Goal: Task Accomplishment & Management: Use online tool/utility

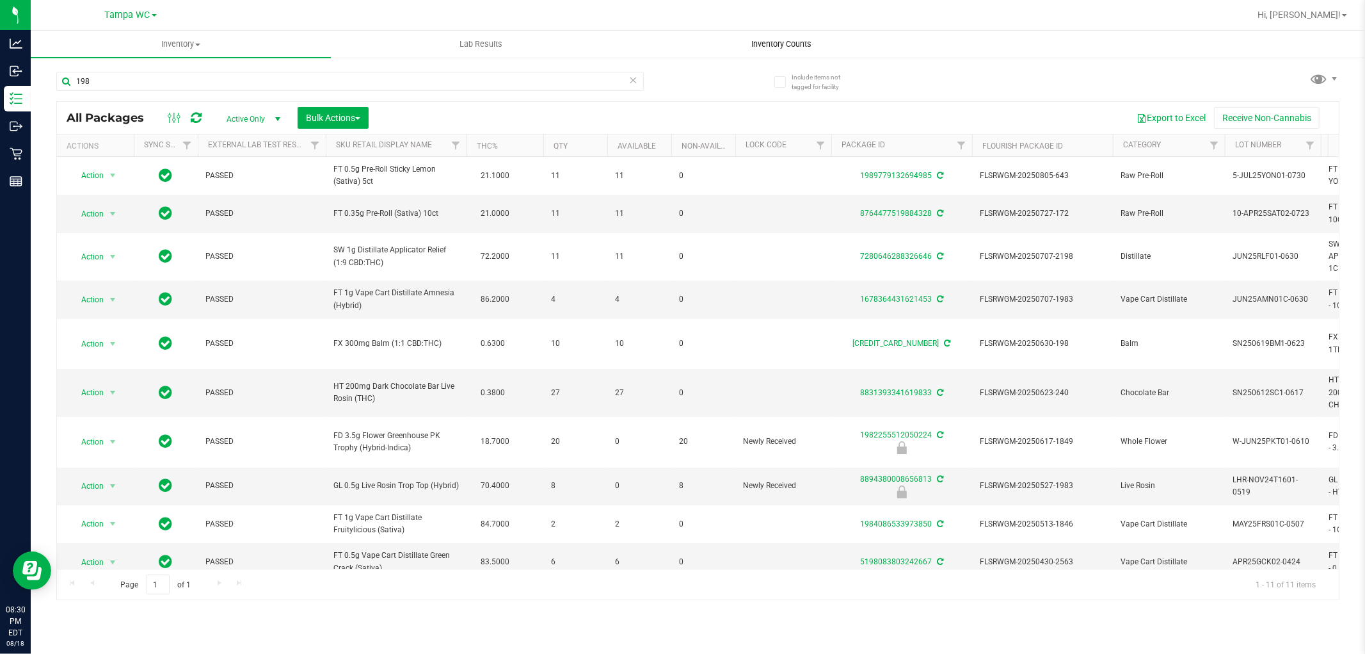
click at [764, 47] on span "Inventory Counts" at bounding box center [781, 44] width 95 height 12
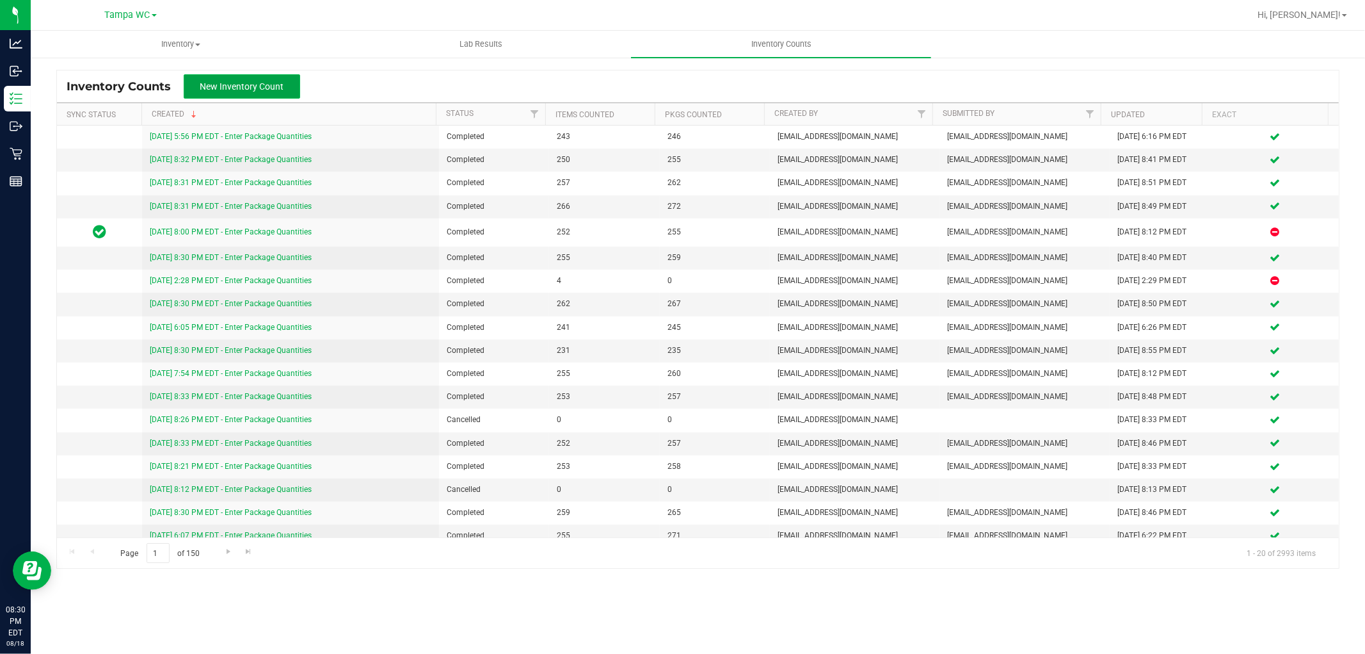
click at [250, 86] on span "New Inventory Count" at bounding box center [242, 86] width 84 height 10
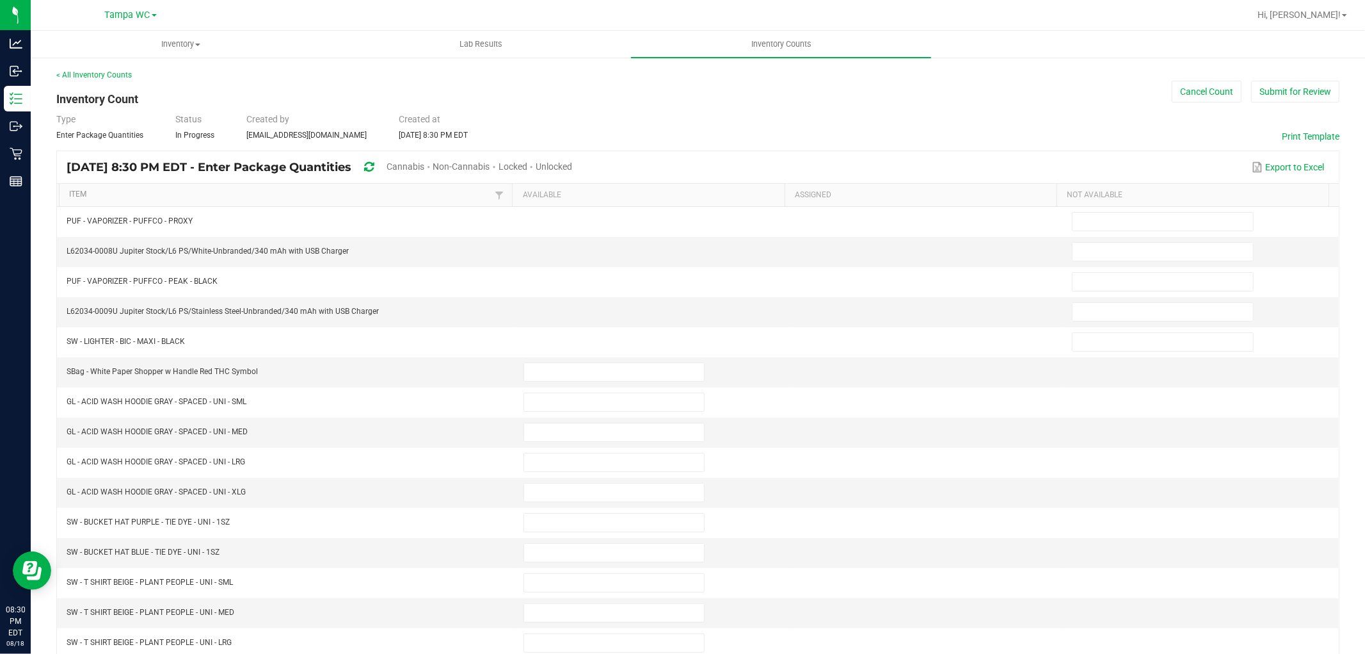
click at [572, 168] on span "Unlocked" at bounding box center [554, 166] width 36 height 10
click at [382, 196] on link "Item" at bounding box center [280, 194] width 423 height 10
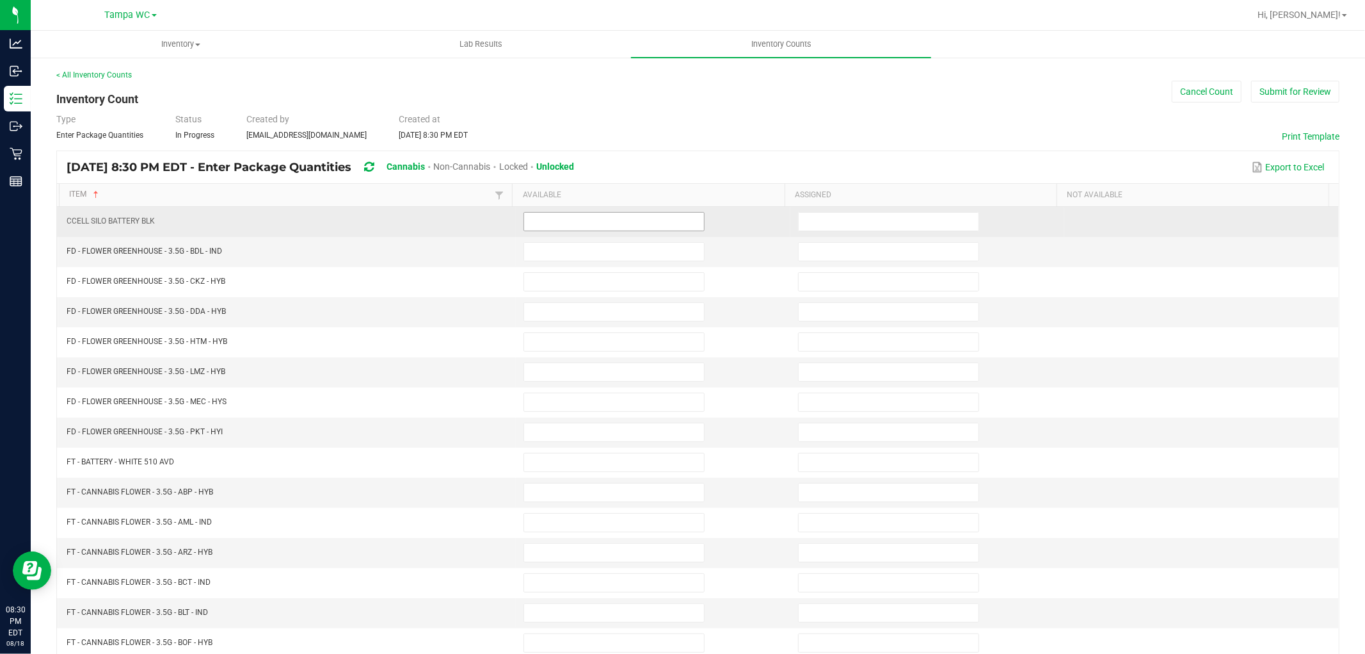
click at [549, 228] on input at bounding box center [614, 222] width 180 height 18
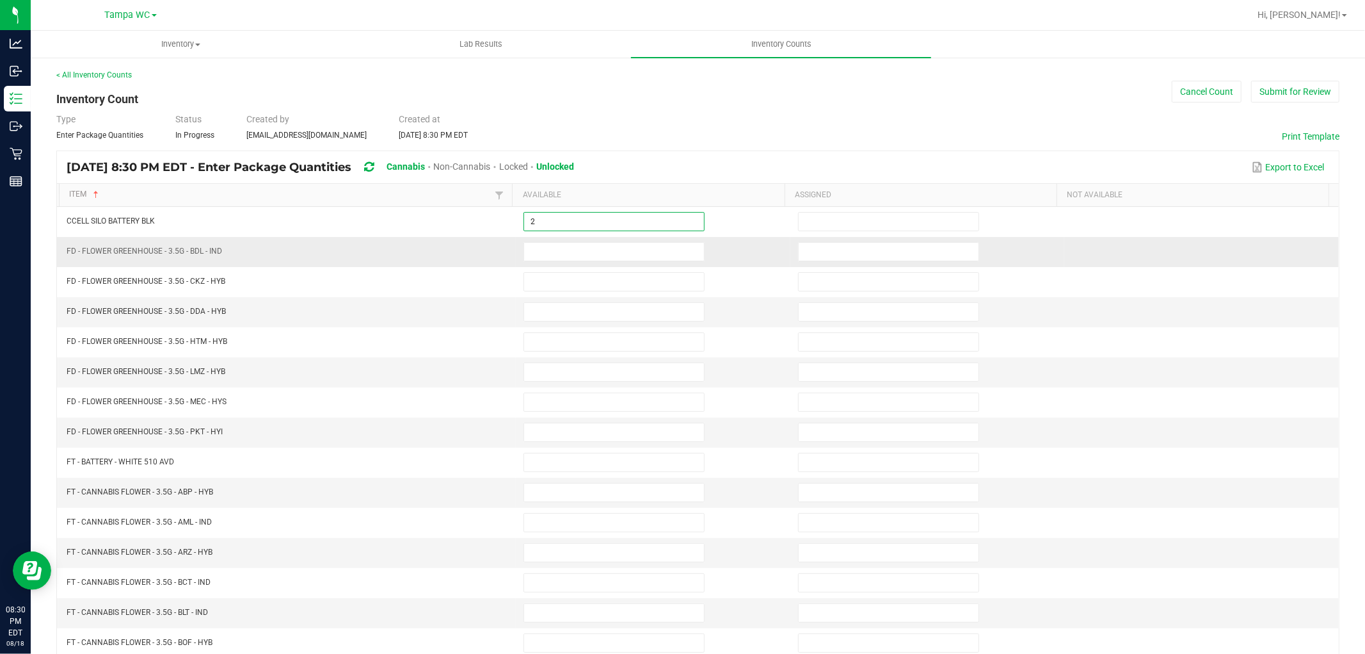
type input "2"
type input "7"
type input "1"
type input "6"
type input "10"
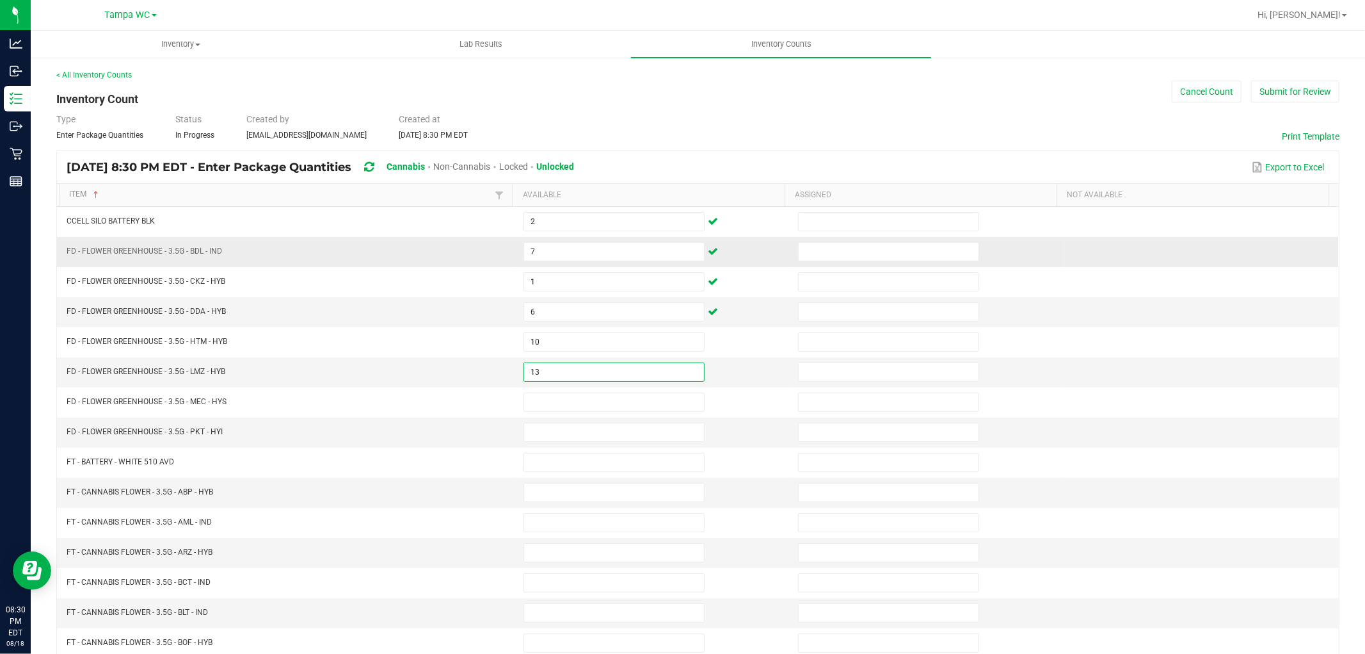
type input "13"
type input "20"
type input "3"
type input "2"
type input "20"
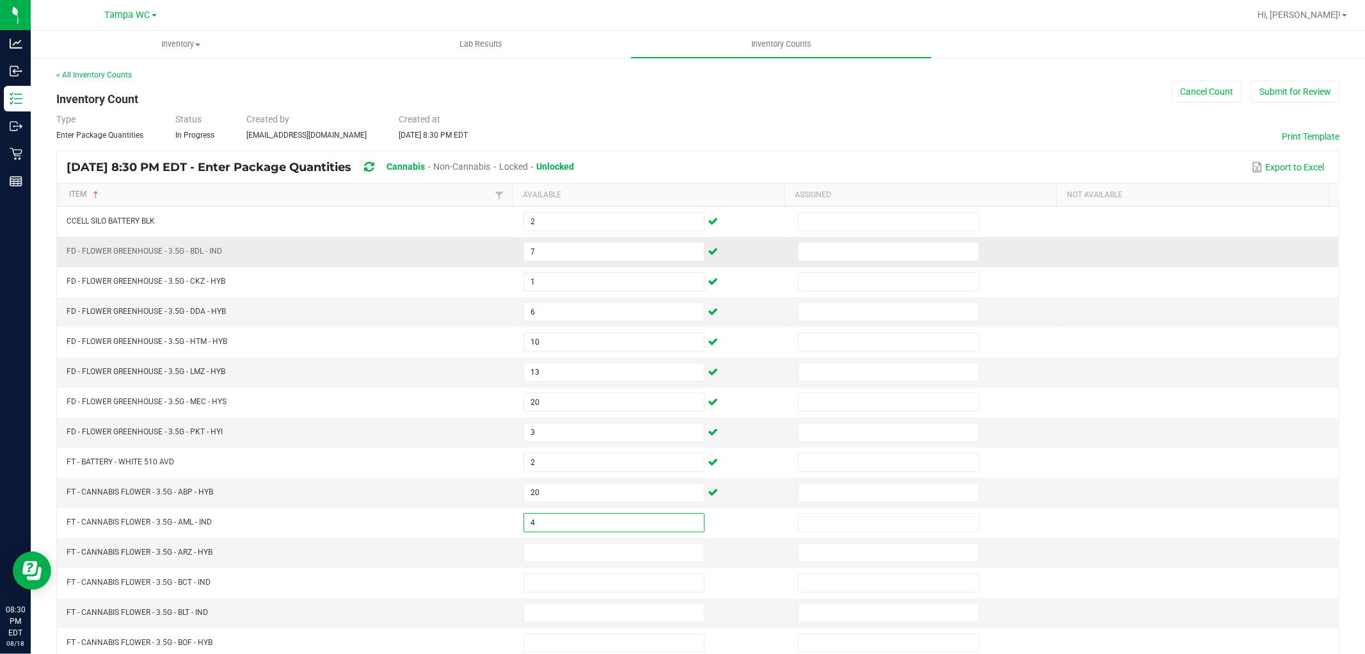
type input "4"
type input "11"
type input "17"
type input "10"
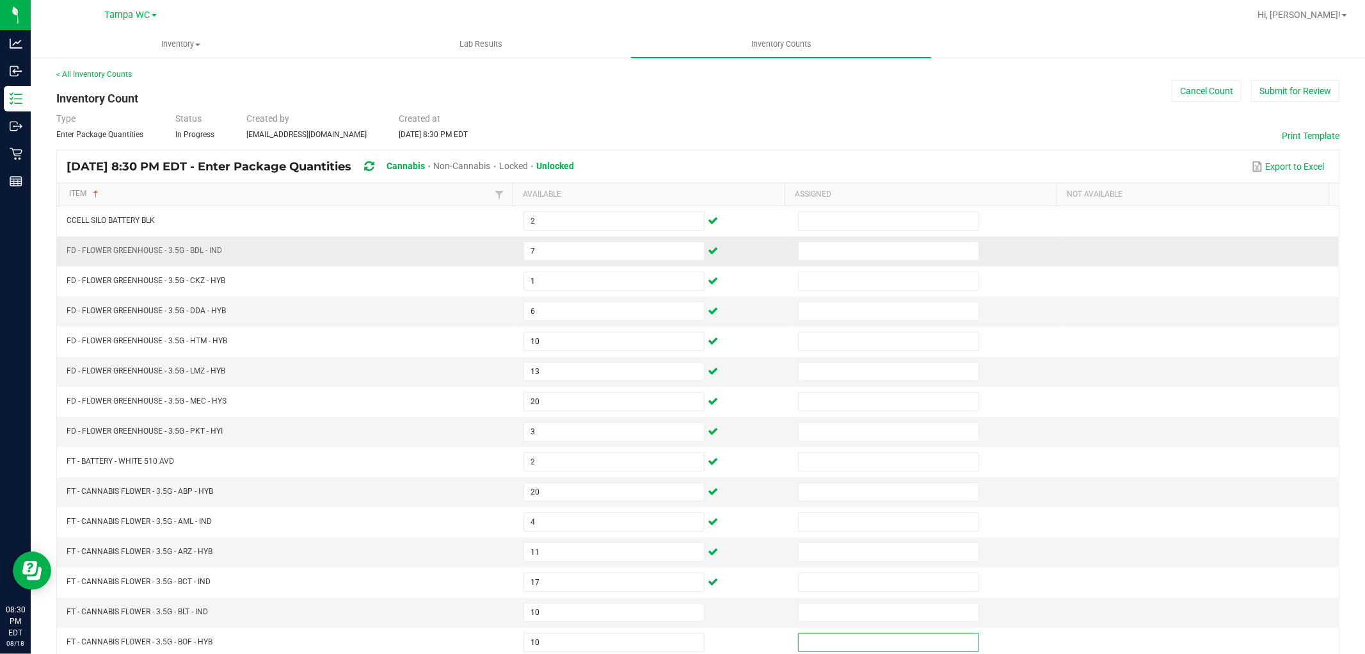
scroll to position [204, 0]
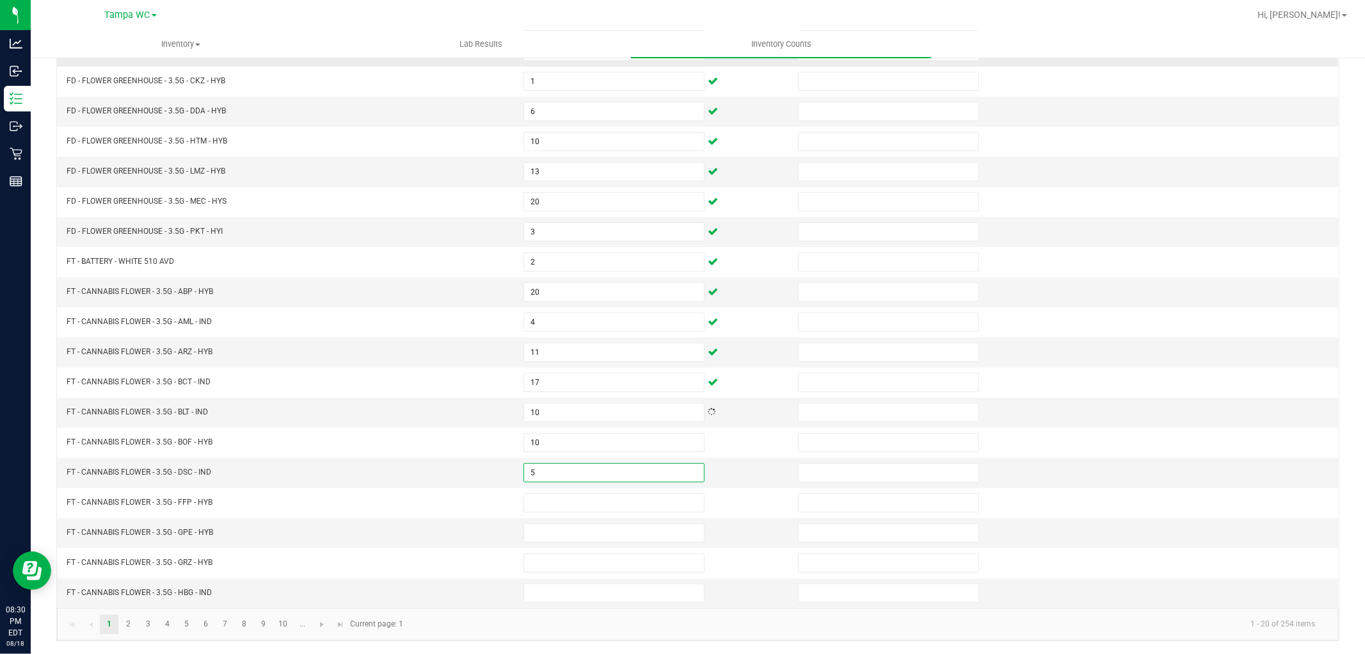
type input "5"
type input "16"
type input "8"
type input "1"
type input "14"
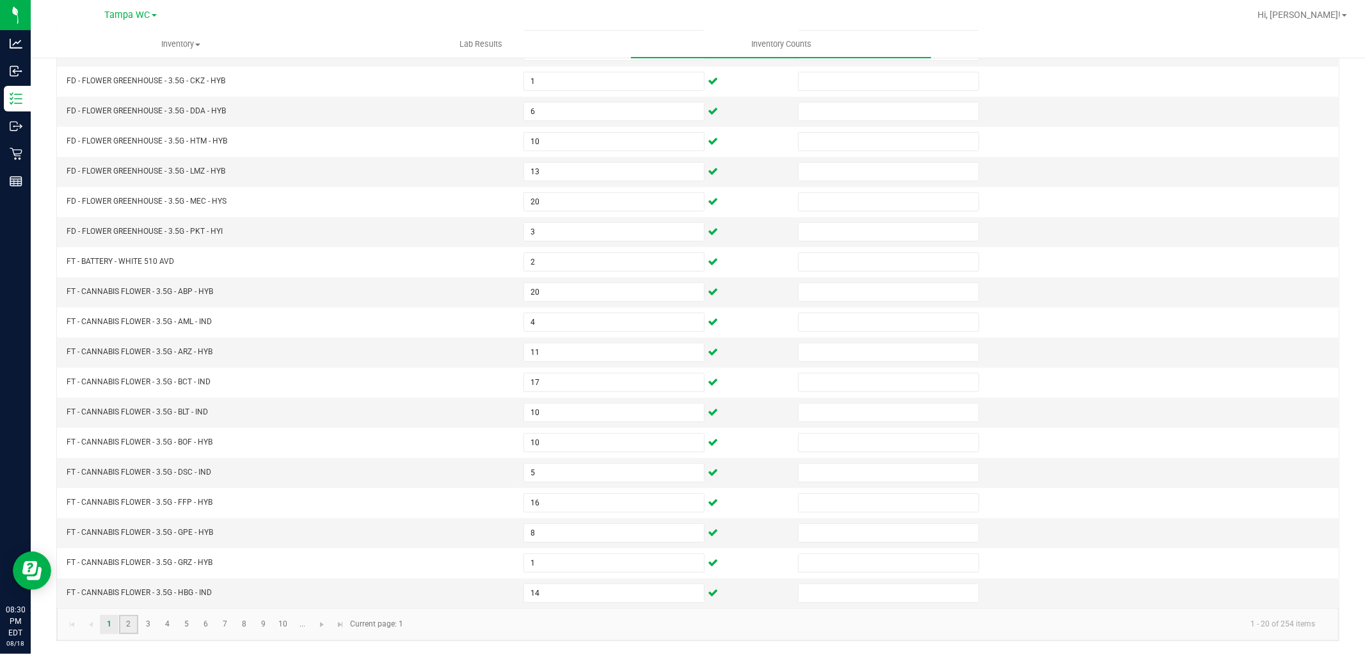
click at [125, 623] on link "2" at bounding box center [128, 624] width 19 height 19
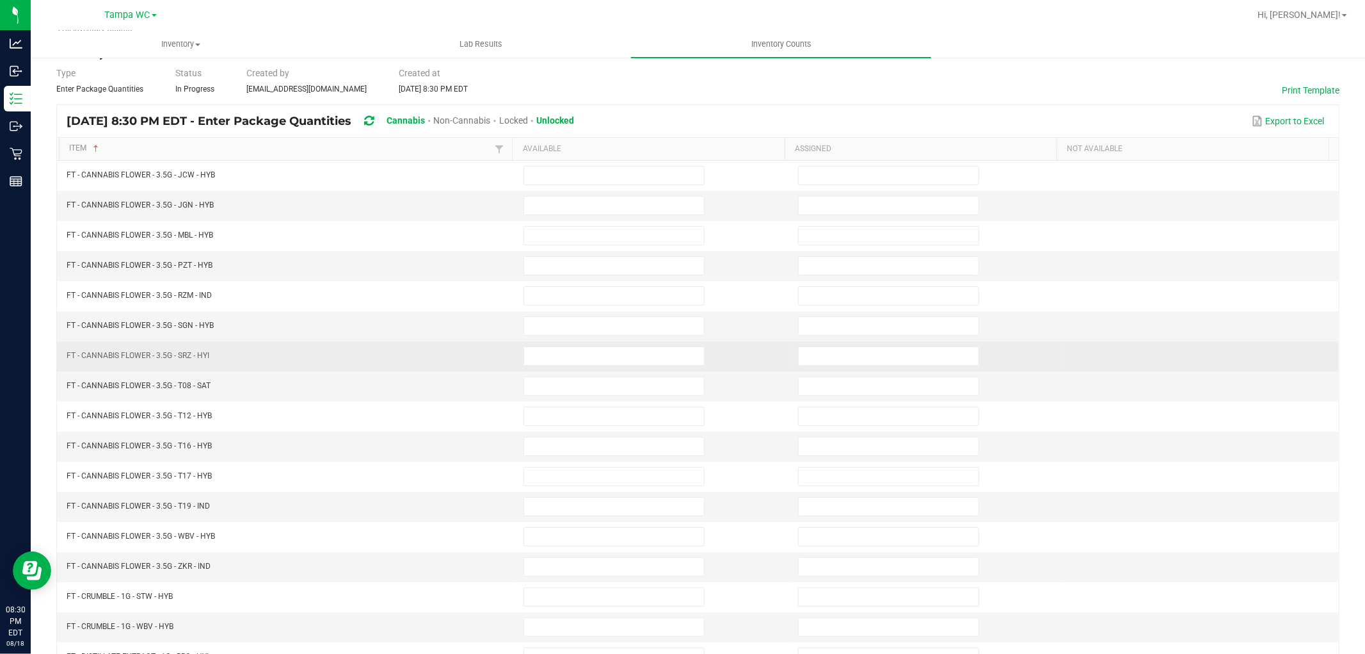
scroll to position [0, 0]
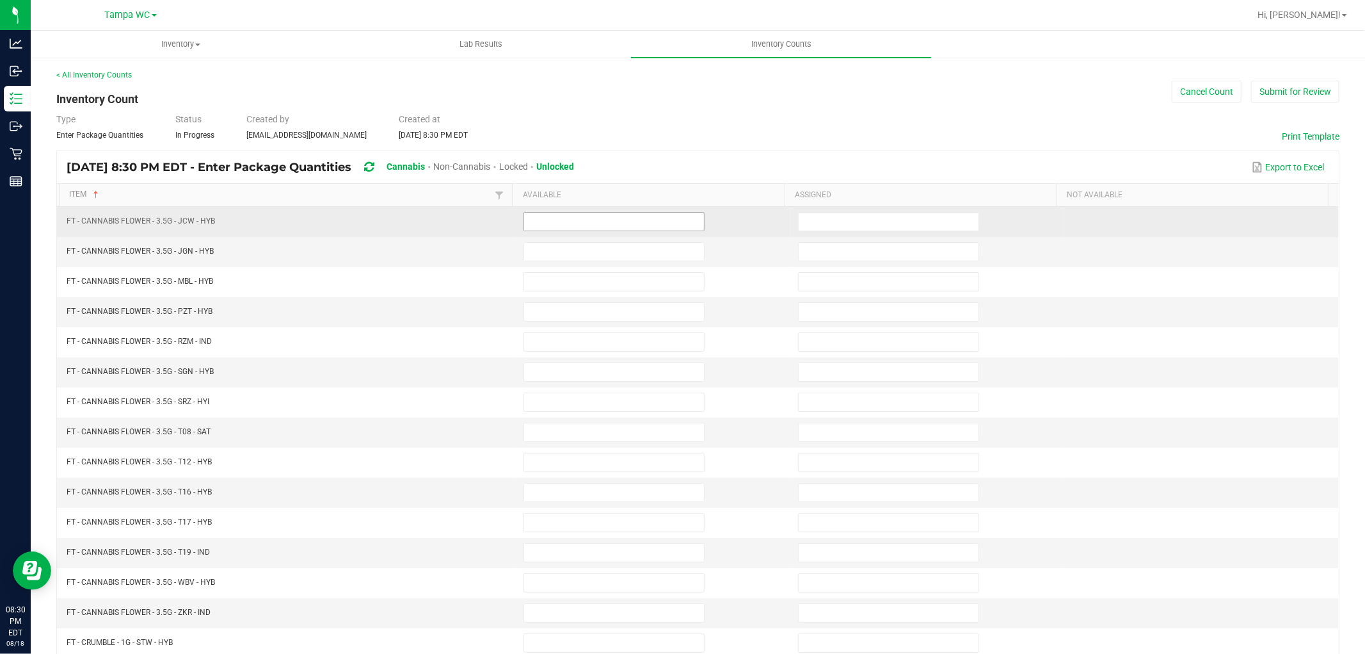
click at [529, 220] on input at bounding box center [614, 222] width 180 height 18
type input "12"
type input "8"
type input "13"
type input "4"
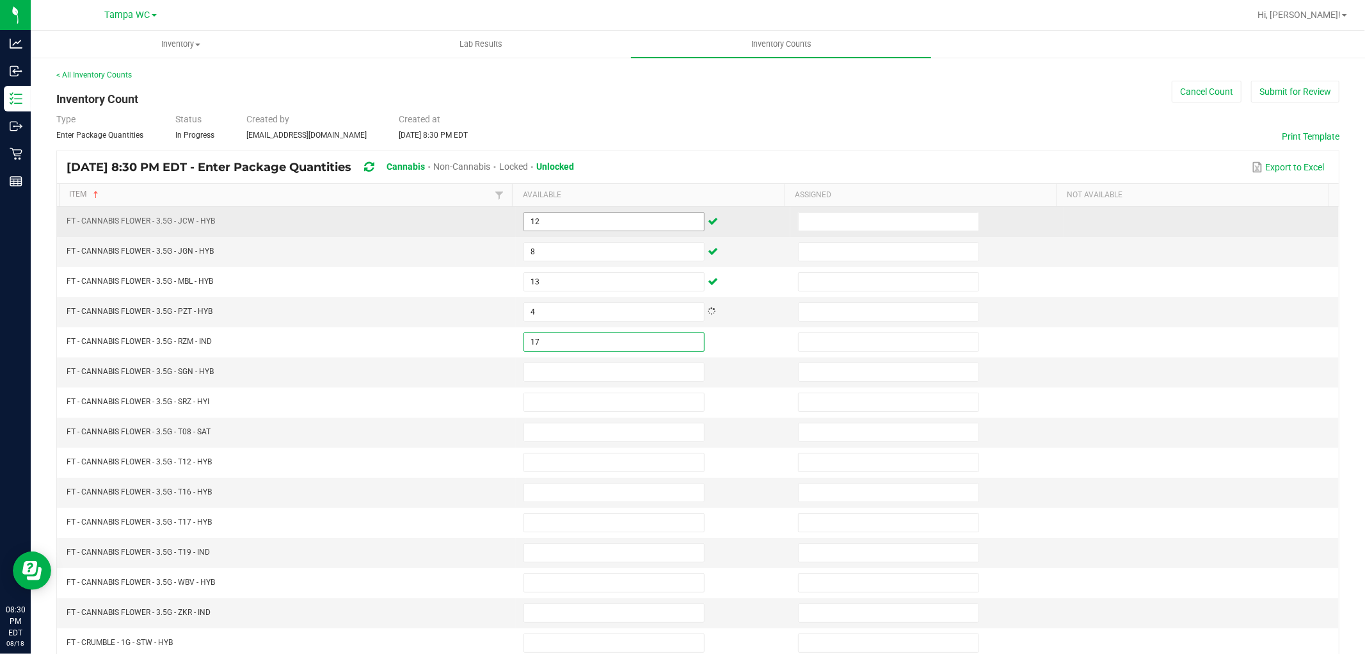
type input "17"
type input "15"
type input "4"
type input "18"
type input "30"
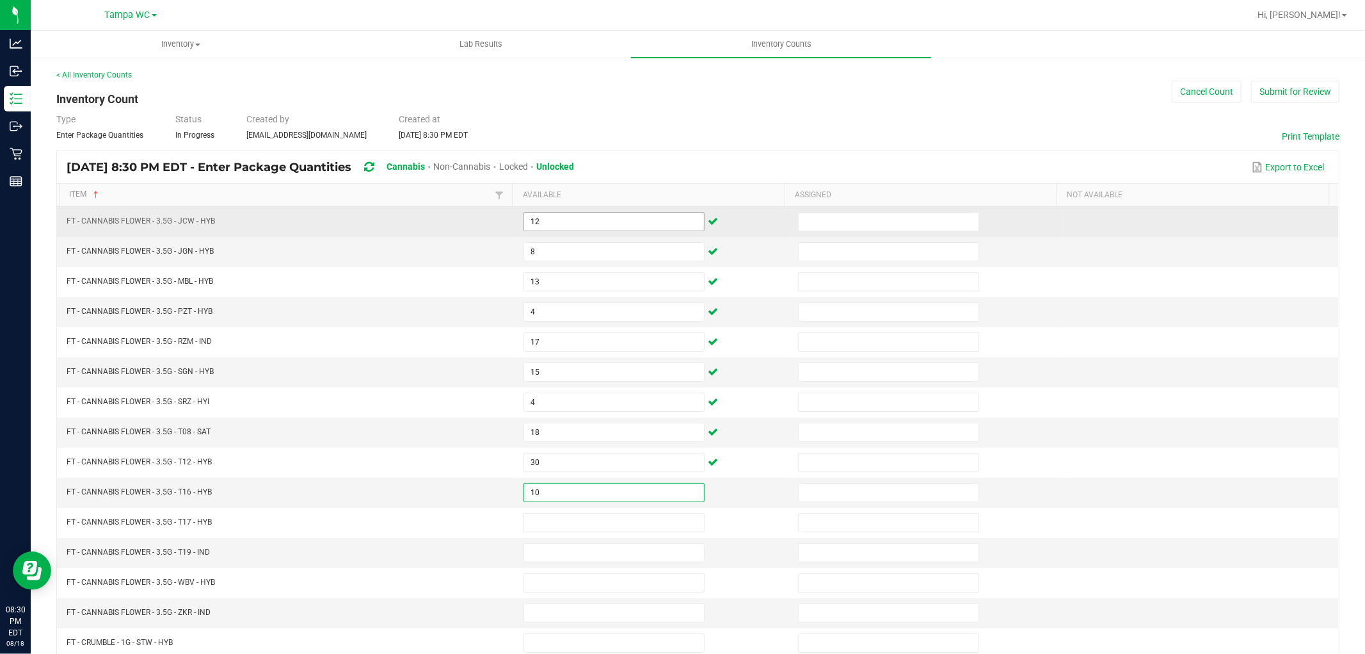
type input "10"
type input "6"
type input "14"
type input "16"
type input "10"
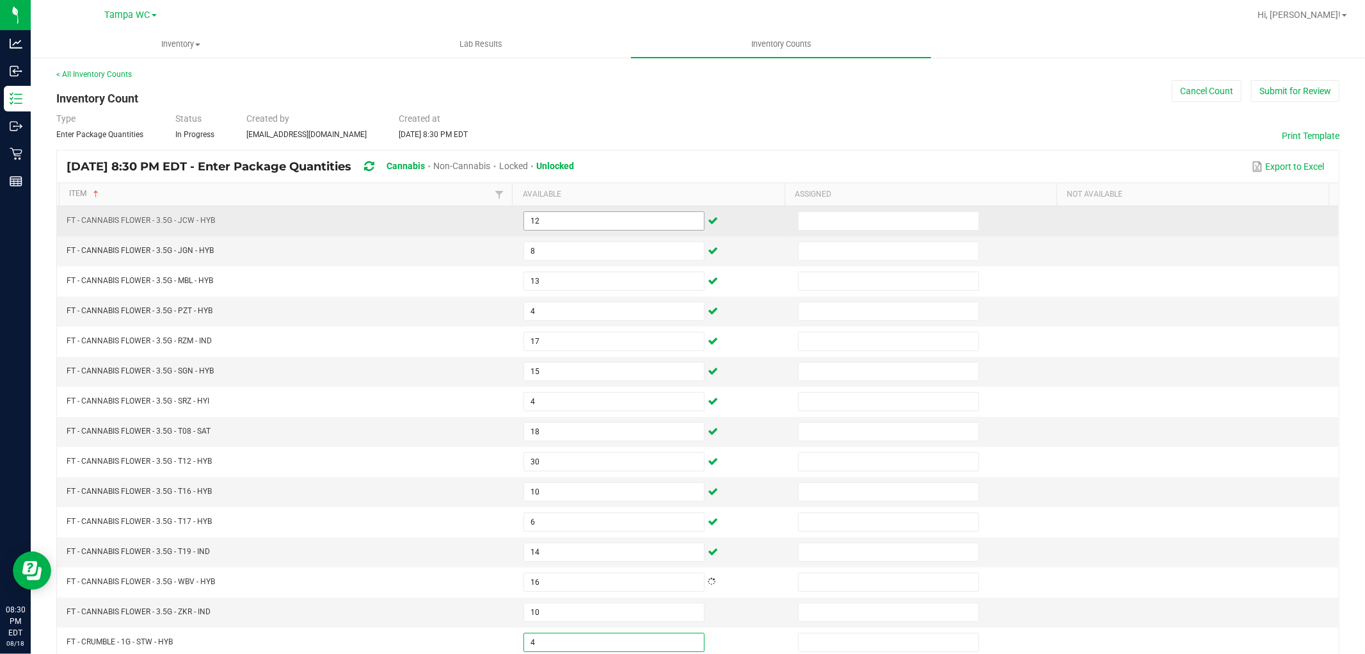
type input "4"
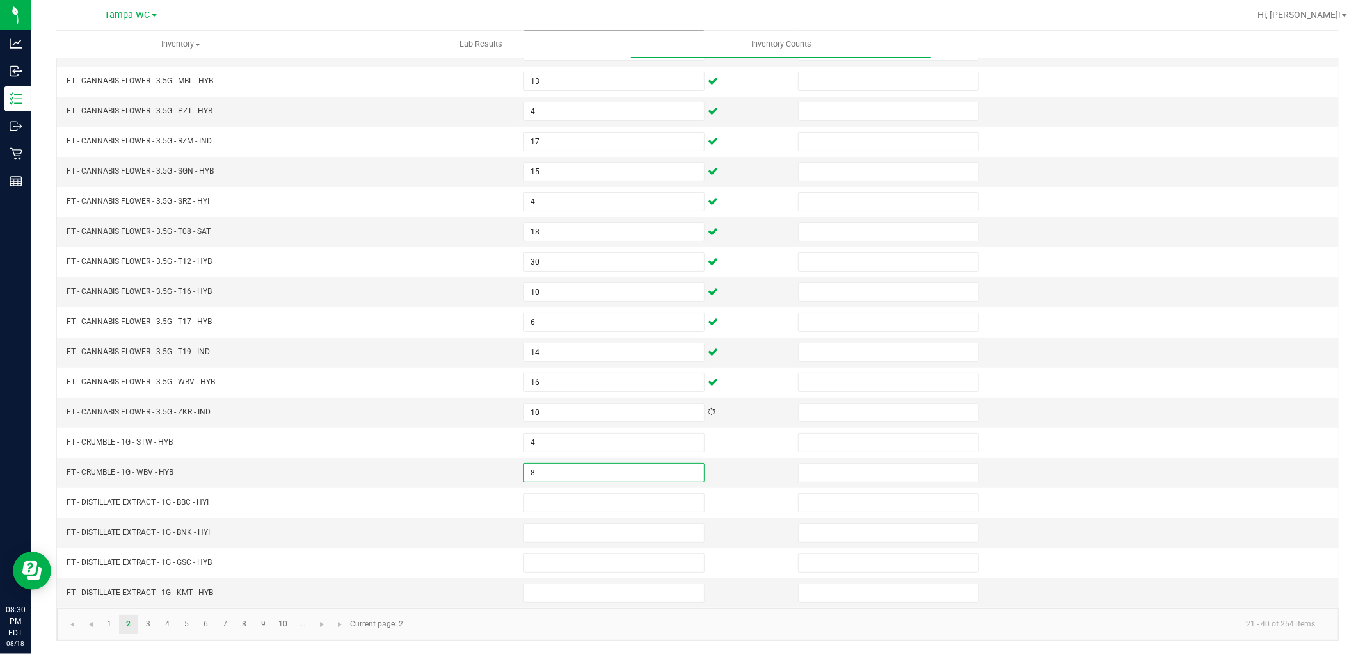
type input "8"
type input "6"
type input "1"
type input "3"
type input "4"
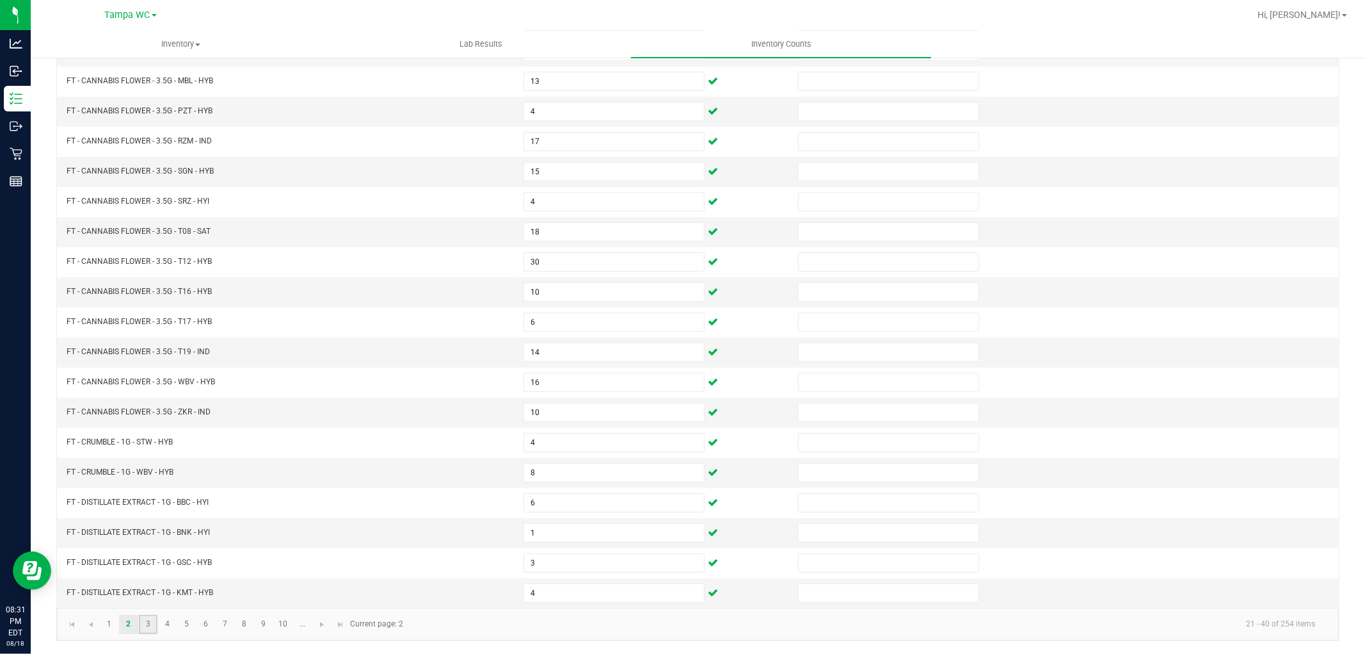
click at [154, 621] on link "3" at bounding box center [148, 624] width 19 height 19
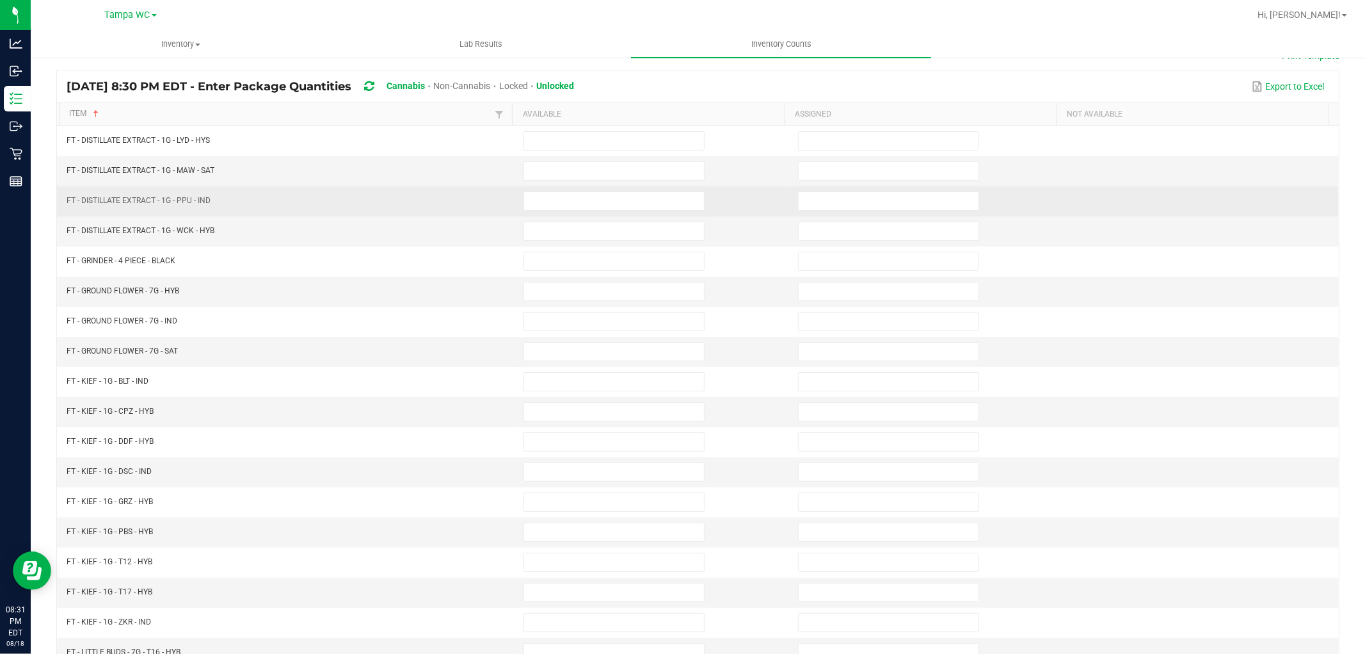
scroll to position [0, 0]
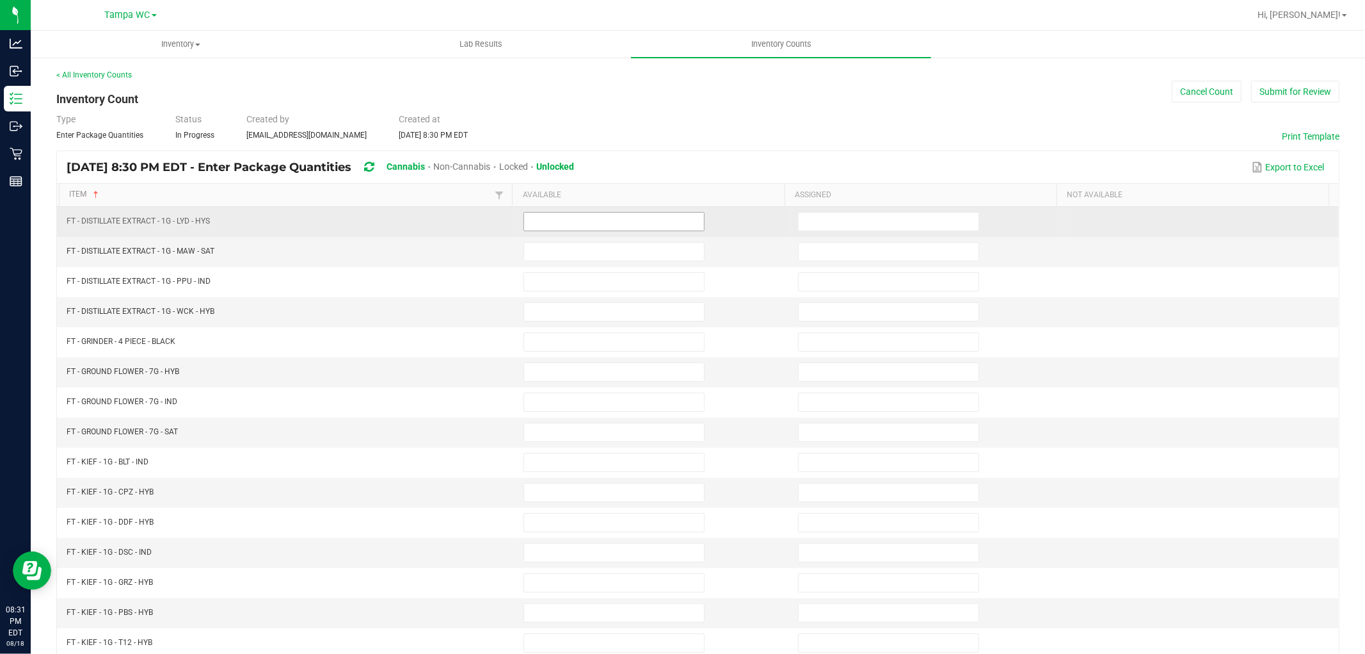
click at [545, 224] on input at bounding box center [614, 222] width 180 height 18
type input "7"
type input "8"
type input "12"
type input "1"
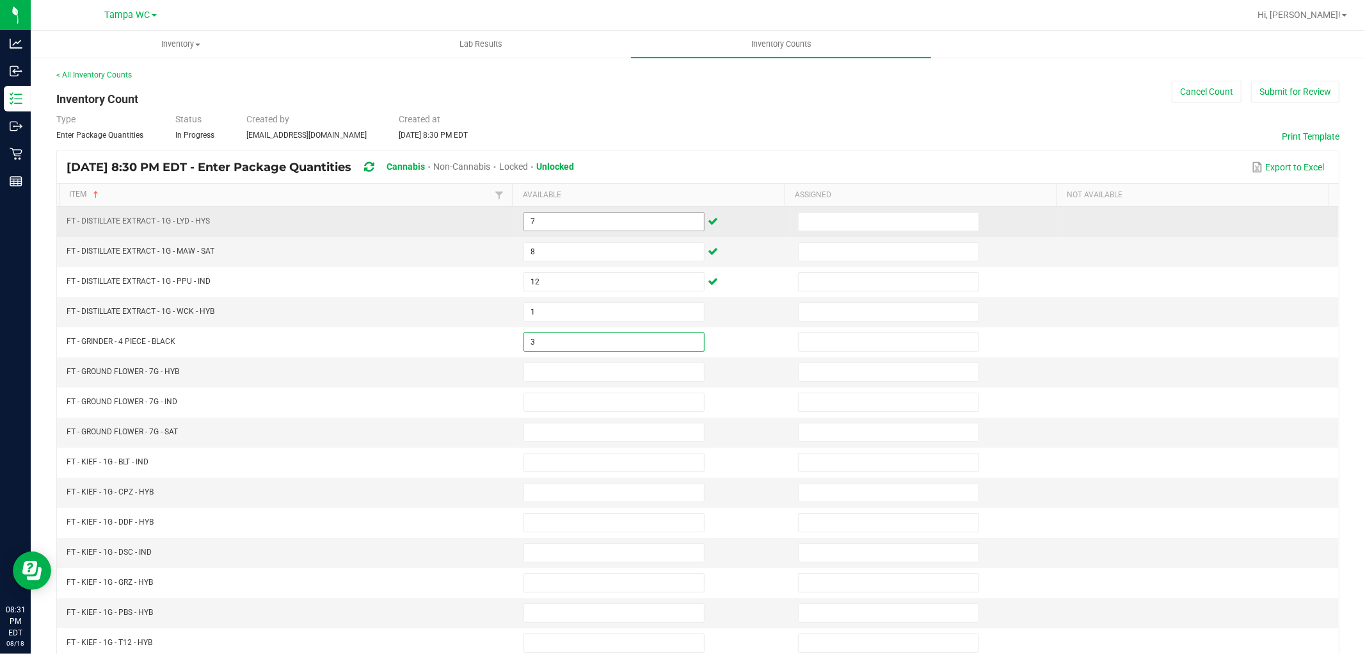
type input "3"
type input "4"
type input "7"
type input "1"
type input "5"
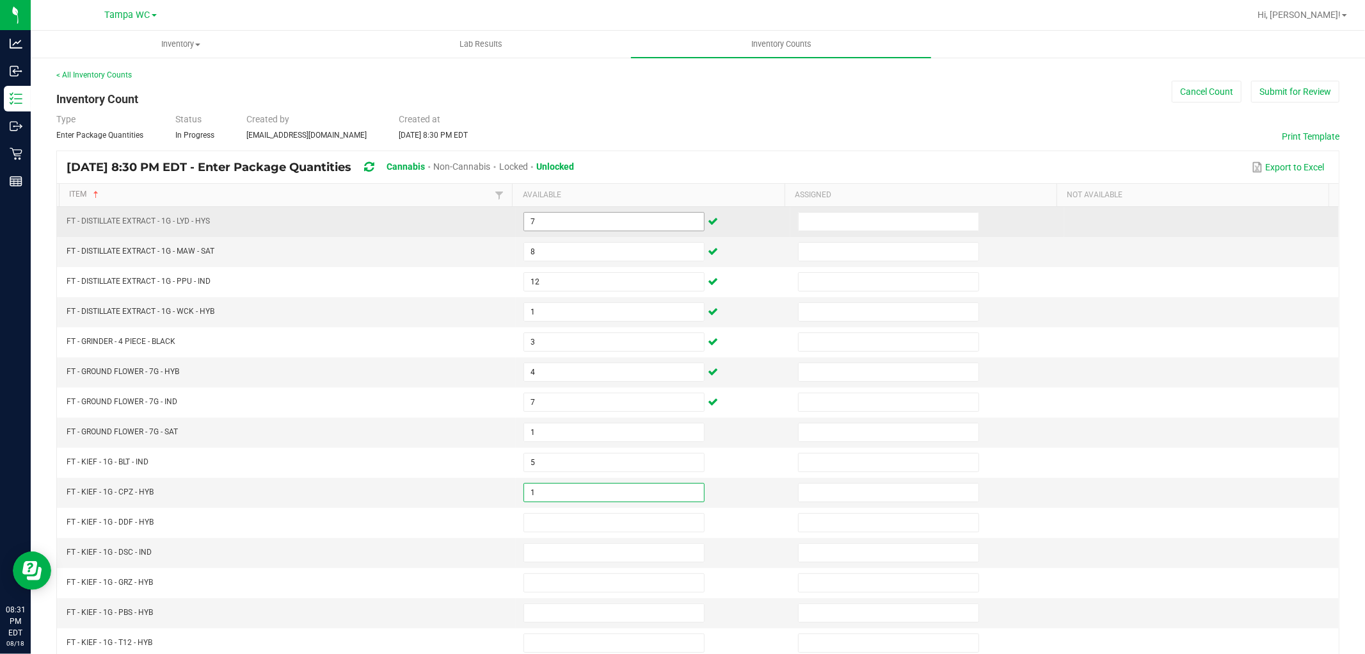
type input "1"
type input "3"
type input "7"
type input "8"
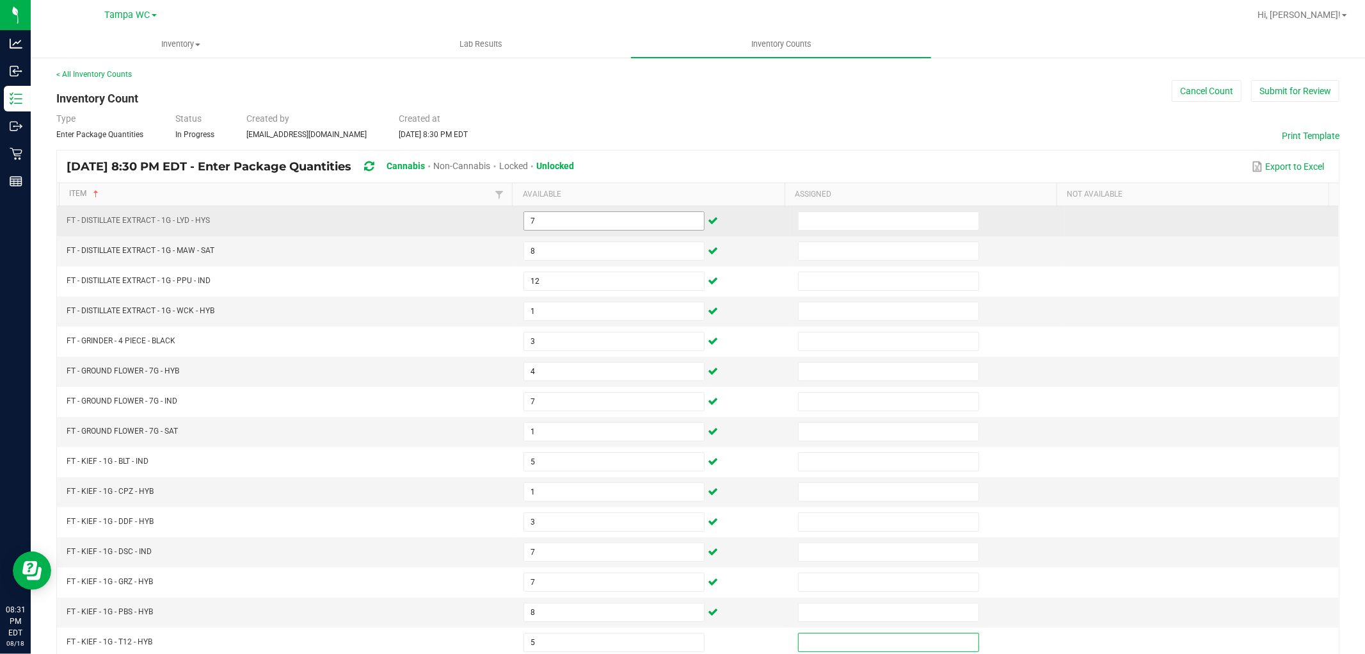
scroll to position [204, 0]
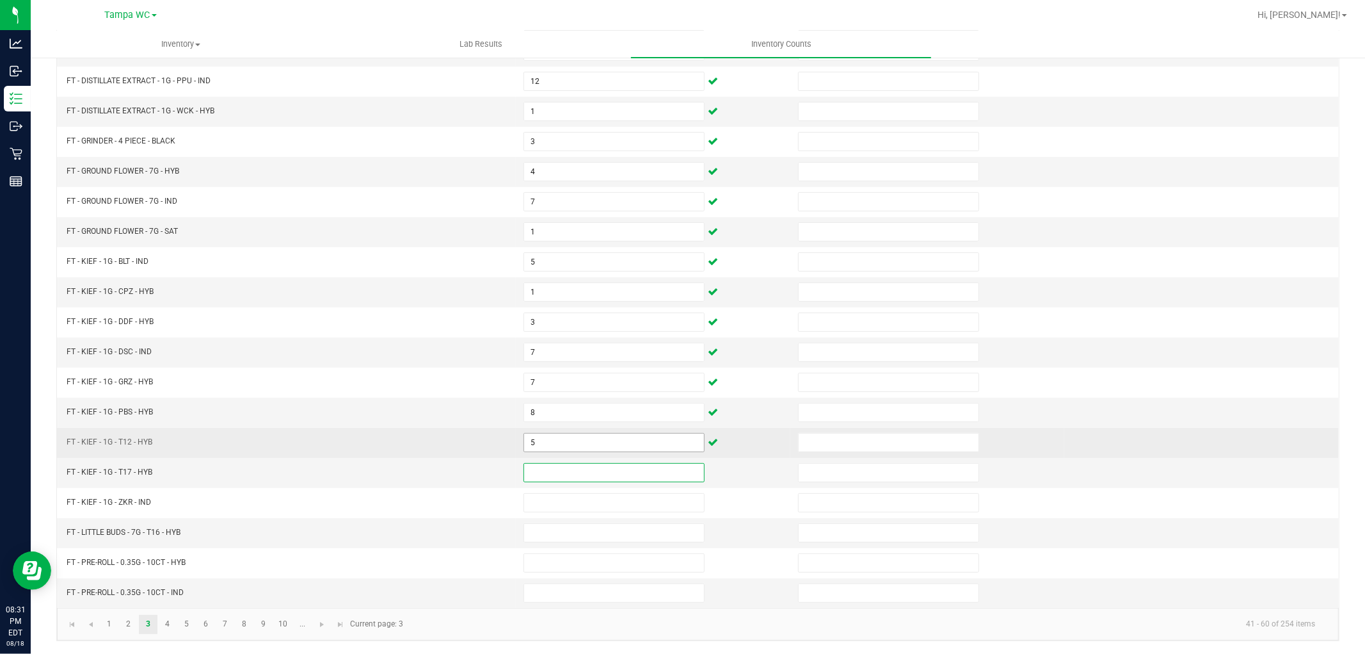
click at [556, 439] on input "5" at bounding box center [614, 442] width 180 height 18
type input "8"
type input "5"
type input "1"
type input "4"
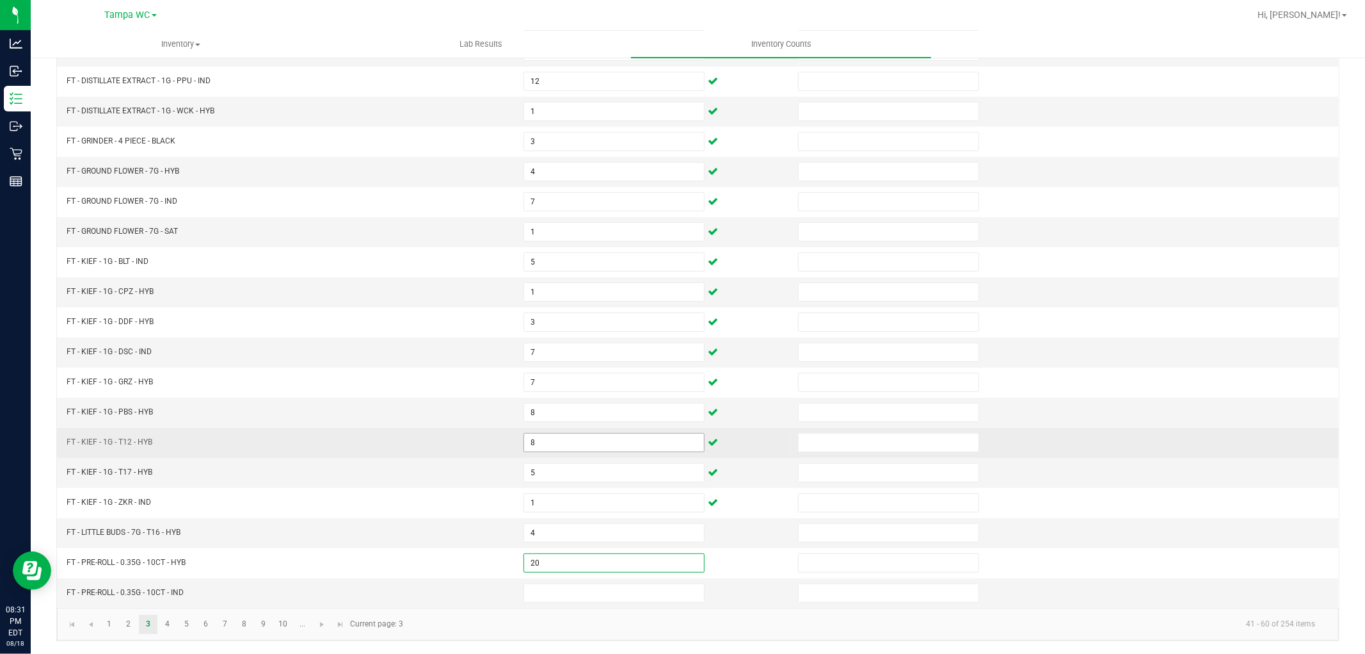
type input "20"
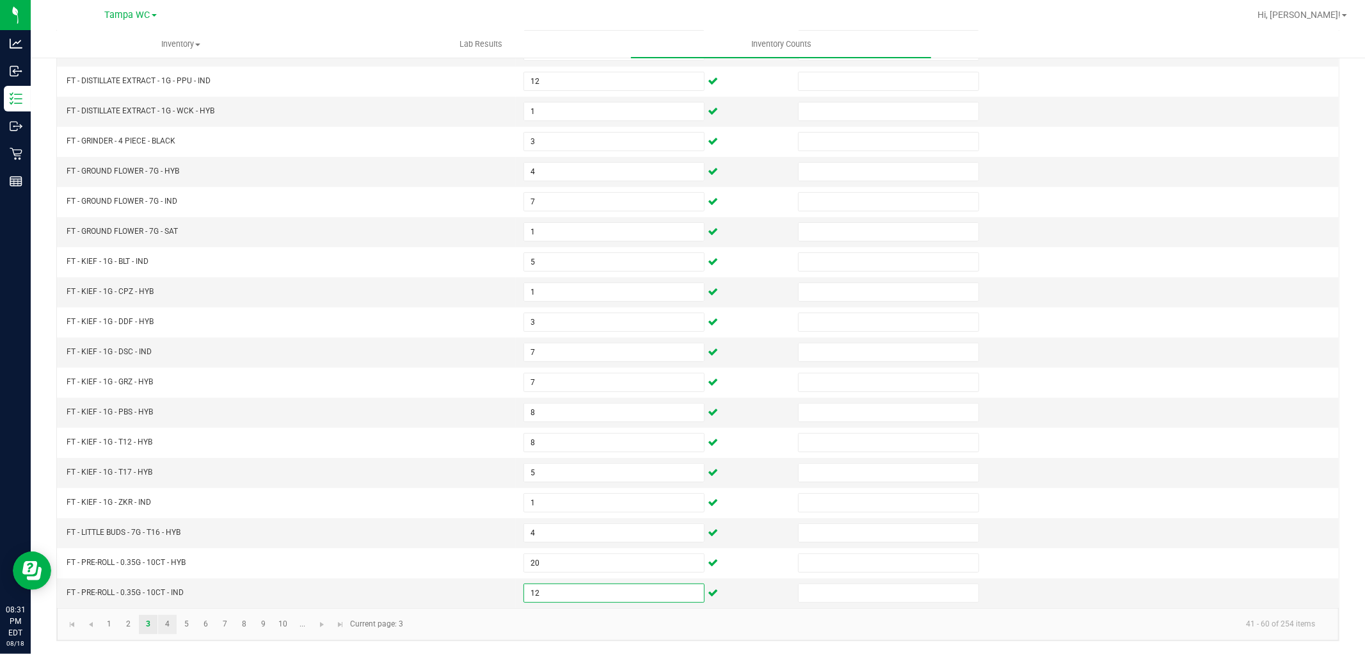
type input "12"
click at [168, 624] on link "4" at bounding box center [167, 624] width 19 height 19
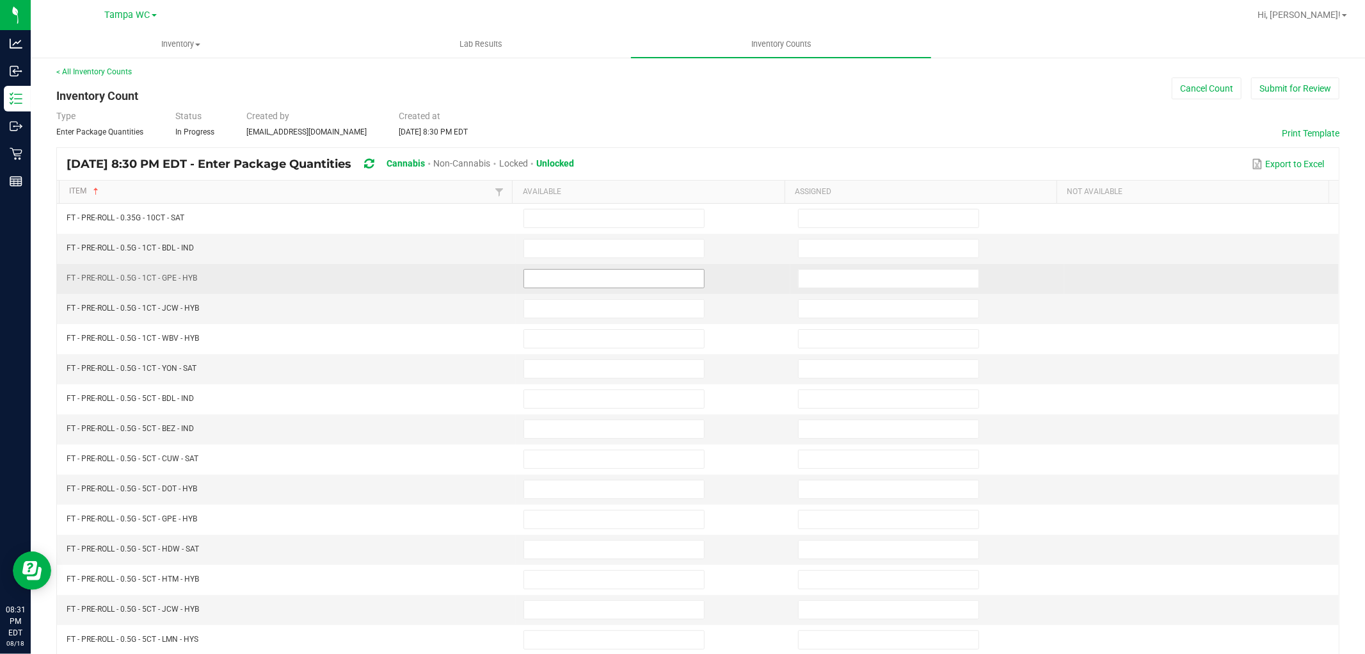
scroll to position [0, 0]
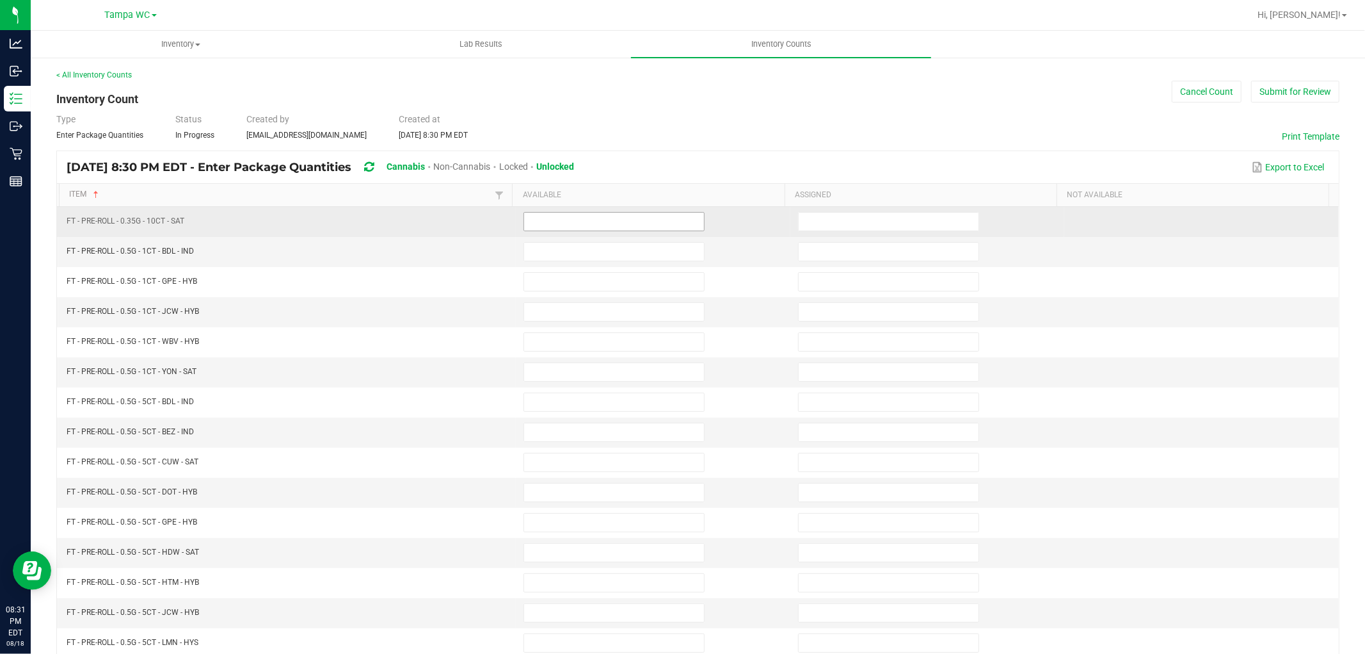
click at [547, 223] on input at bounding box center [614, 222] width 180 height 18
type input "11"
type input "23"
type input "22"
type input "13"
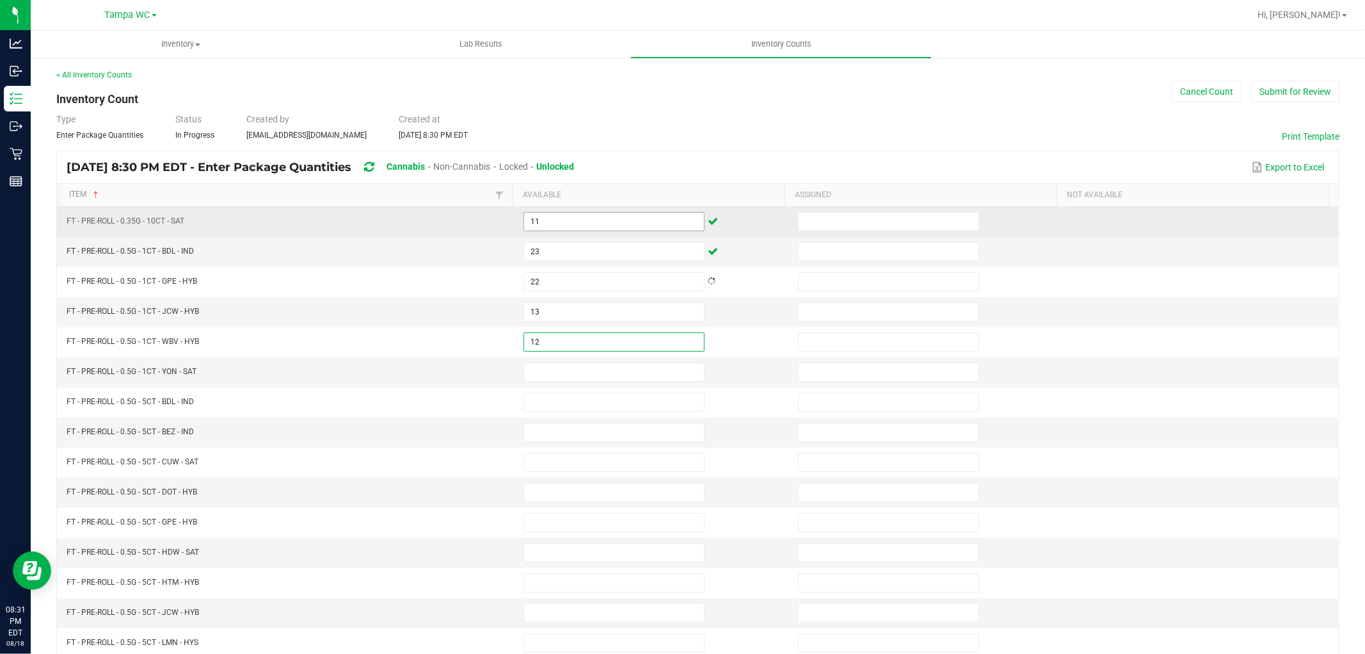
type input "12"
type input "18"
type input "11"
type input "9"
type input "10"
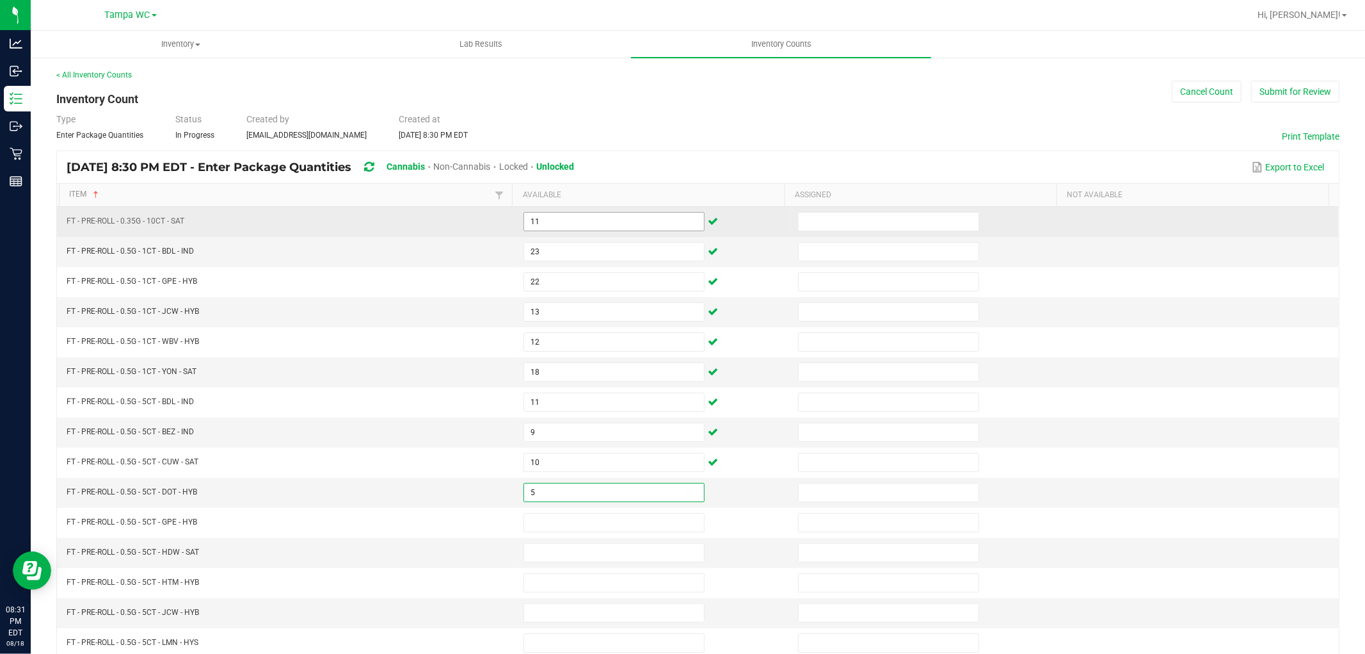
type input "5"
type input "11"
type input "2"
type input "1"
type input "12"
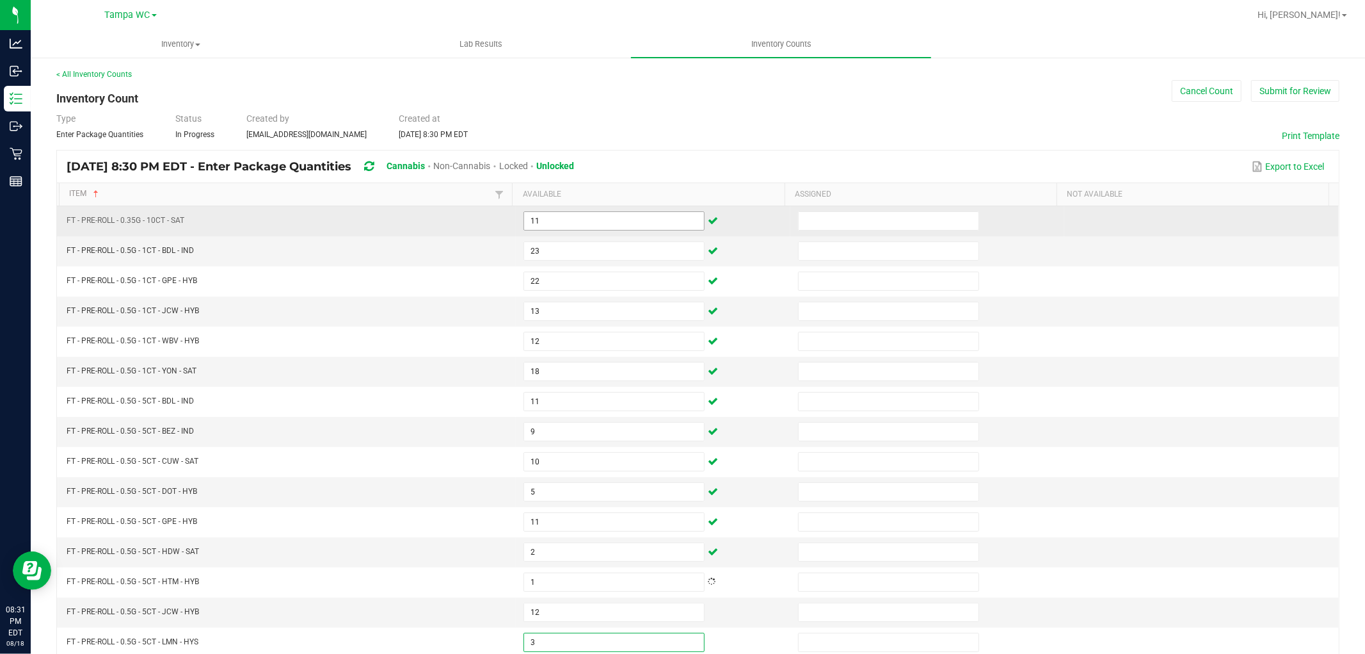
type input "3"
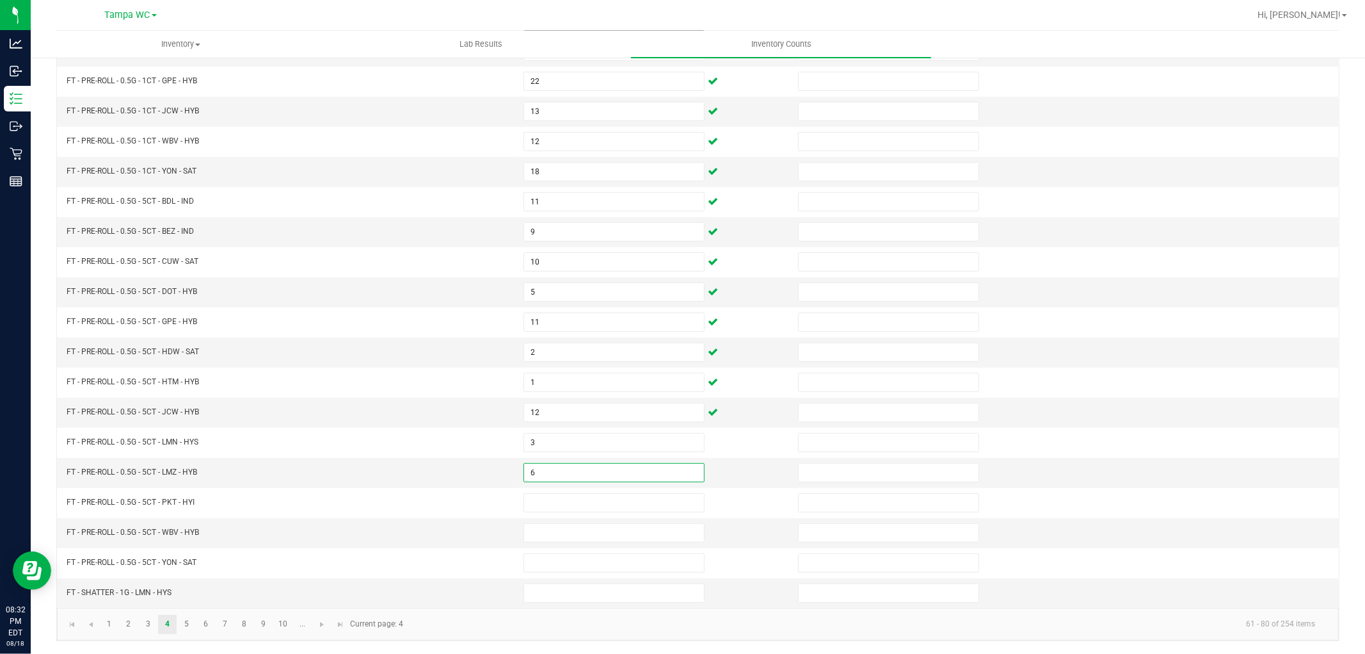
type input "6"
type input "2"
type input "7"
type input "11"
type input "2"
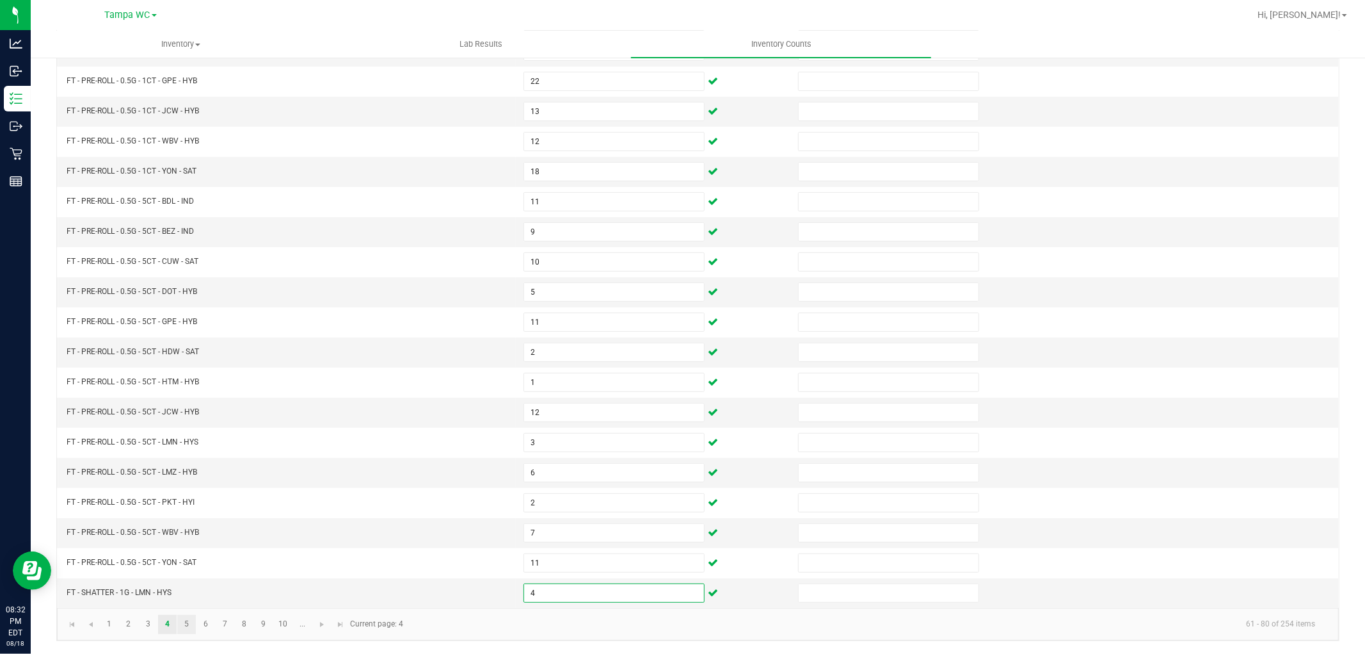
type input "4"
click at [188, 622] on link "5" at bounding box center [186, 624] width 19 height 19
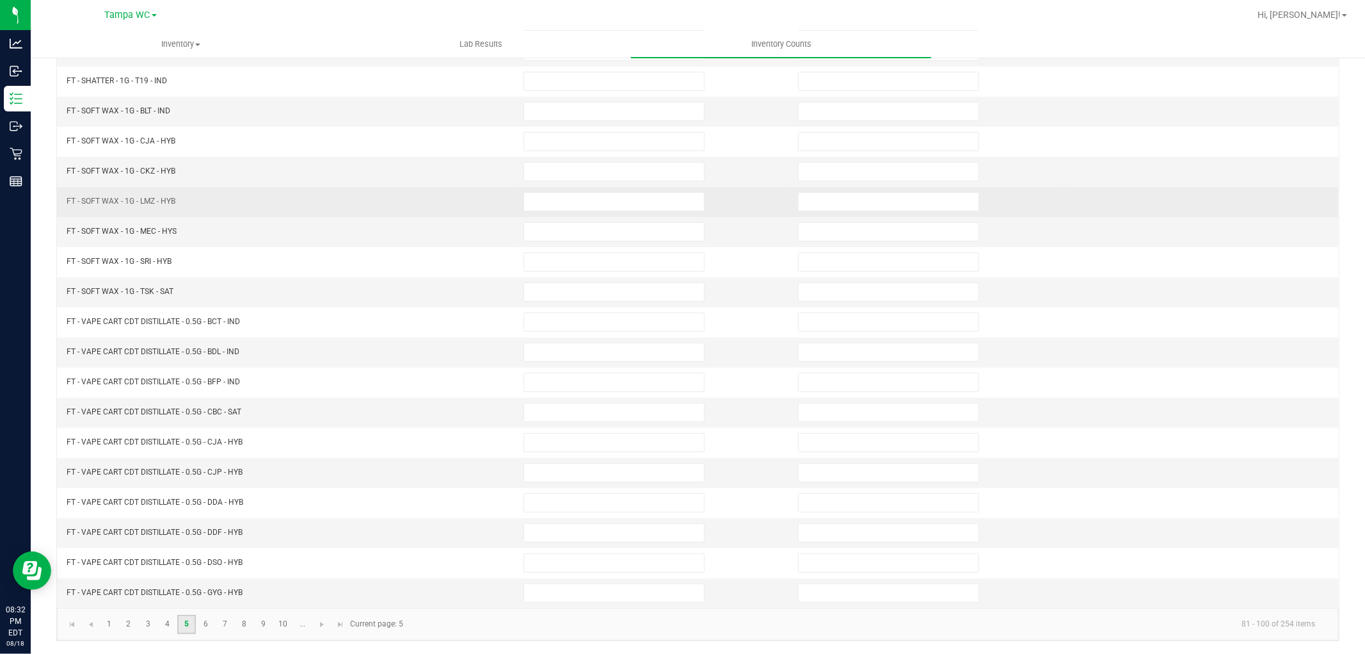
scroll to position [61, 0]
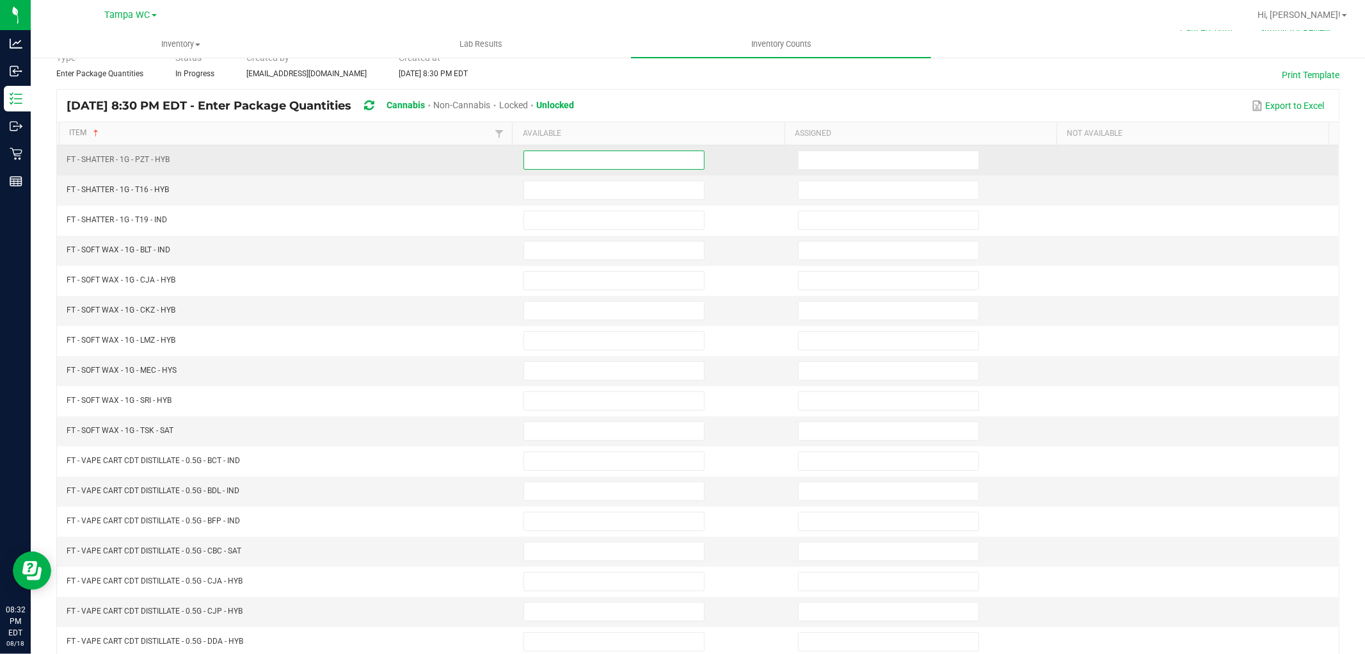
click at [551, 159] on input at bounding box center [614, 160] width 180 height 18
type input "7"
type input "2"
type input "8"
type input "1"
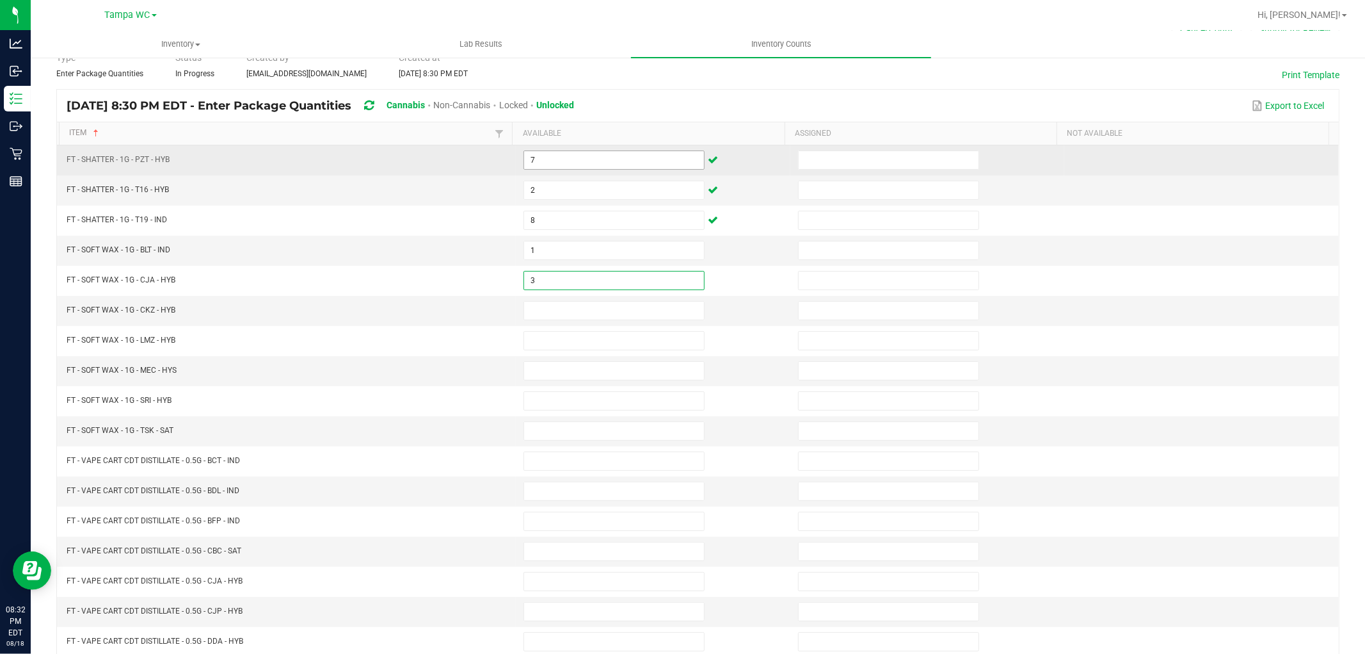
type input "3"
type input "8"
type input "5"
type input "1"
type input "4"
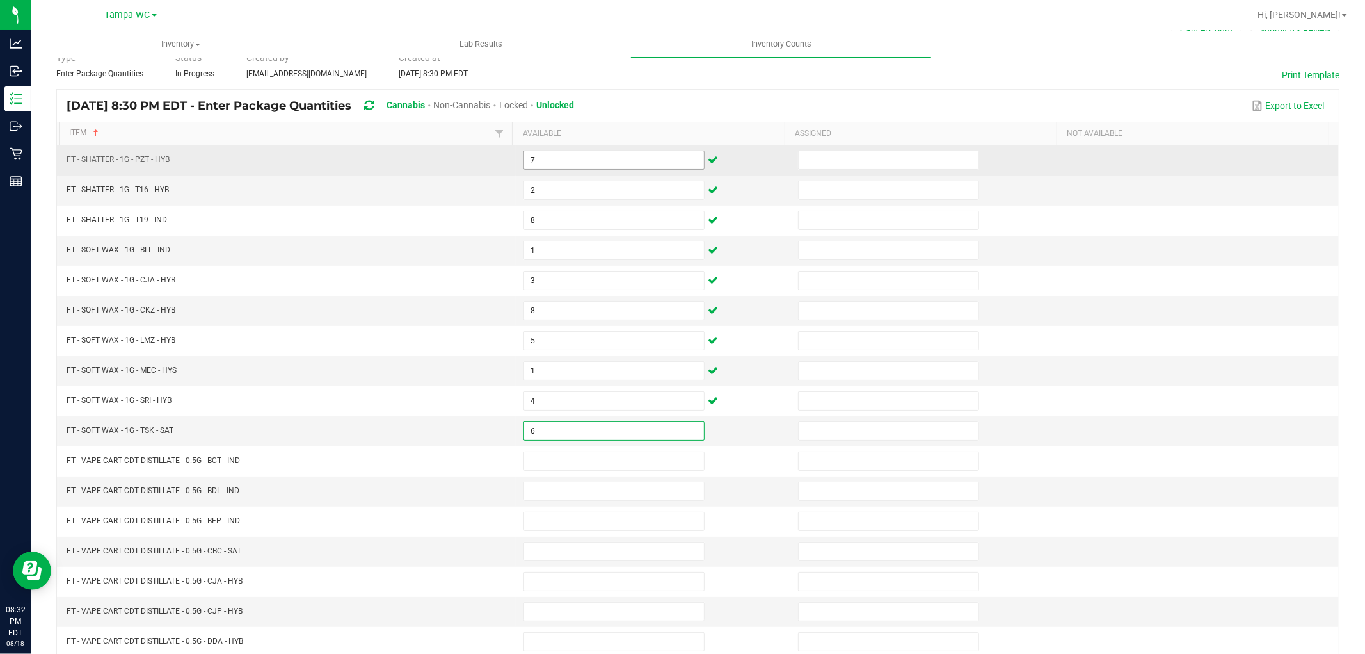
type input "6"
type input "4"
type input "11"
type input "10"
type input "2"
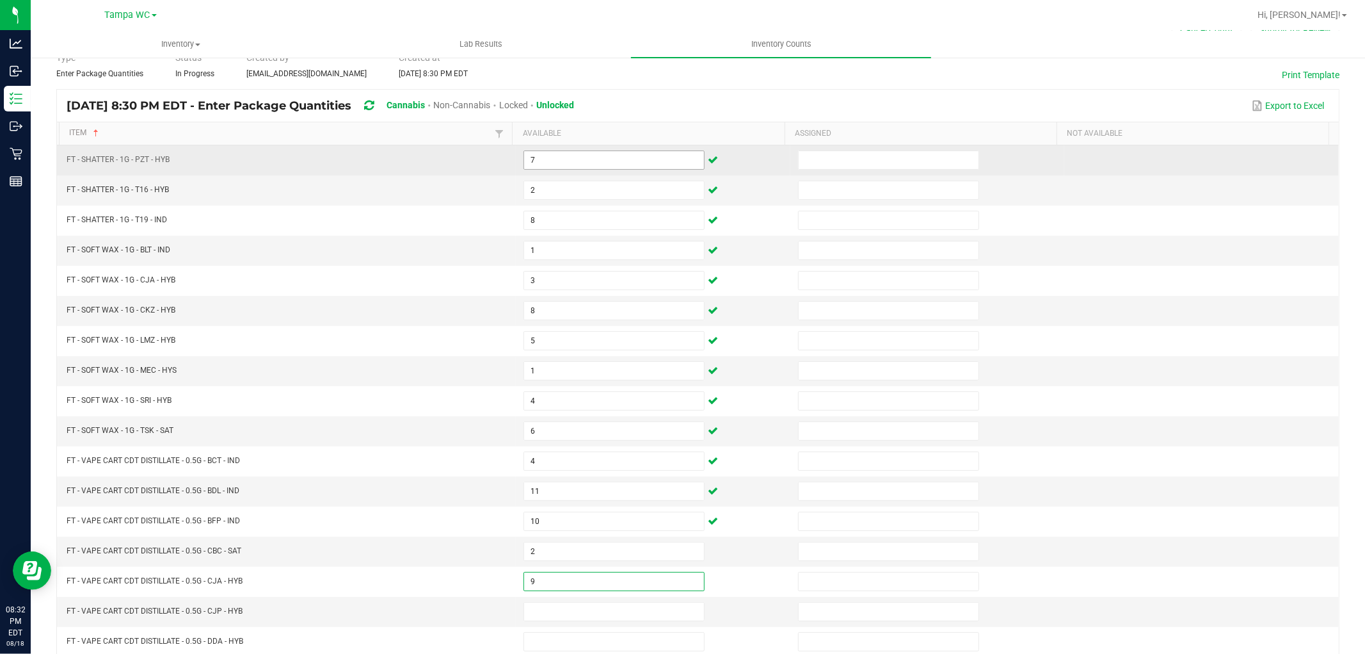
type input "9"
type input "1"
type input "2"
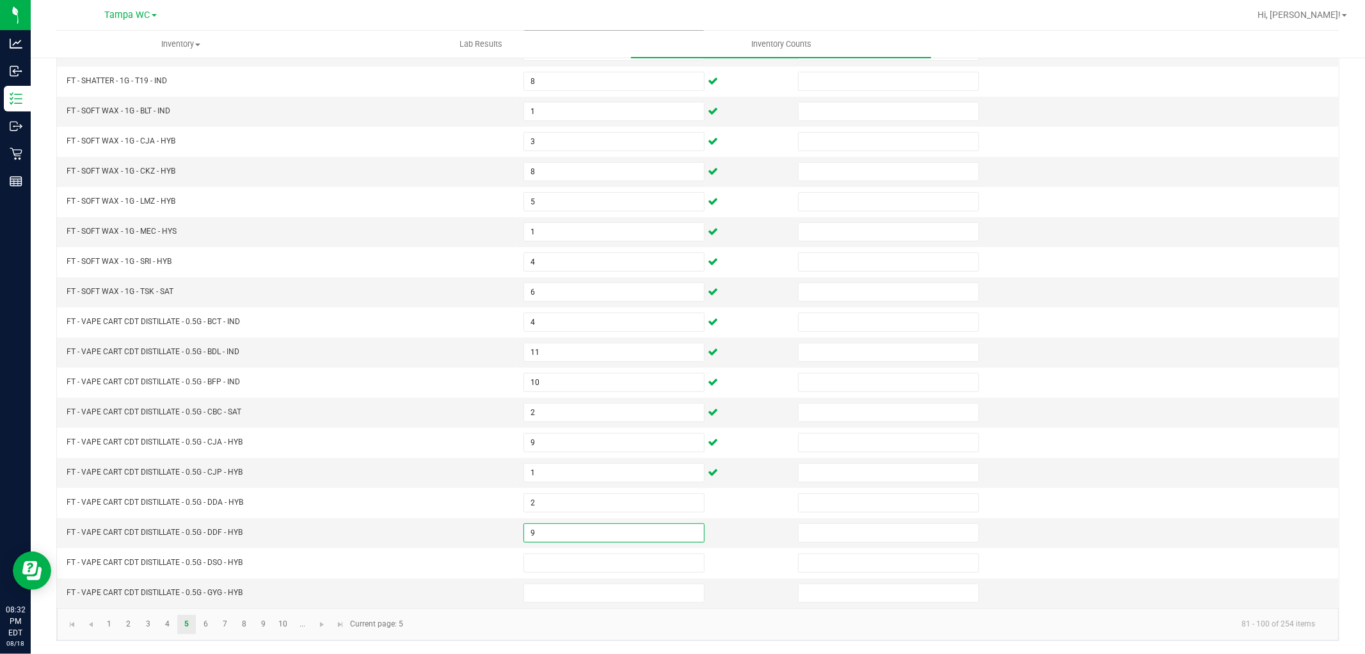
type input "9"
type input "10"
type input "8"
click at [205, 626] on link "6" at bounding box center [206, 624] width 19 height 19
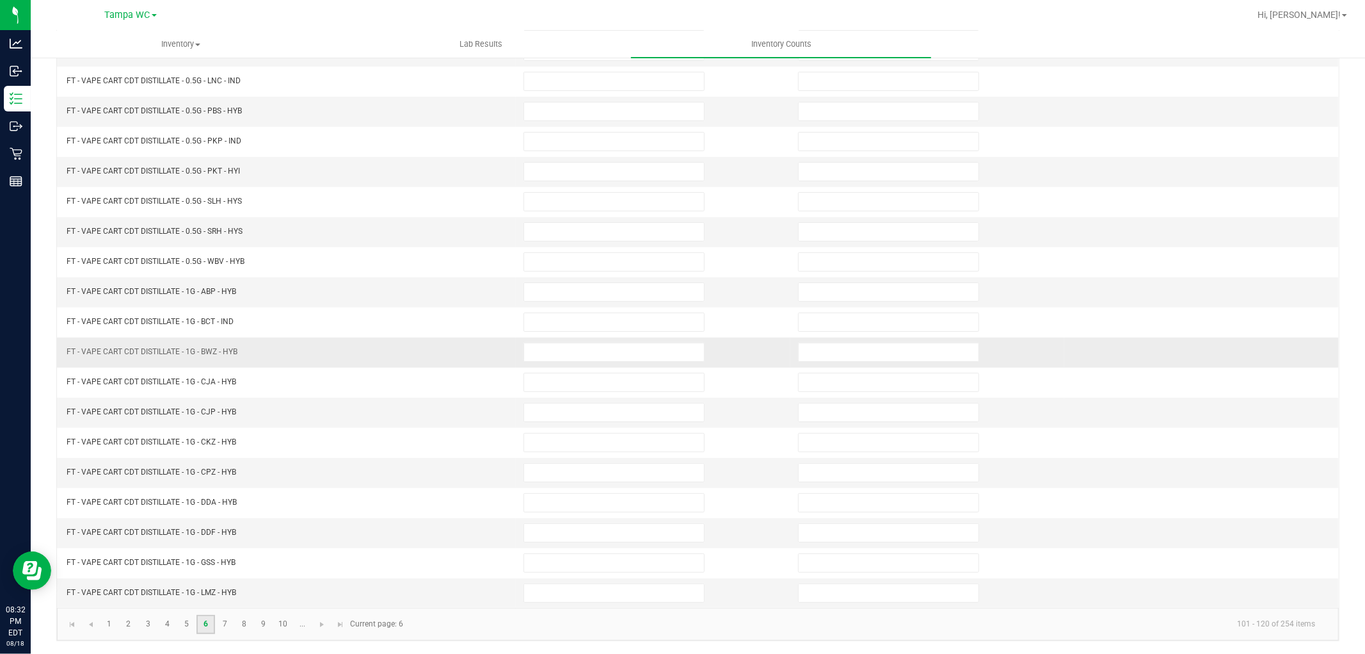
scroll to position [0, 0]
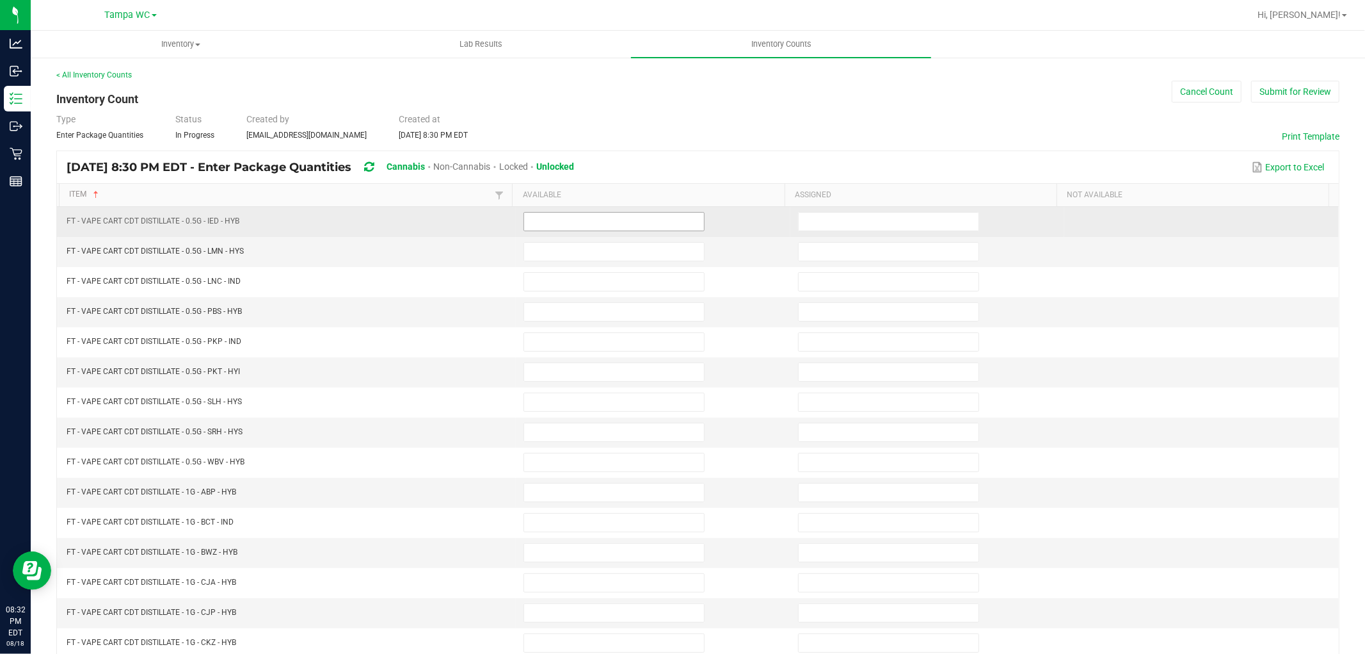
click at [554, 218] on input at bounding box center [614, 222] width 180 height 18
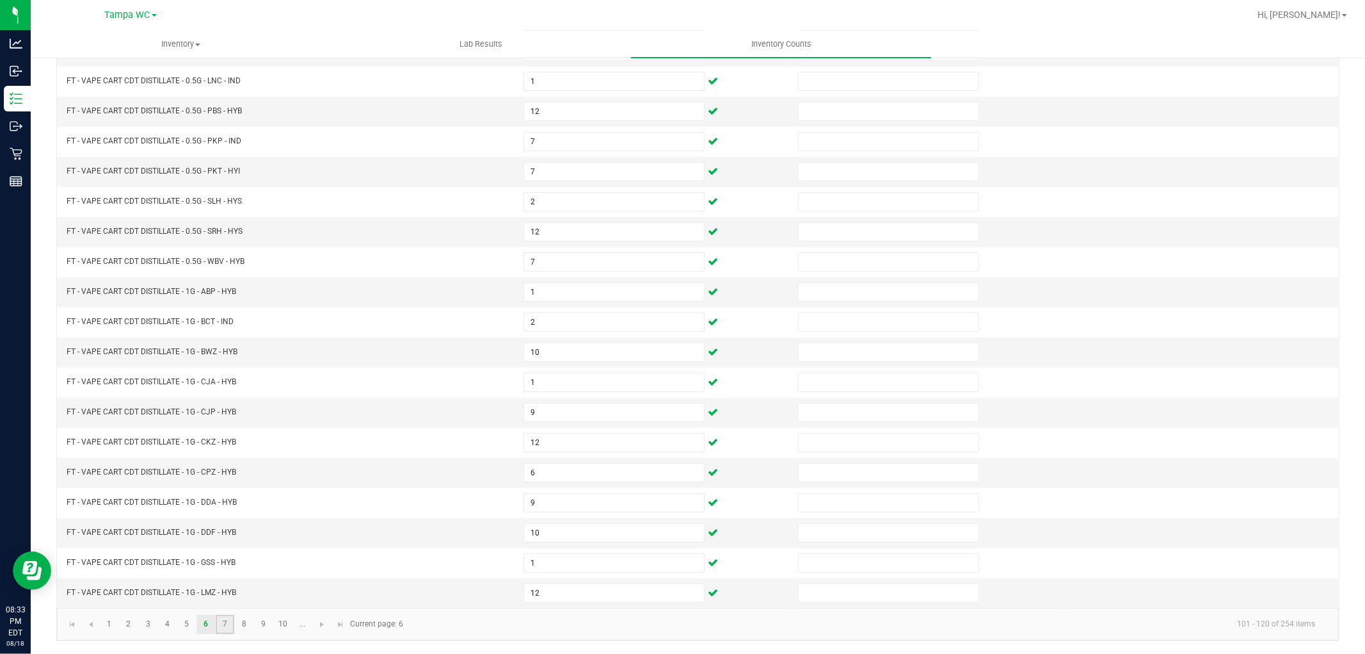
click at [229, 624] on link "7" at bounding box center [225, 624] width 19 height 19
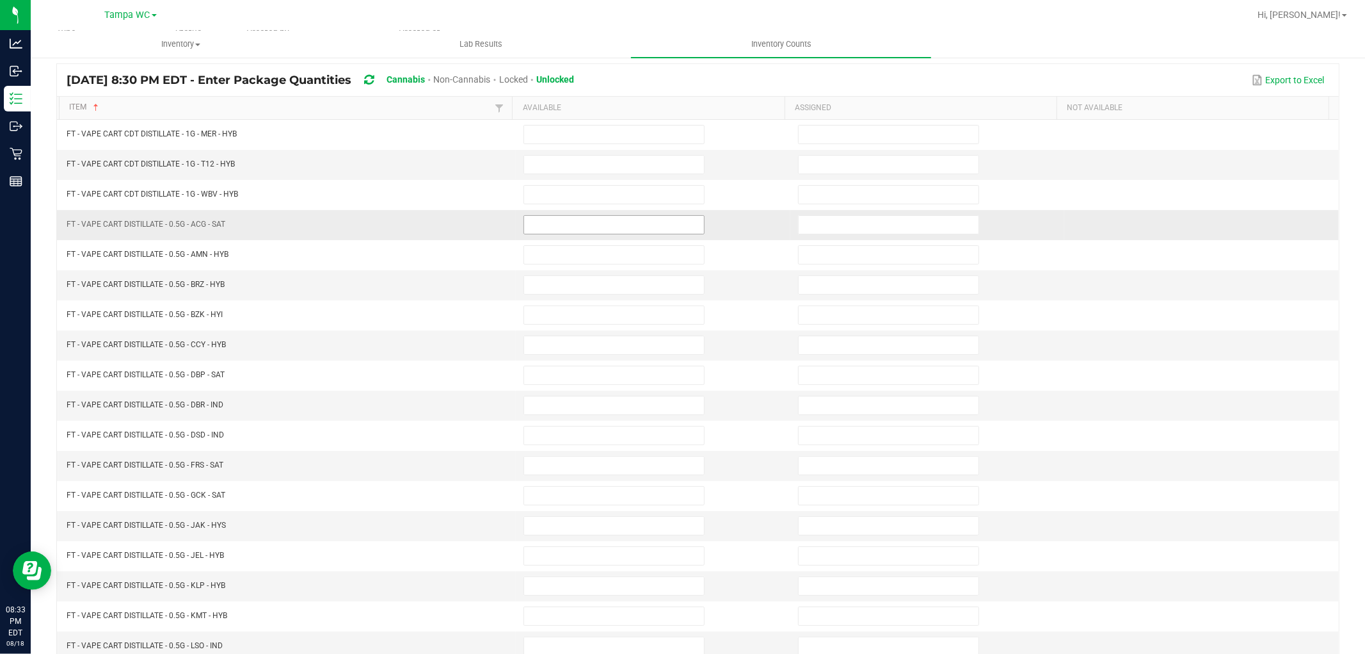
scroll to position [0, 0]
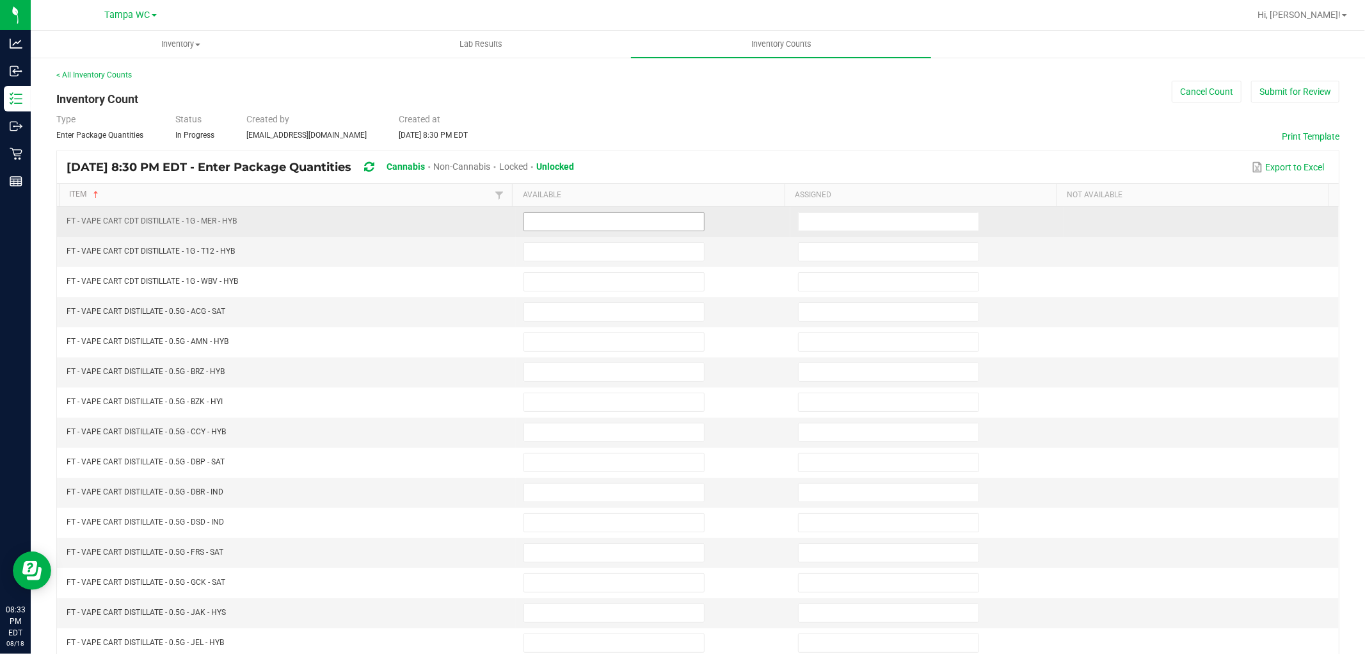
click at [551, 226] on input at bounding box center [614, 222] width 180 height 18
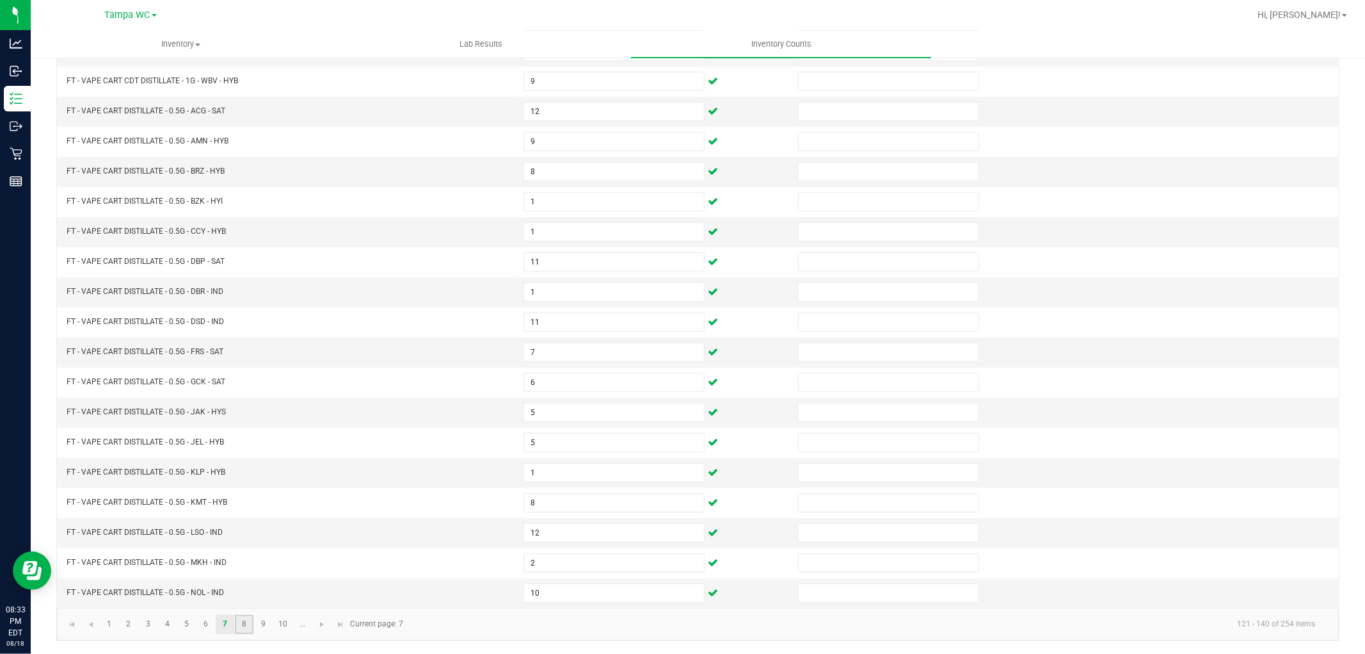
click at [247, 623] on link "8" at bounding box center [244, 624] width 19 height 19
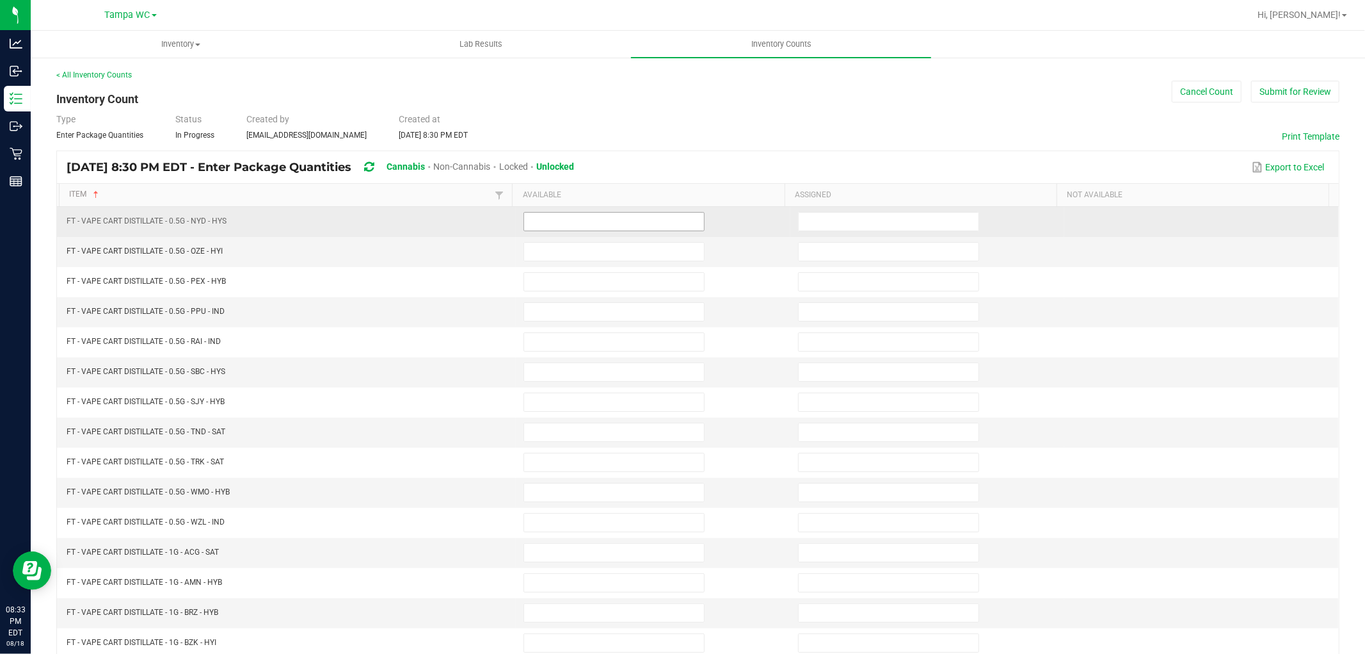
click at [542, 222] on input at bounding box center [614, 222] width 180 height 18
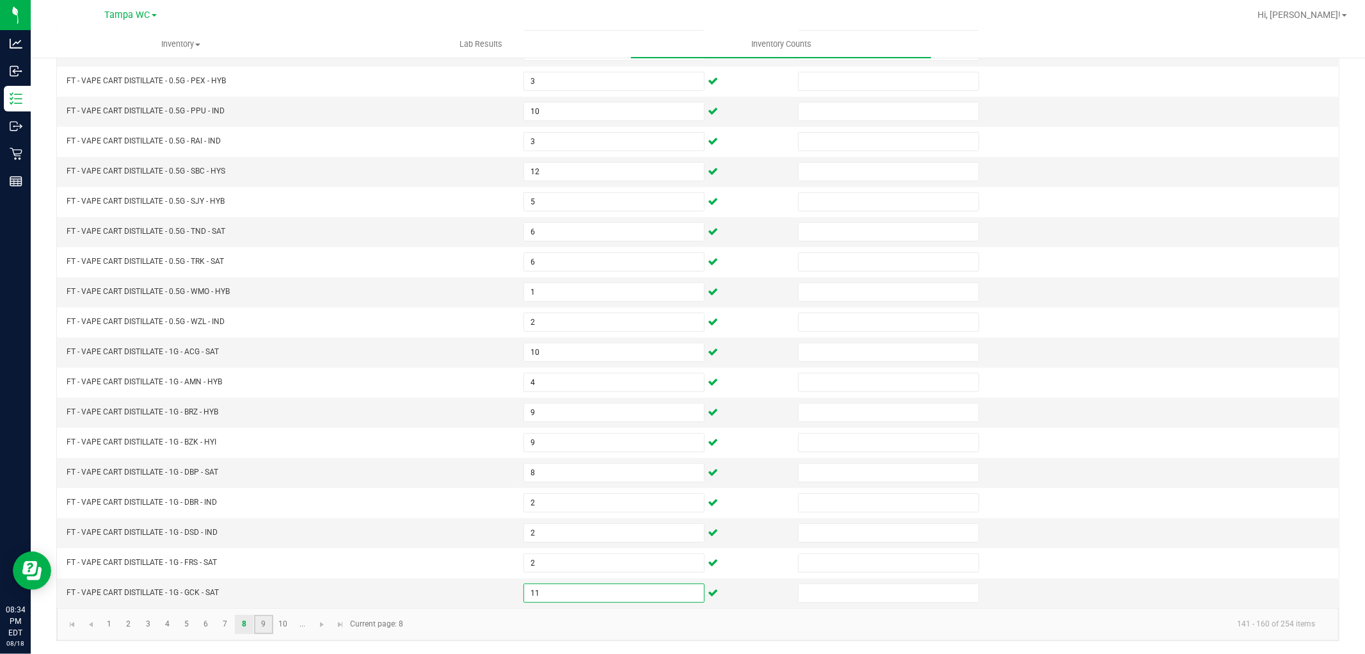
click at [260, 625] on link "9" at bounding box center [263, 624] width 19 height 19
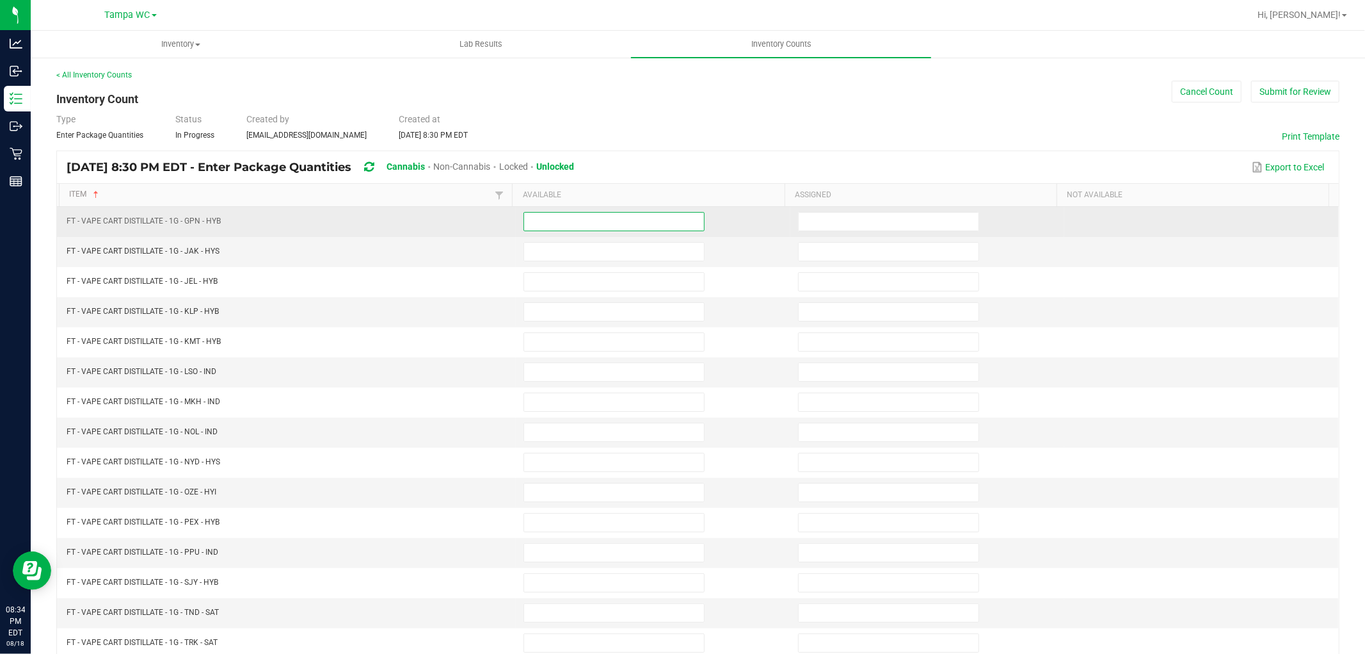
click at [561, 221] on input at bounding box center [614, 222] width 180 height 18
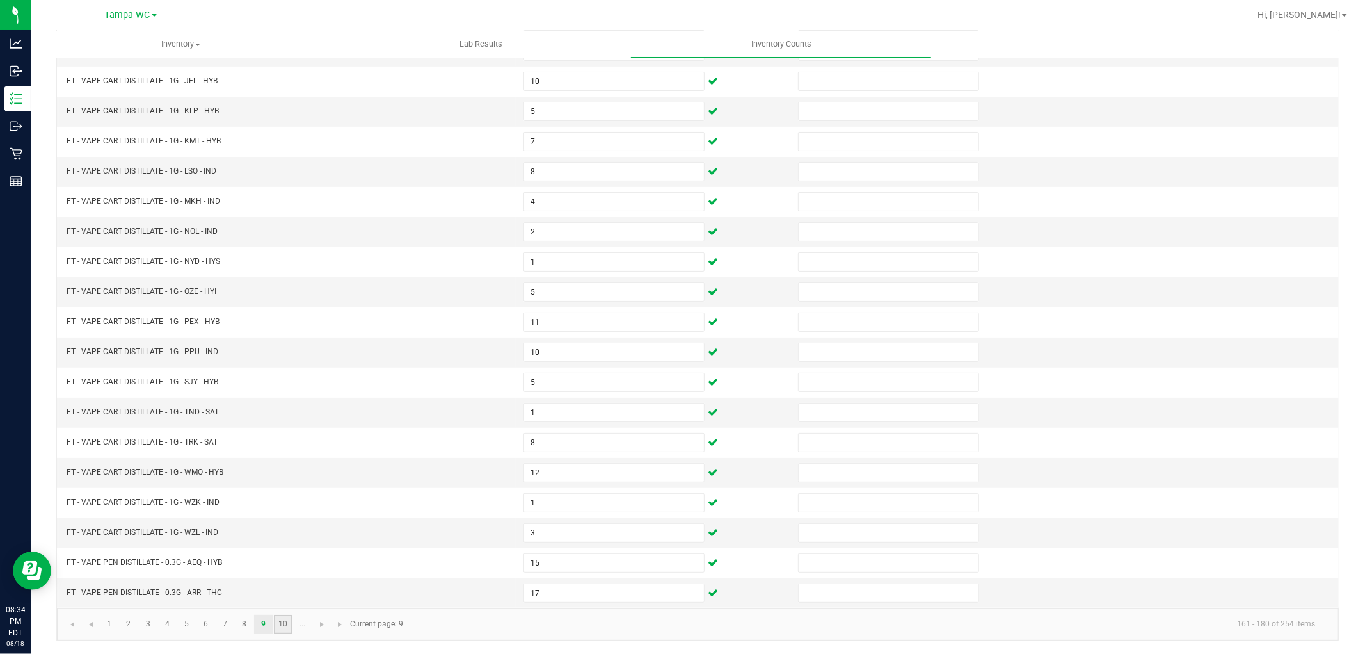
click at [286, 625] on link "10" at bounding box center [283, 624] width 19 height 19
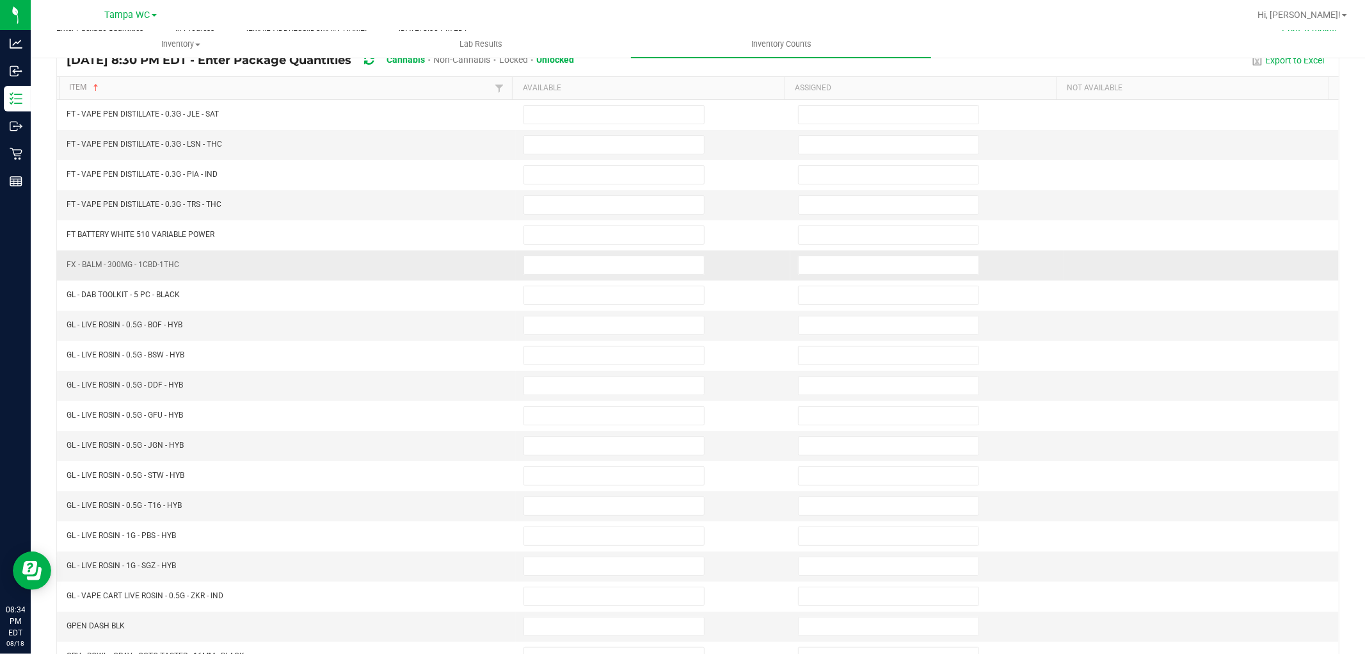
scroll to position [0, 0]
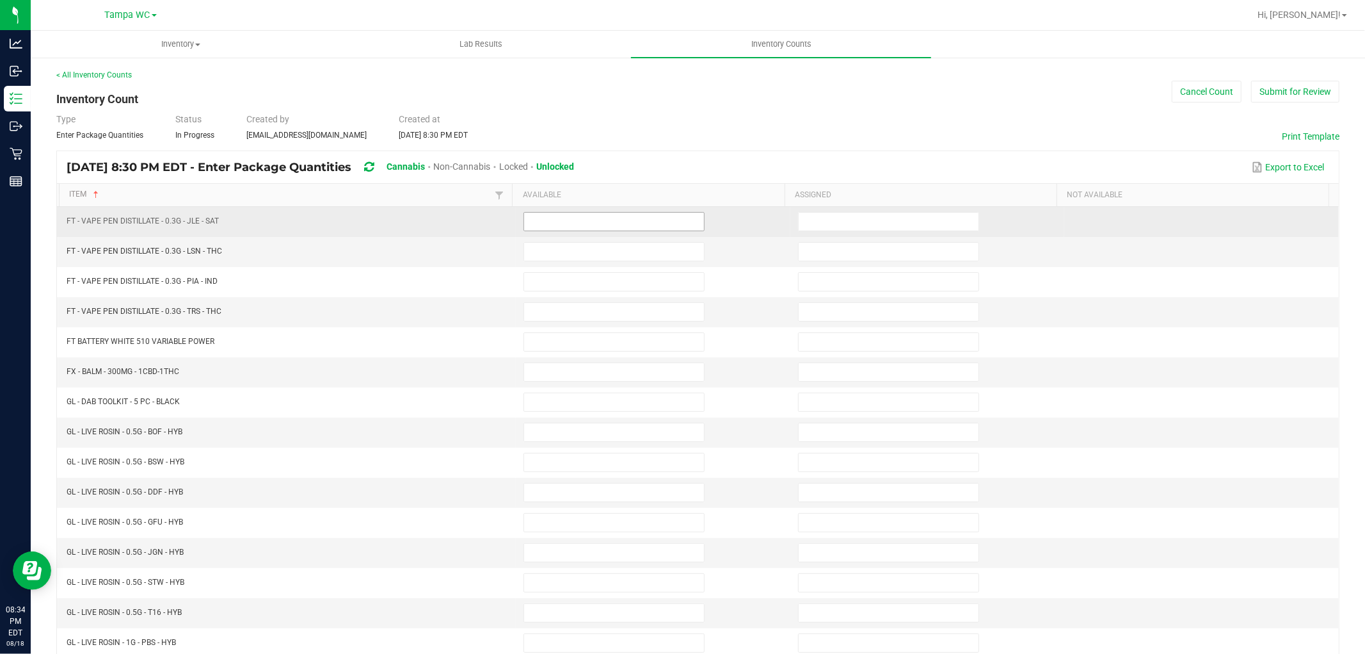
click at [547, 225] on input at bounding box center [614, 222] width 180 height 18
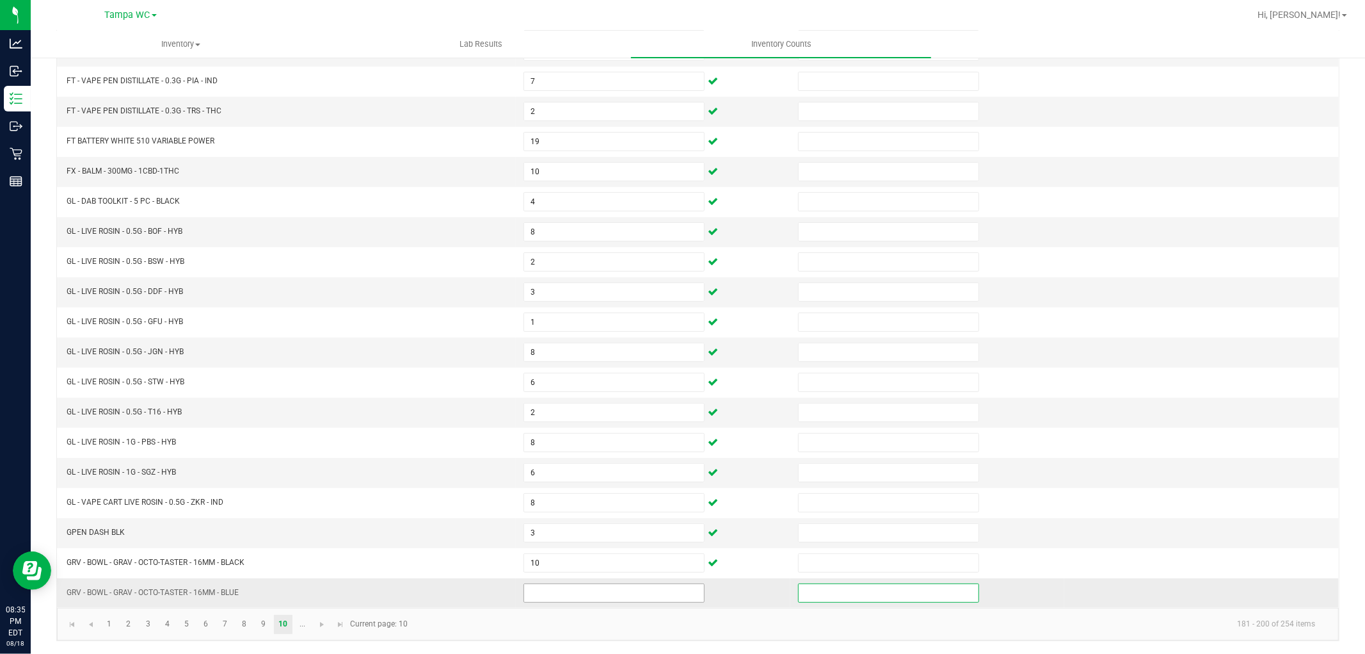
click at [529, 591] on input at bounding box center [614, 593] width 180 height 18
click at [325, 624] on span "Go to the next page" at bounding box center [322, 624] width 10 height 10
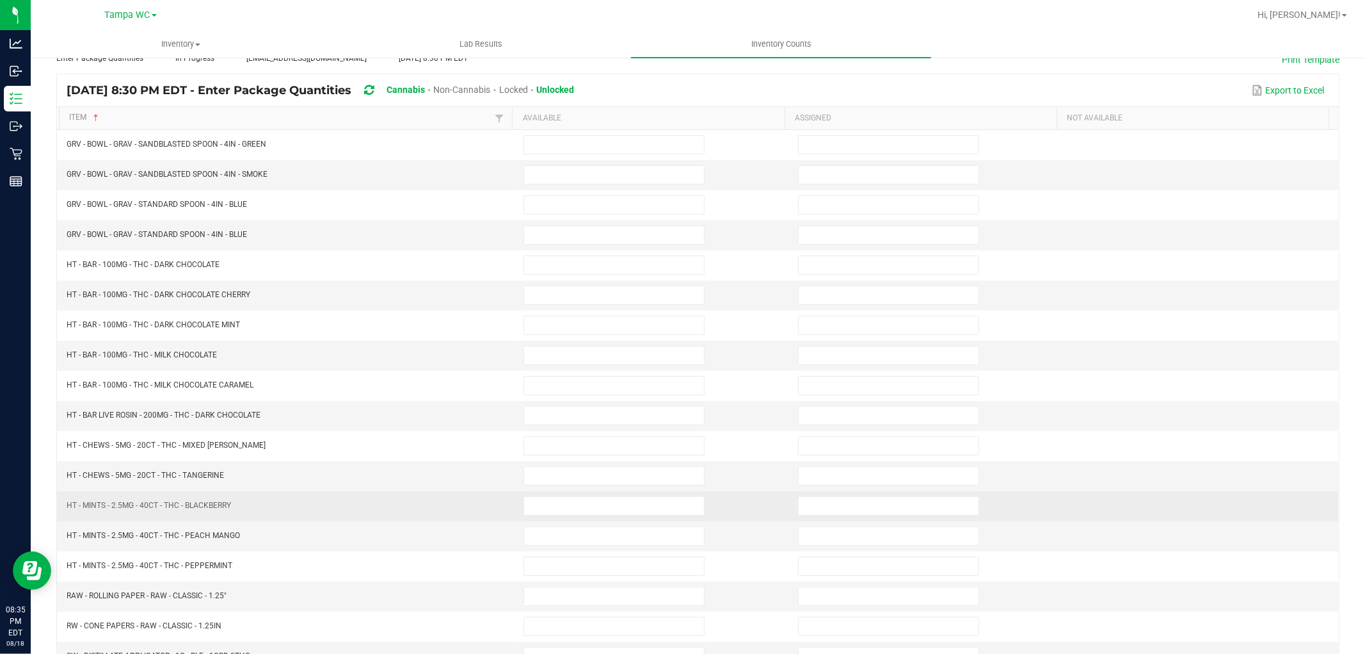
scroll to position [0, 0]
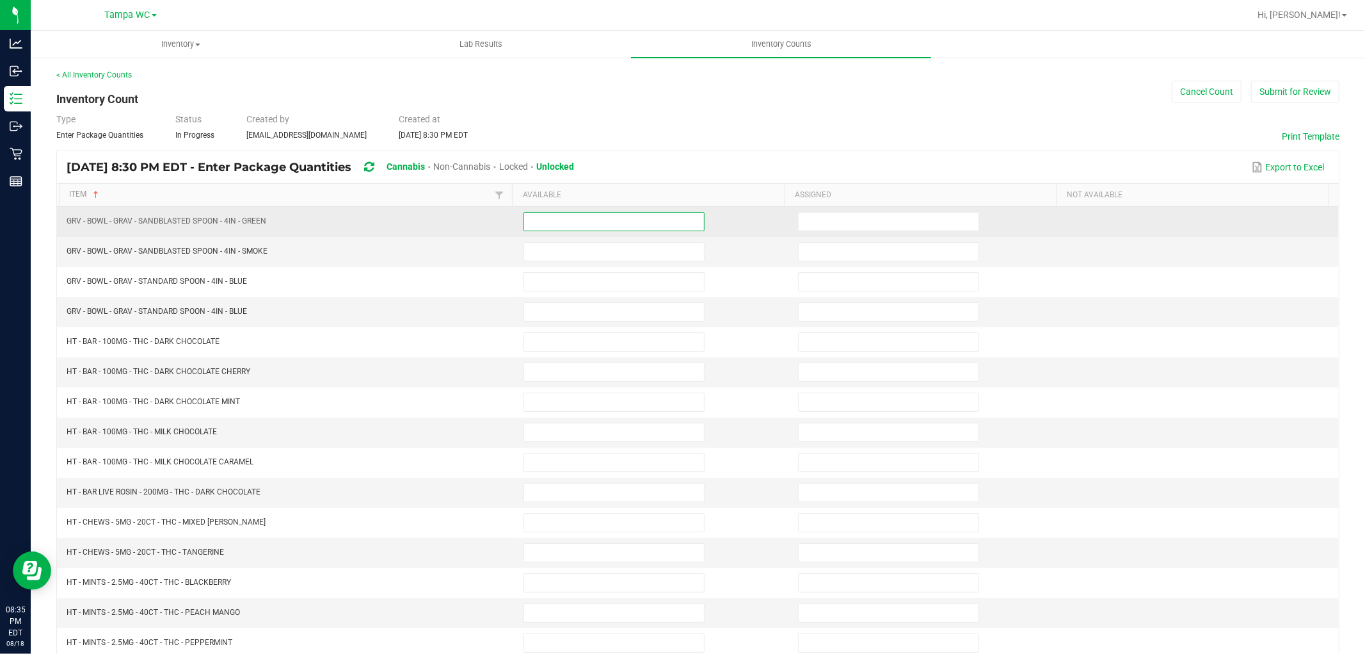
click at [573, 224] on input at bounding box center [614, 222] width 180 height 18
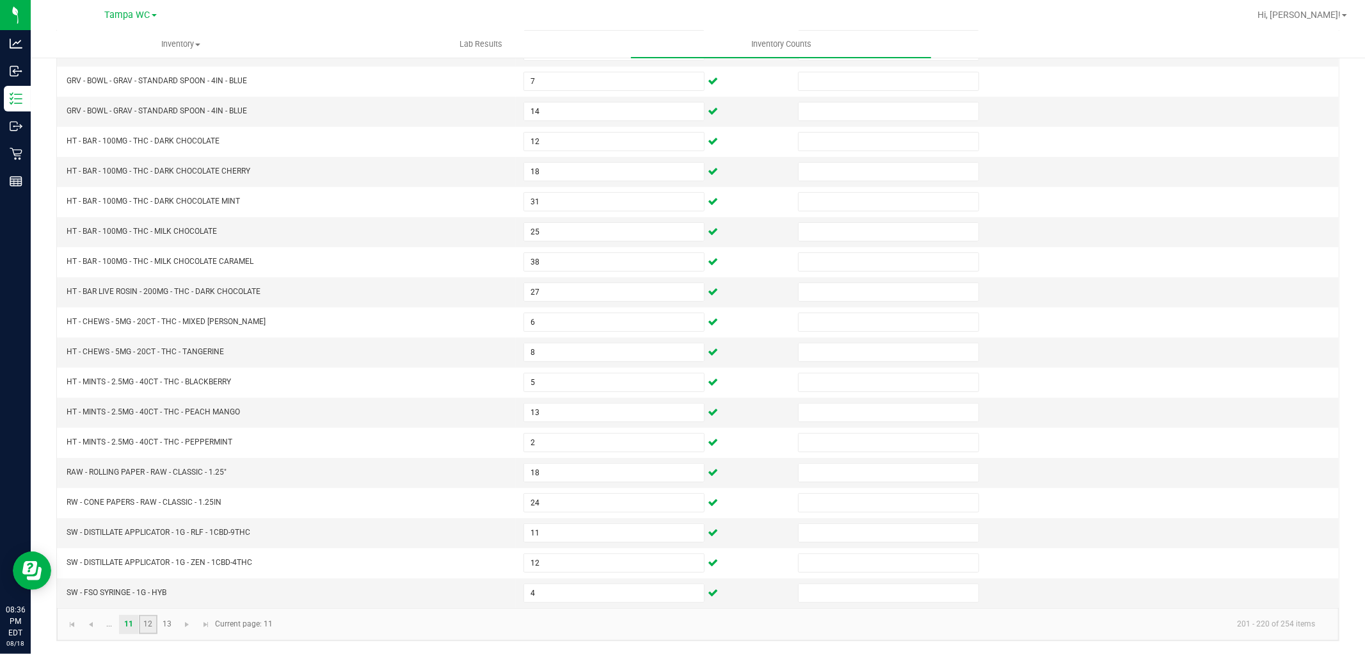
click at [149, 625] on link "12" at bounding box center [148, 624] width 19 height 19
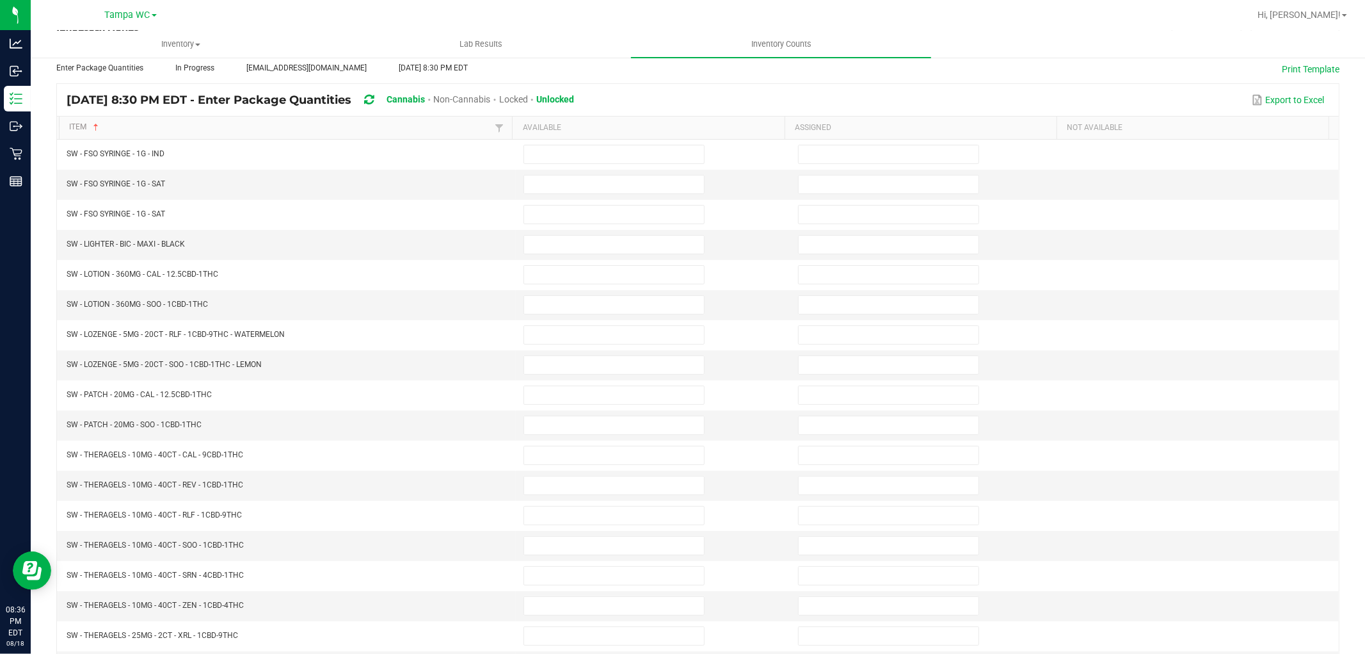
scroll to position [0, 0]
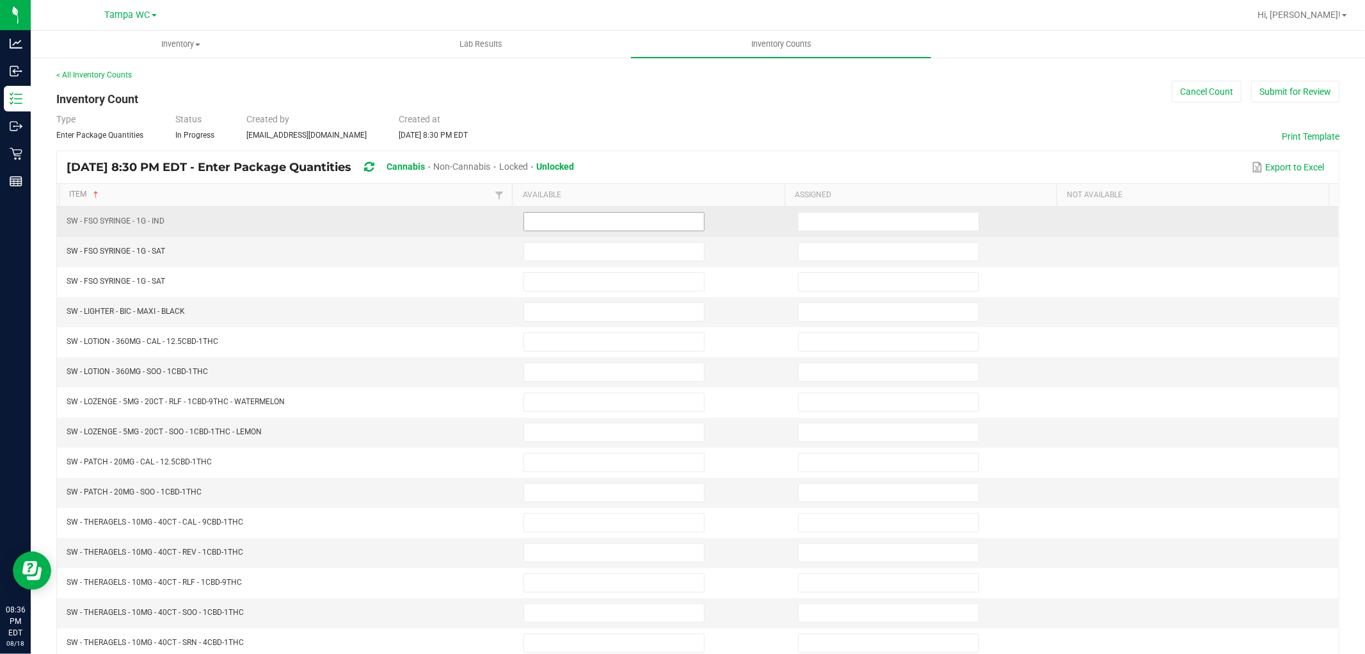
click at [540, 216] on input at bounding box center [614, 222] width 180 height 18
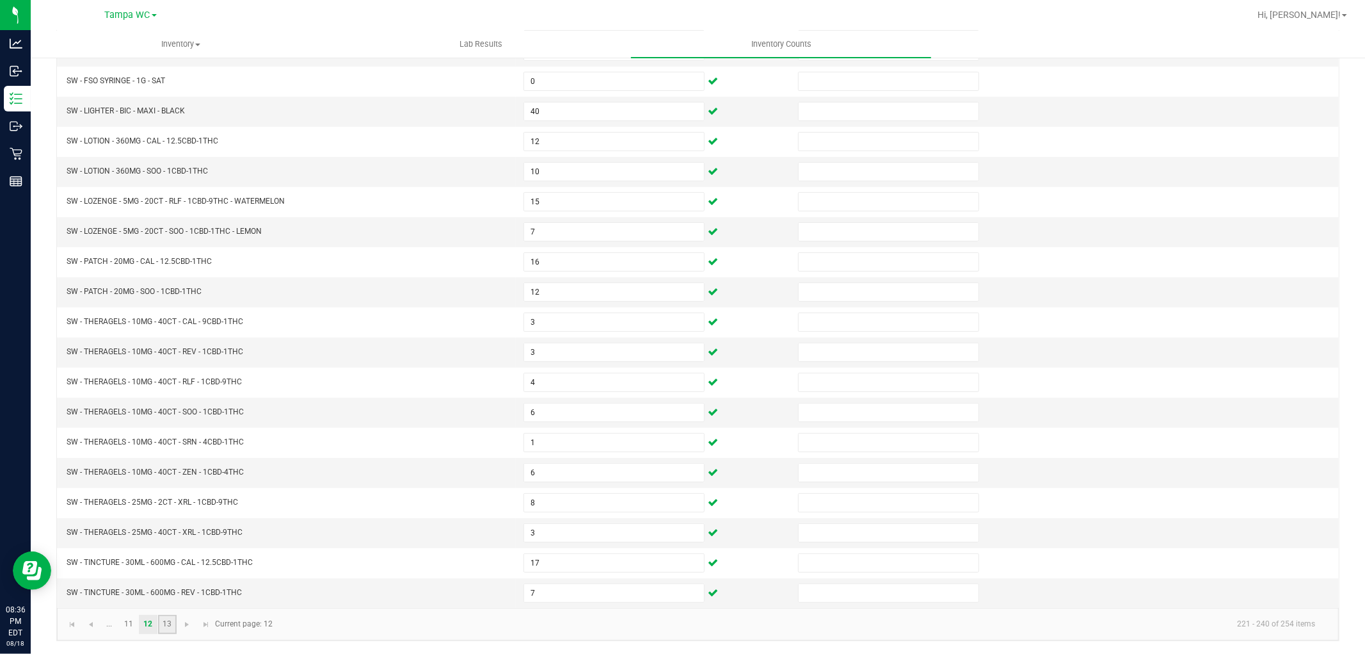
click at [164, 624] on link "13" at bounding box center [167, 624] width 19 height 19
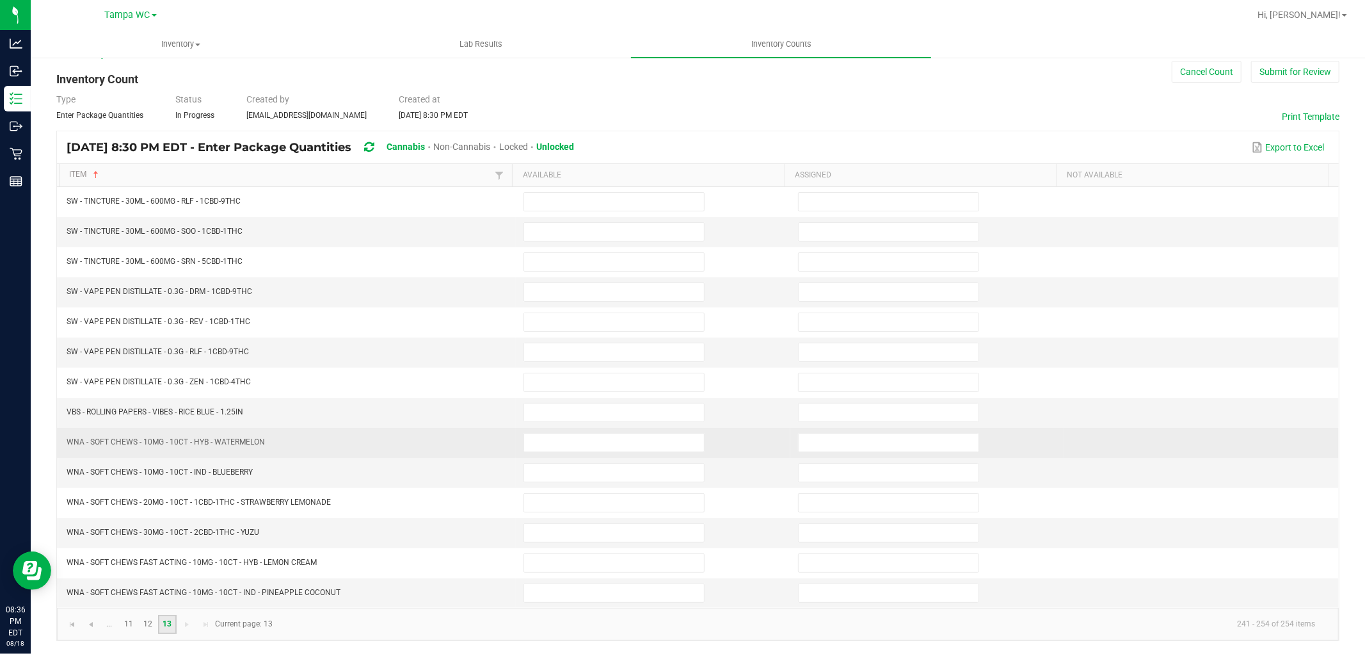
scroll to position [0, 0]
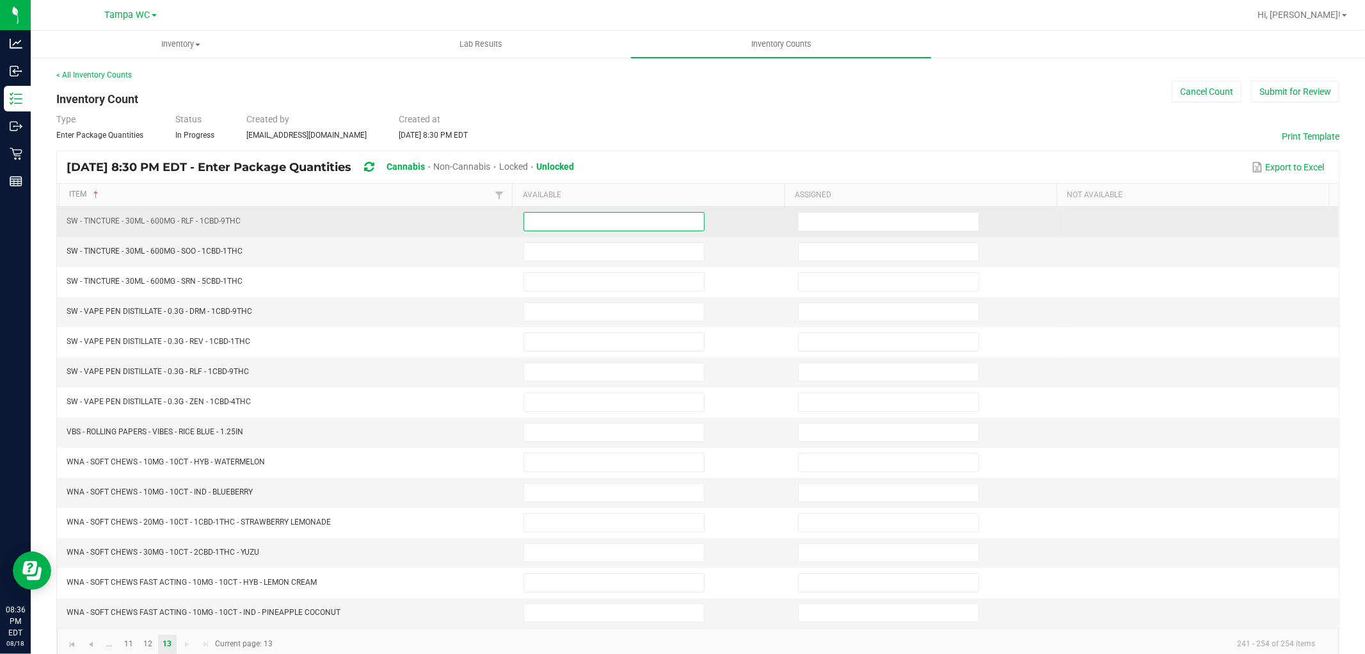
click at [528, 219] on input at bounding box center [614, 222] width 180 height 18
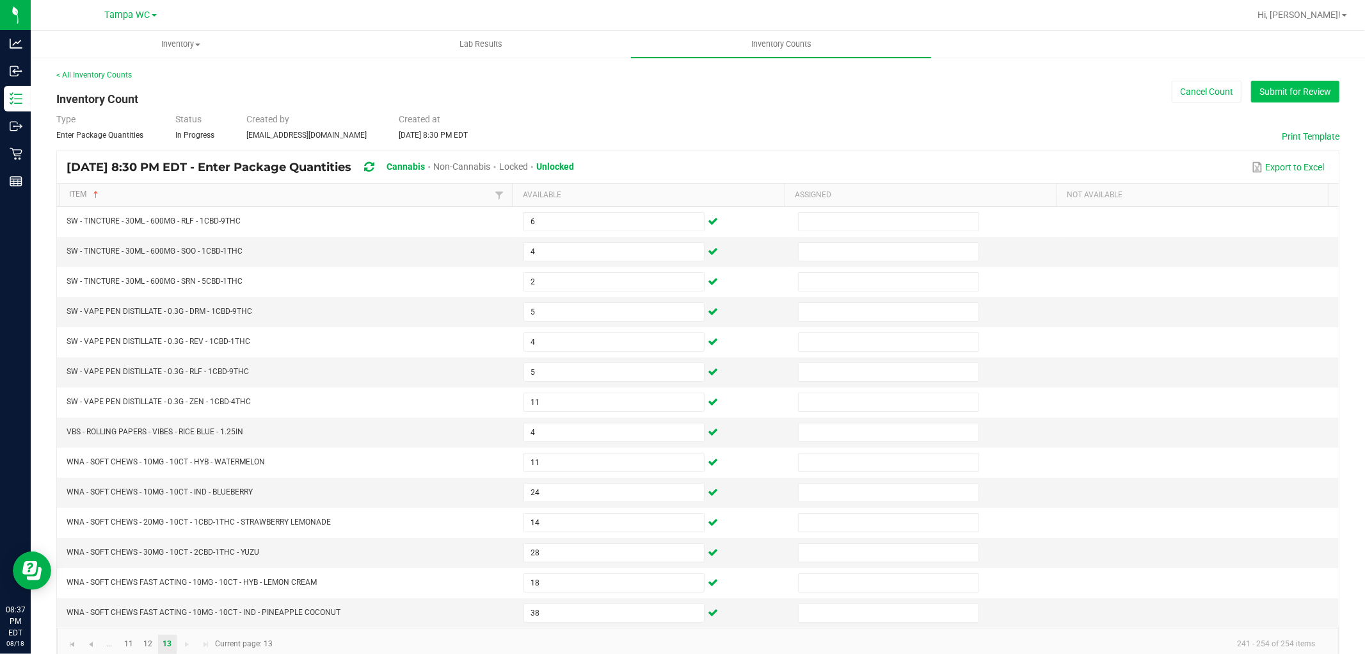
click at [1282, 96] on button "Submit for Review" at bounding box center [1296, 92] width 88 height 22
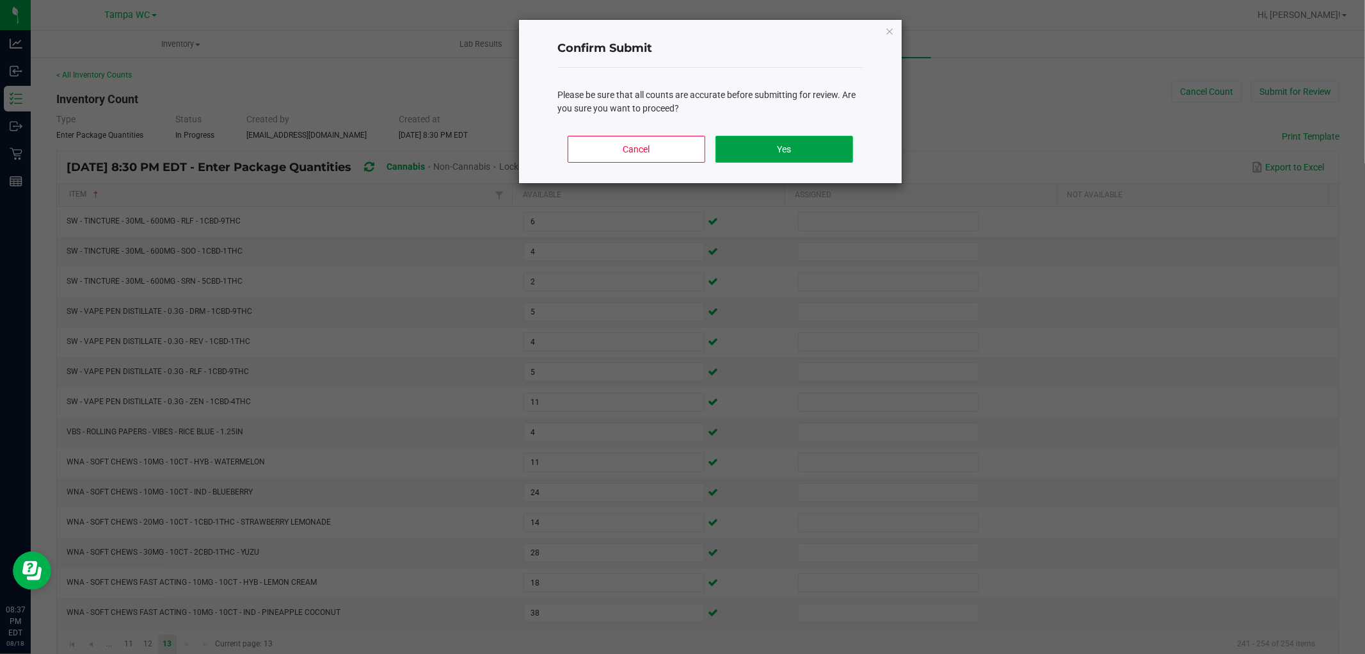
click at [805, 154] on button "Yes" at bounding box center [785, 149] width 138 height 27
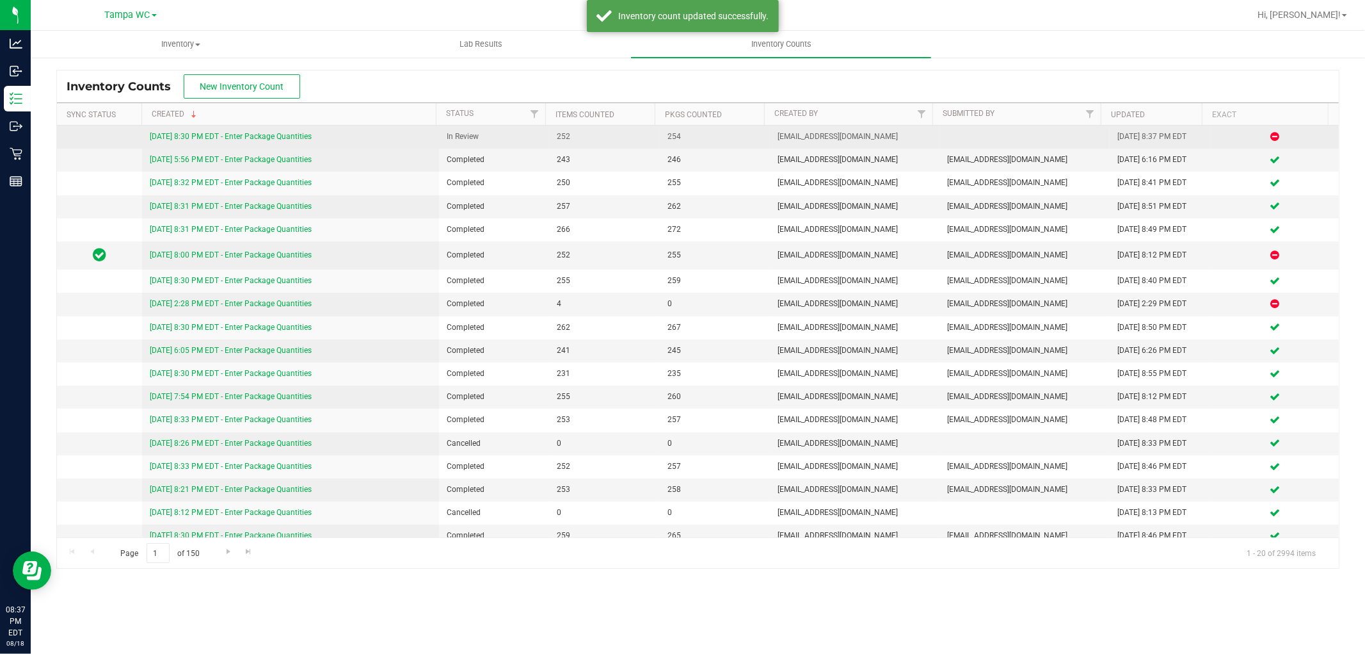
click at [257, 133] on link "[DATE] 8:30 PM EDT - Enter Package Quantities" at bounding box center [231, 136] width 162 height 9
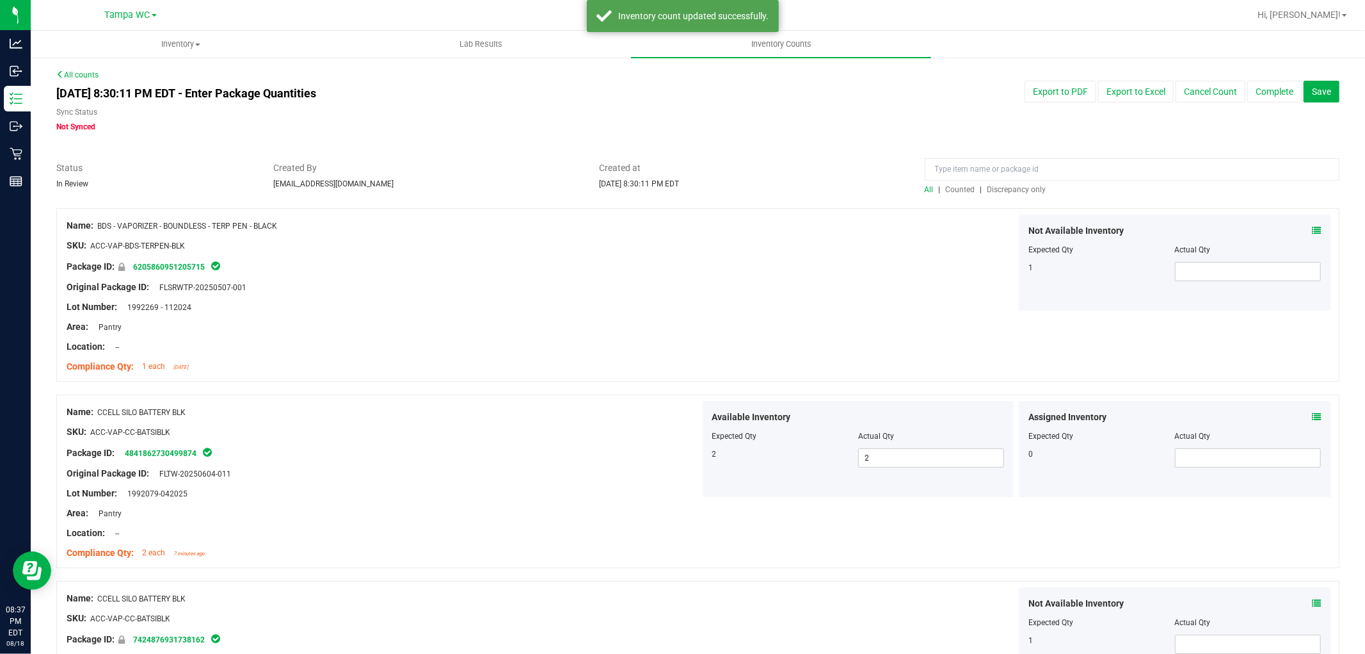
click at [1003, 186] on span "Discrepancy only" at bounding box center [1017, 189] width 59 height 9
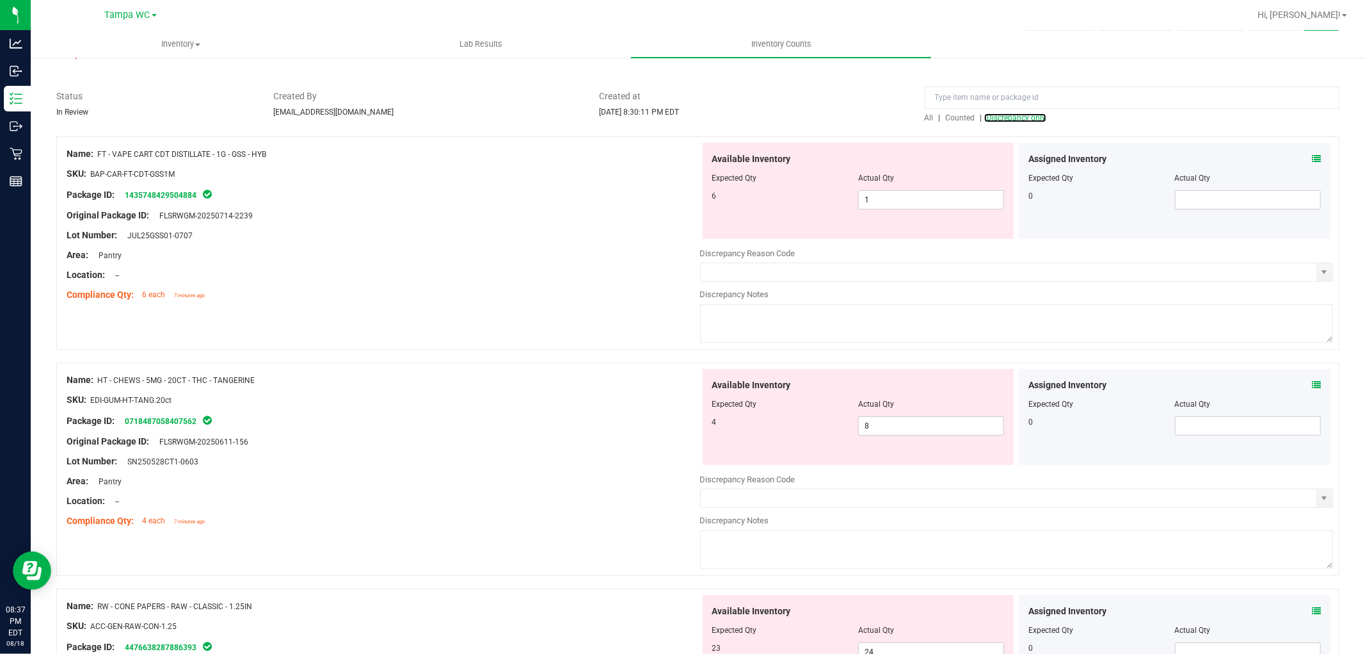
scroll to position [71, 0]
click at [883, 426] on span "8 8" at bounding box center [931, 426] width 146 height 19
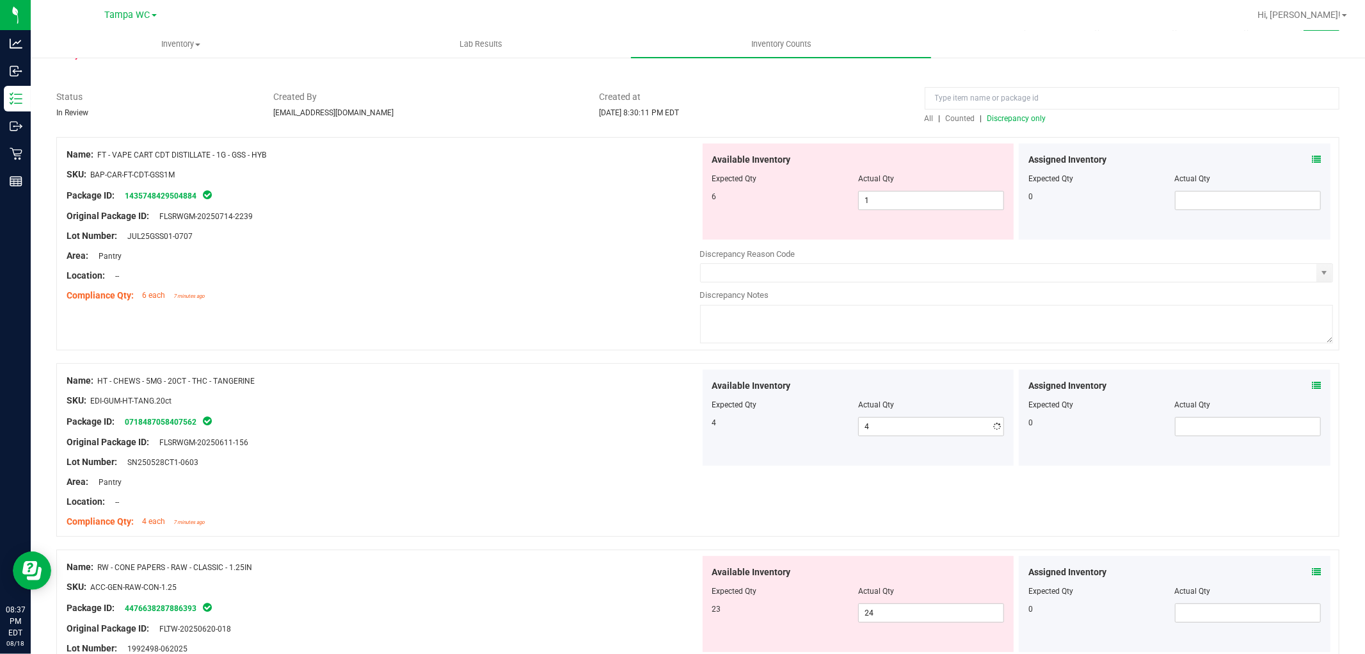
click at [559, 290] on div "Compliance Qty: 6 each 7 minutes ago" at bounding box center [384, 295] width 634 height 13
click at [899, 202] on span "1 1" at bounding box center [931, 200] width 146 height 19
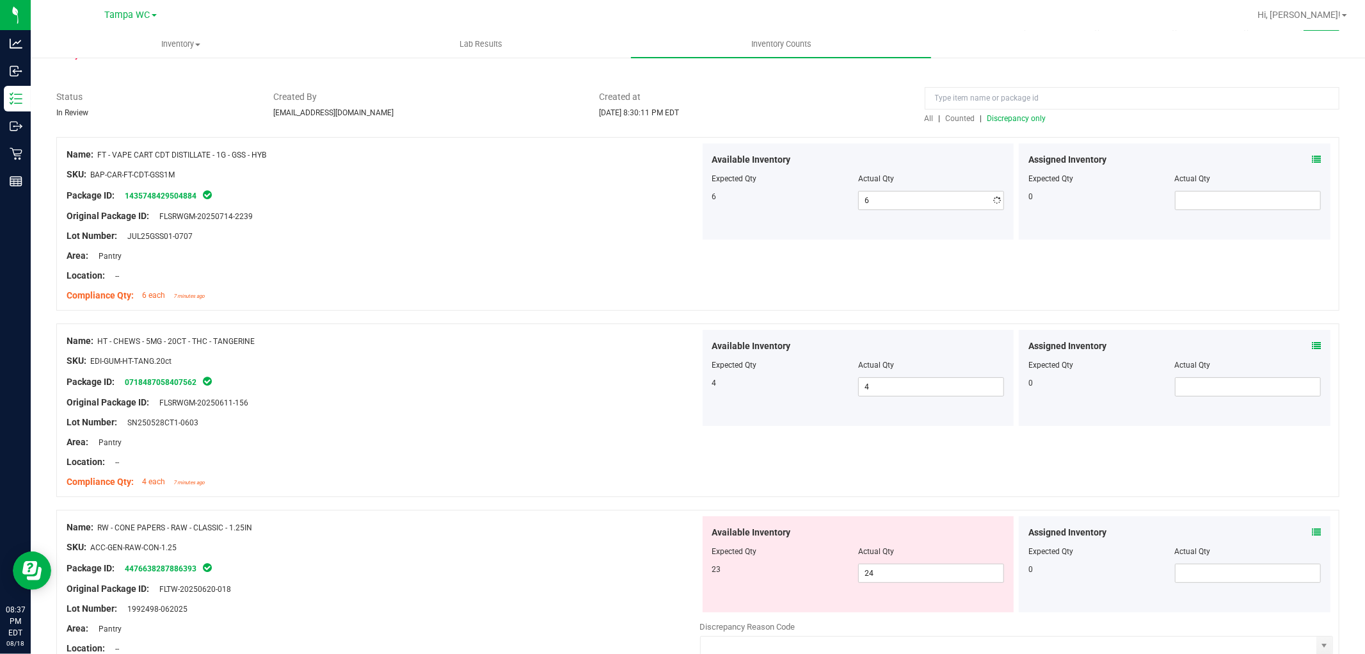
click at [602, 304] on div "Name: FT - VAPE CART CDT DISTILLATE - 1G - GSS - HYB SKU: BAP-CAR-FT-CDT-GSS1M …" at bounding box center [384, 224] width 634 height 163
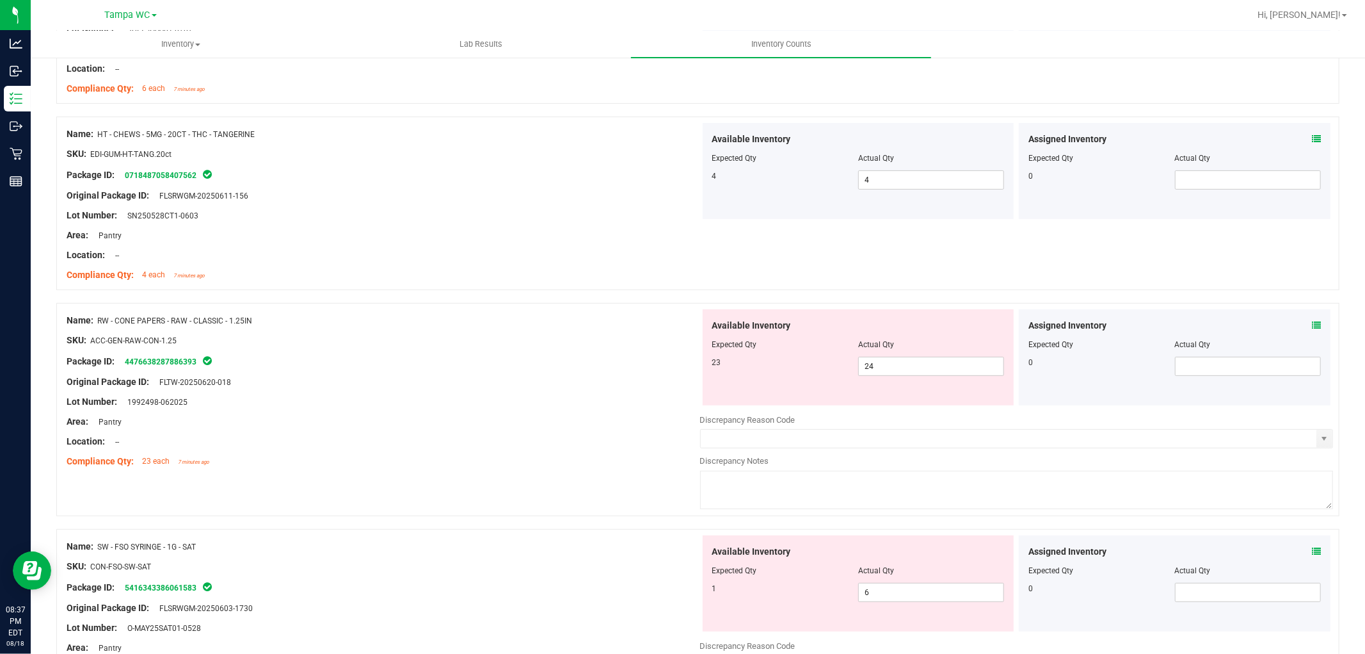
scroll to position [284, 0]
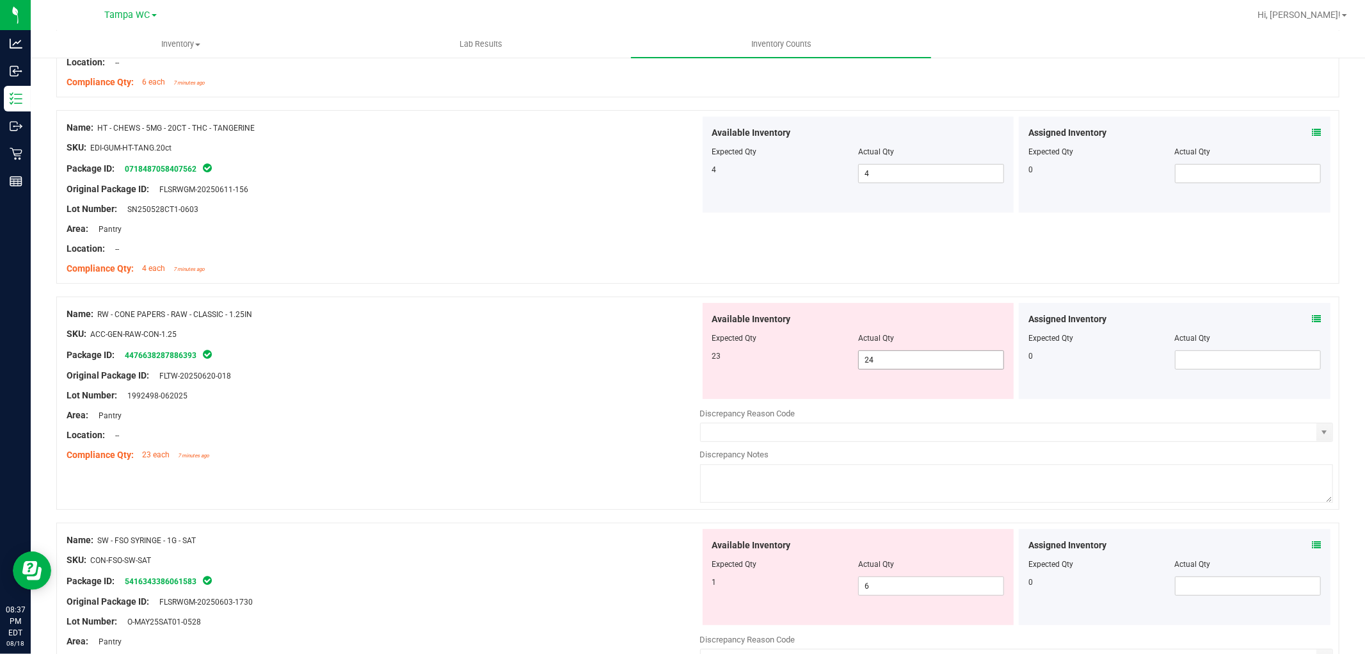
click at [905, 368] on span "24 24" at bounding box center [931, 359] width 146 height 19
click at [905, 365] on span "24 24" at bounding box center [931, 359] width 146 height 19
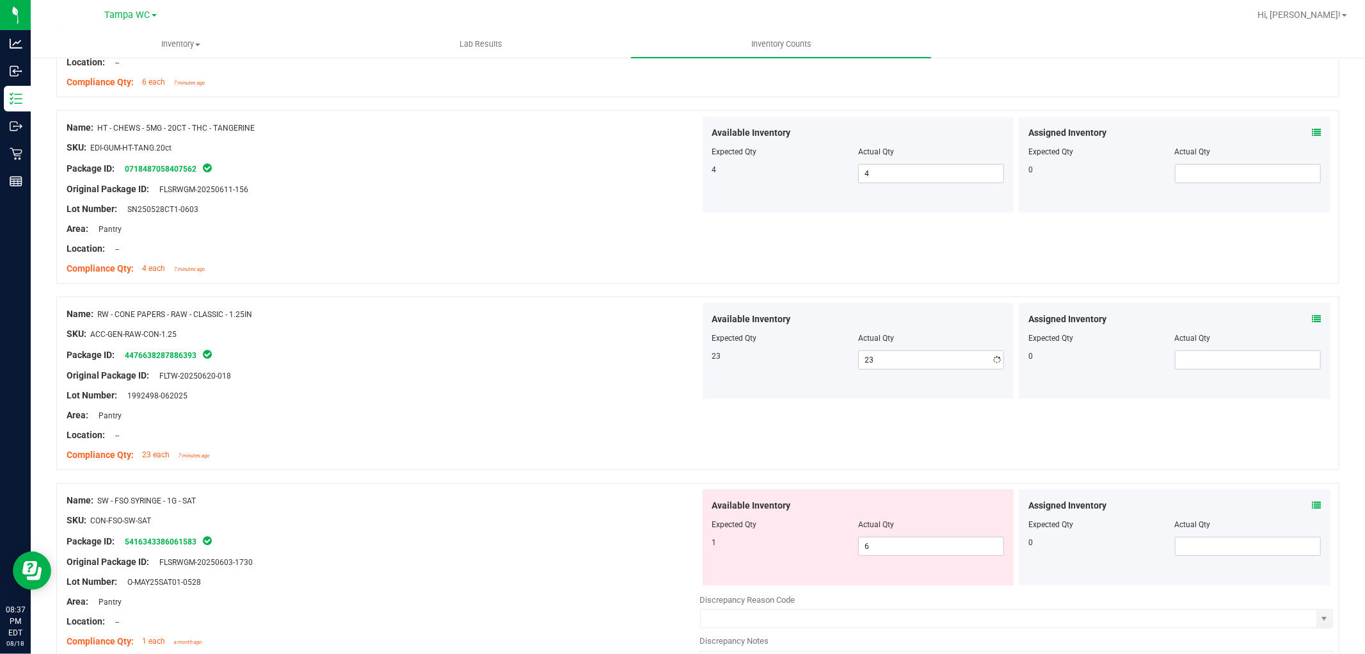
click at [436, 365] on div at bounding box center [384, 365] width 634 height 6
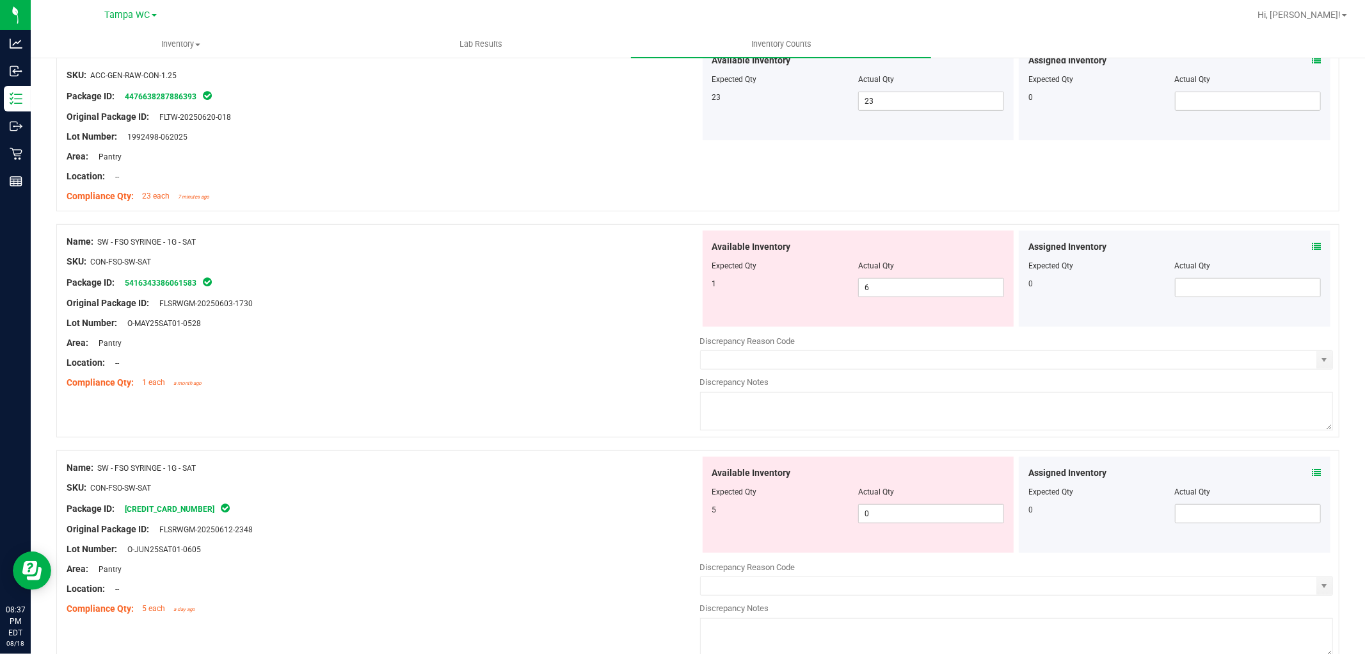
scroll to position [568, 0]
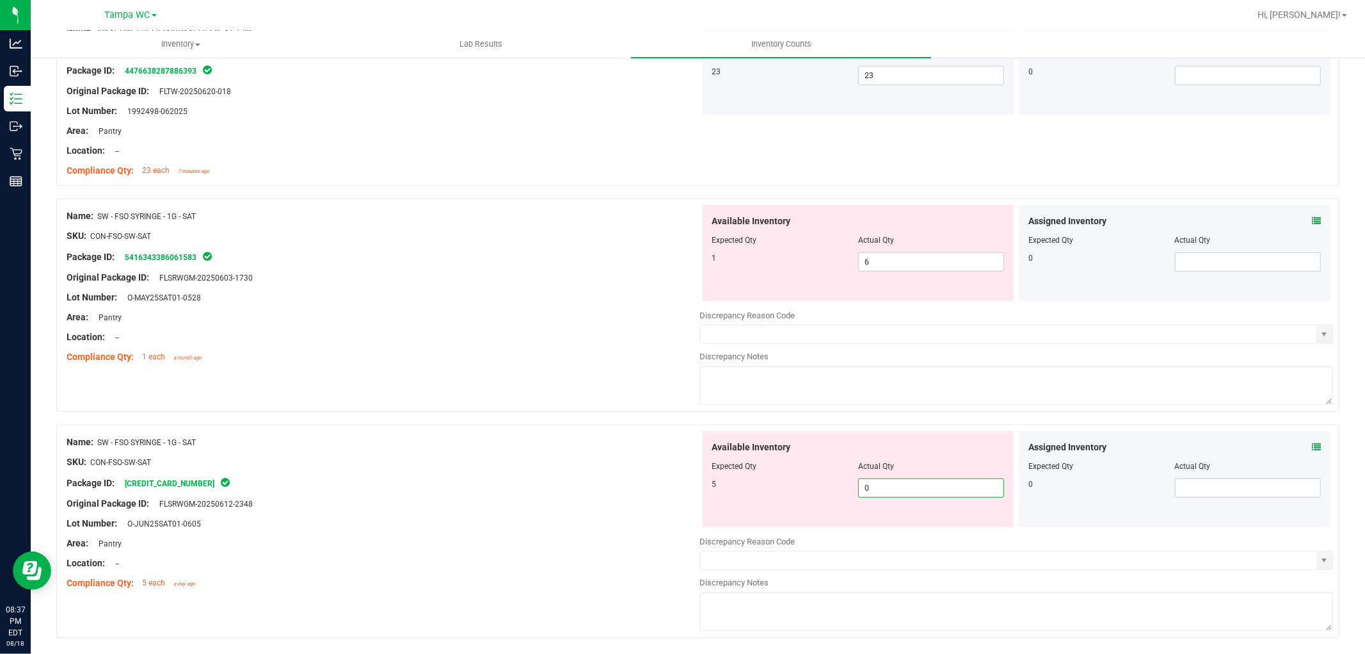
click at [901, 489] on span "0 0" at bounding box center [931, 487] width 146 height 19
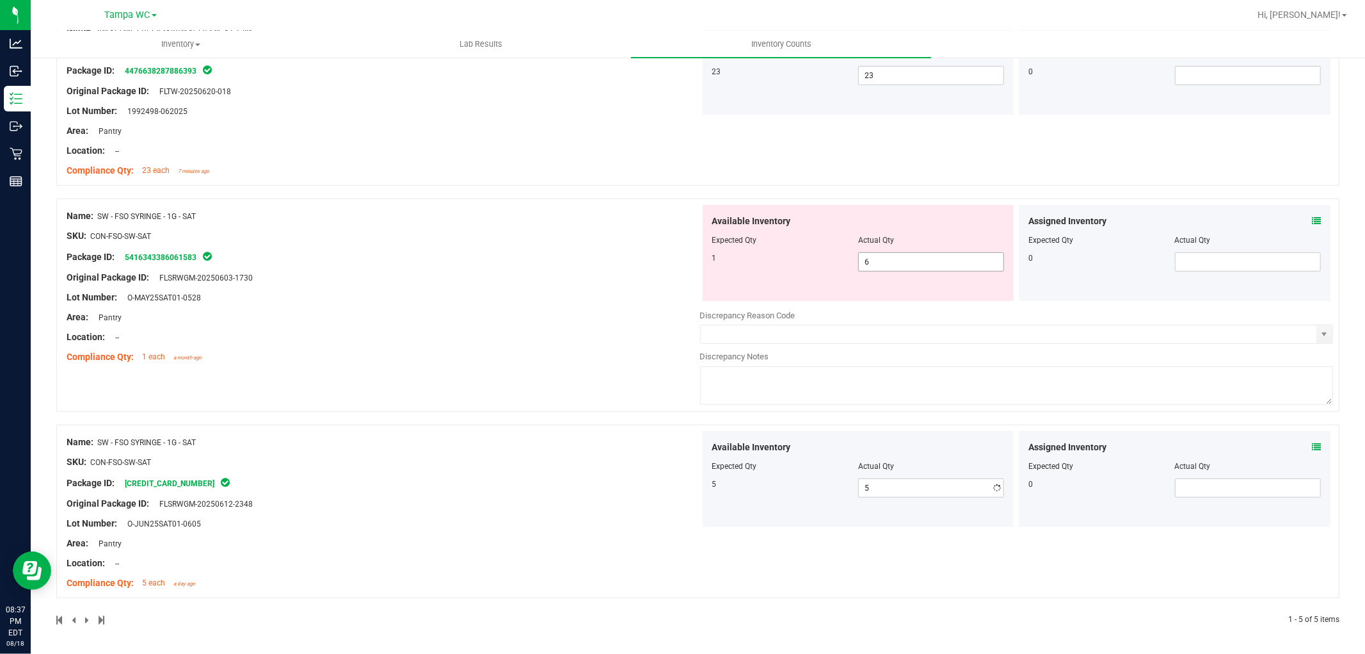
drag, startPoint x: 890, startPoint y: 248, endPoint x: 885, endPoint y: 260, distance: 13.2
click at [890, 252] on div "Available Inventory Expected Qty Actual Qty 1 6 6" at bounding box center [859, 253] width 312 height 96
click at [885, 260] on span "6 6" at bounding box center [931, 261] width 146 height 19
click at [568, 224] on div "Name: FT - VAPE CART CDT DISTILLATE - 1G - GSS - HYB SKU: BAP-CAR-FT-CDT-GSS1M …" at bounding box center [698, 133] width 1284 height 986
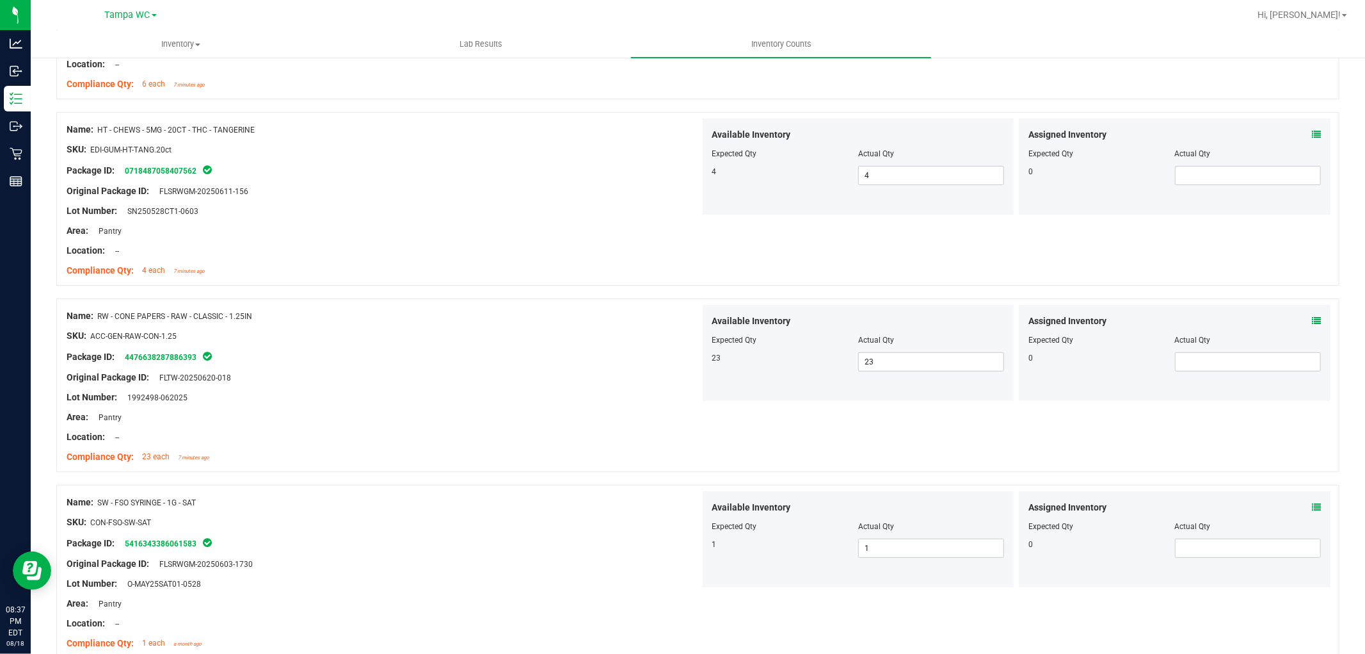
scroll to position [0, 0]
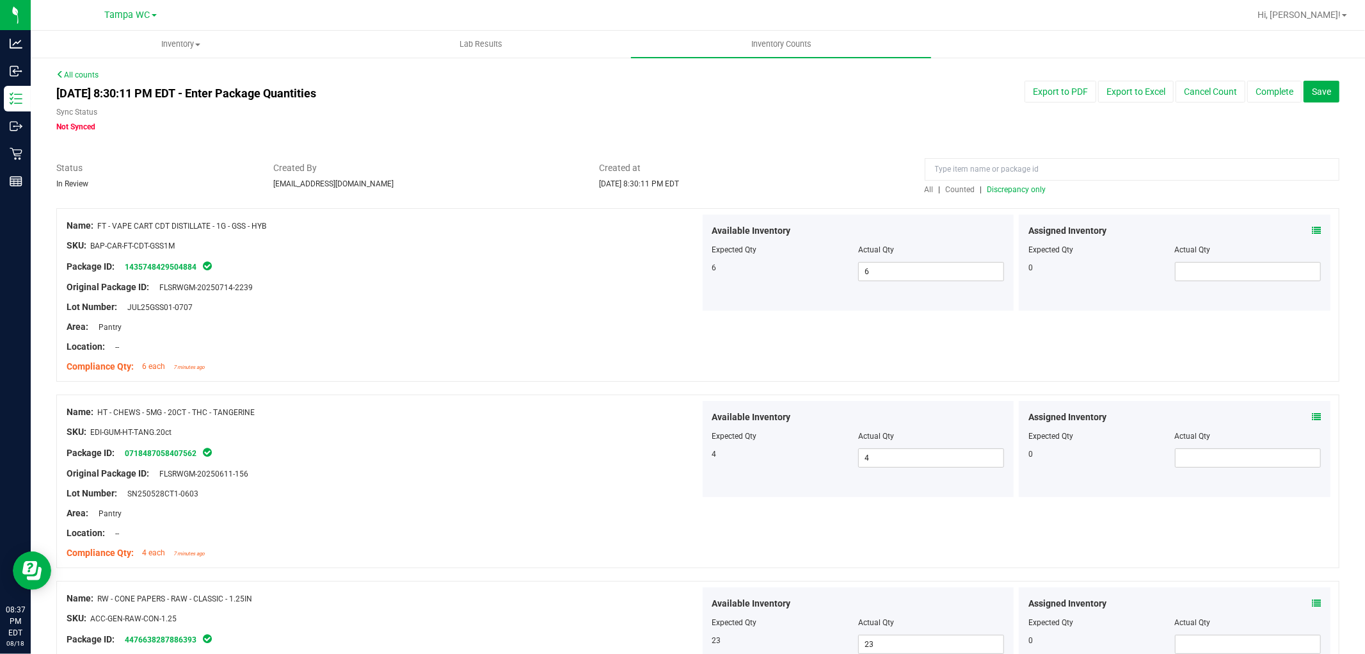
click at [1022, 189] on span "Discrepancy only" at bounding box center [1017, 189] width 59 height 9
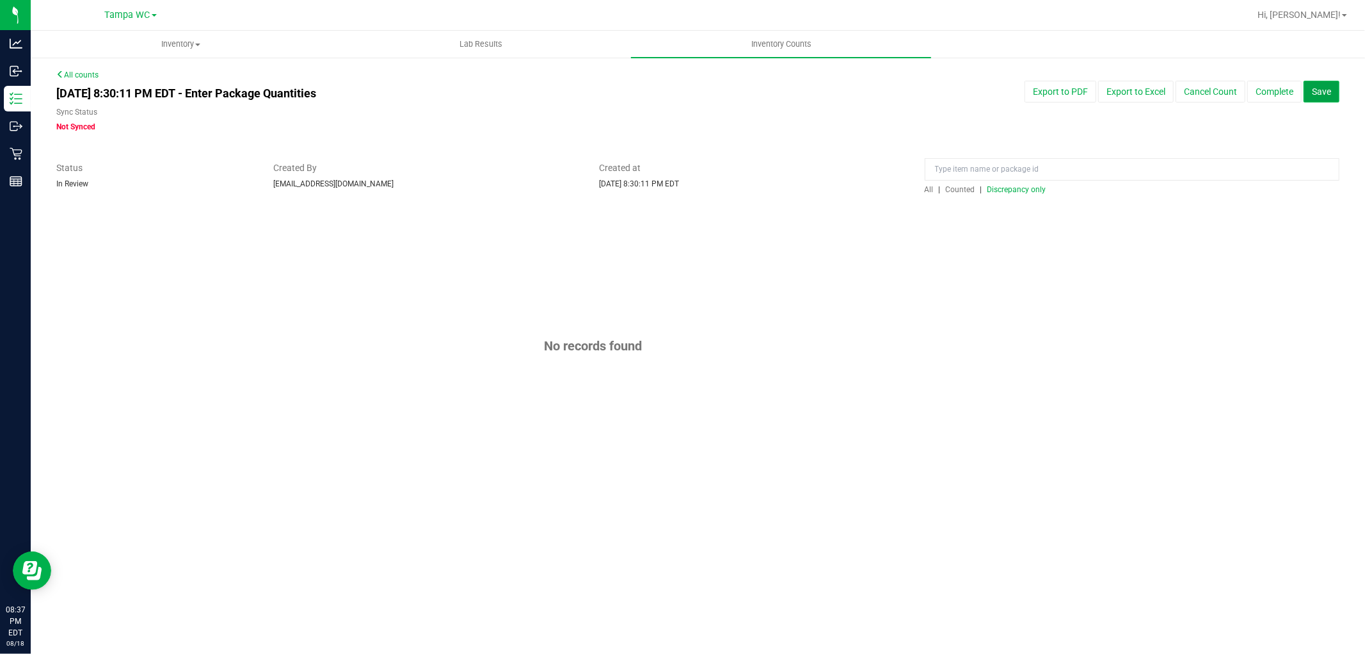
click at [1317, 85] on button "Save" at bounding box center [1322, 92] width 36 height 22
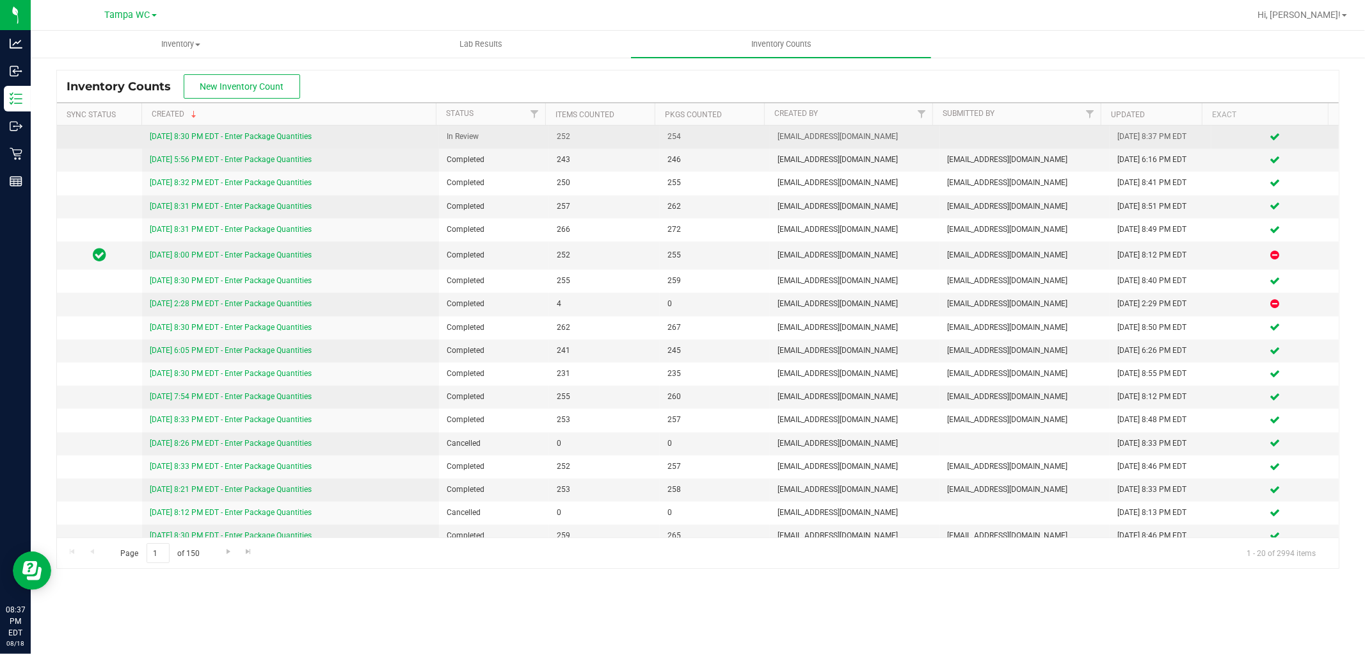
click at [215, 125] on td "[DATE] 8:30 PM EDT - Enter Package Quantities" at bounding box center [290, 136] width 297 height 23
click at [301, 136] on link "[DATE] 8:30 PM EDT - Enter Package Quantities" at bounding box center [231, 136] width 162 height 9
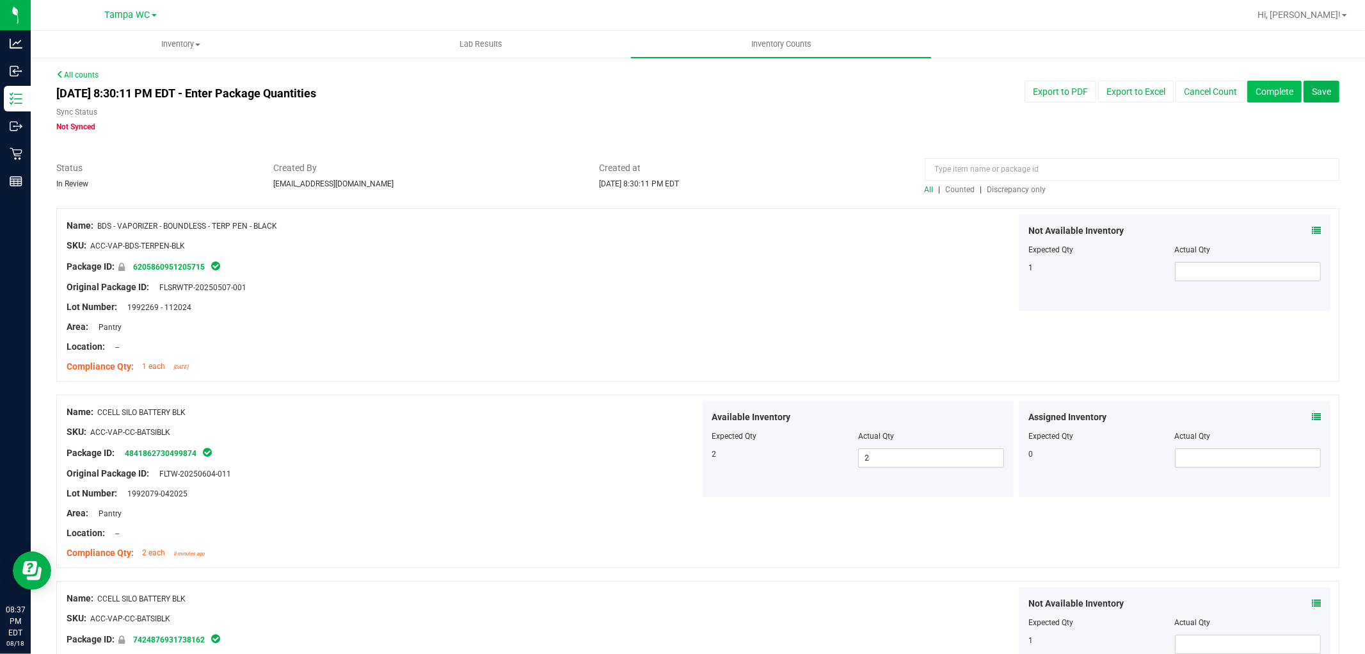
click at [1279, 94] on button "Complete" at bounding box center [1275, 92] width 54 height 22
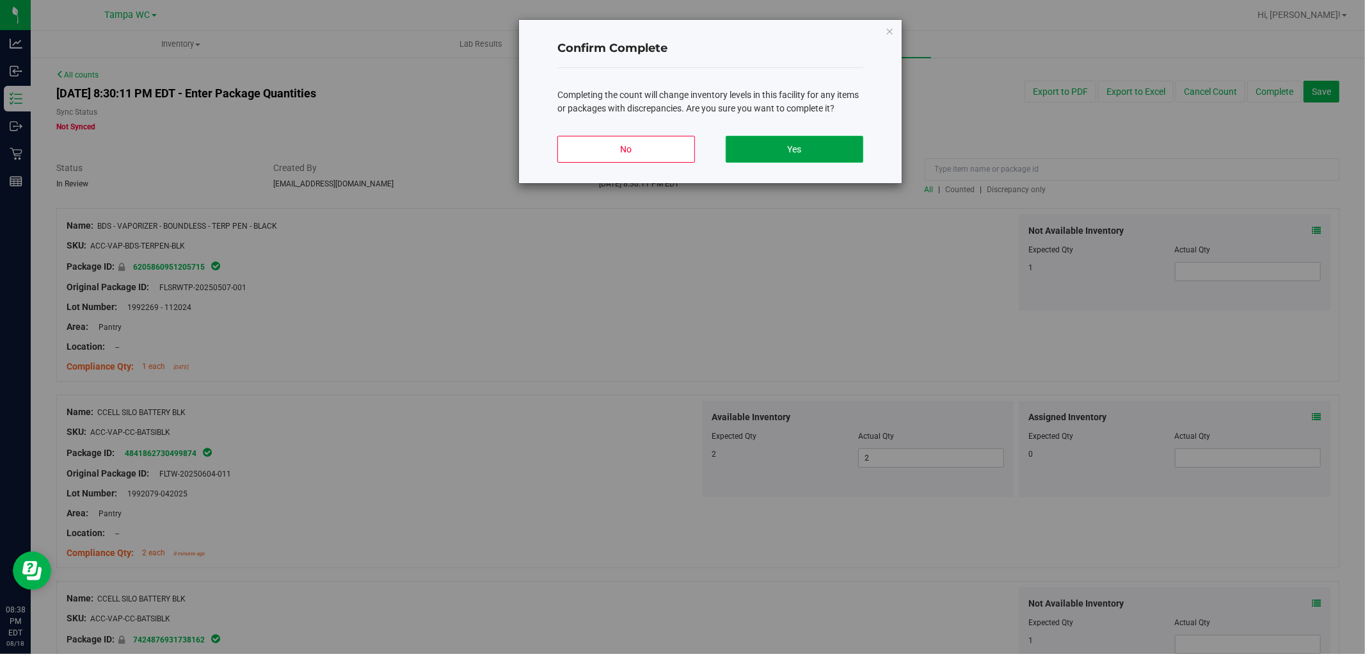
click at [789, 150] on button "Yes" at bounding box center [795, 149] width 138 height 27
